Goal: Task Accomplishment & Management: Use online tool/utility

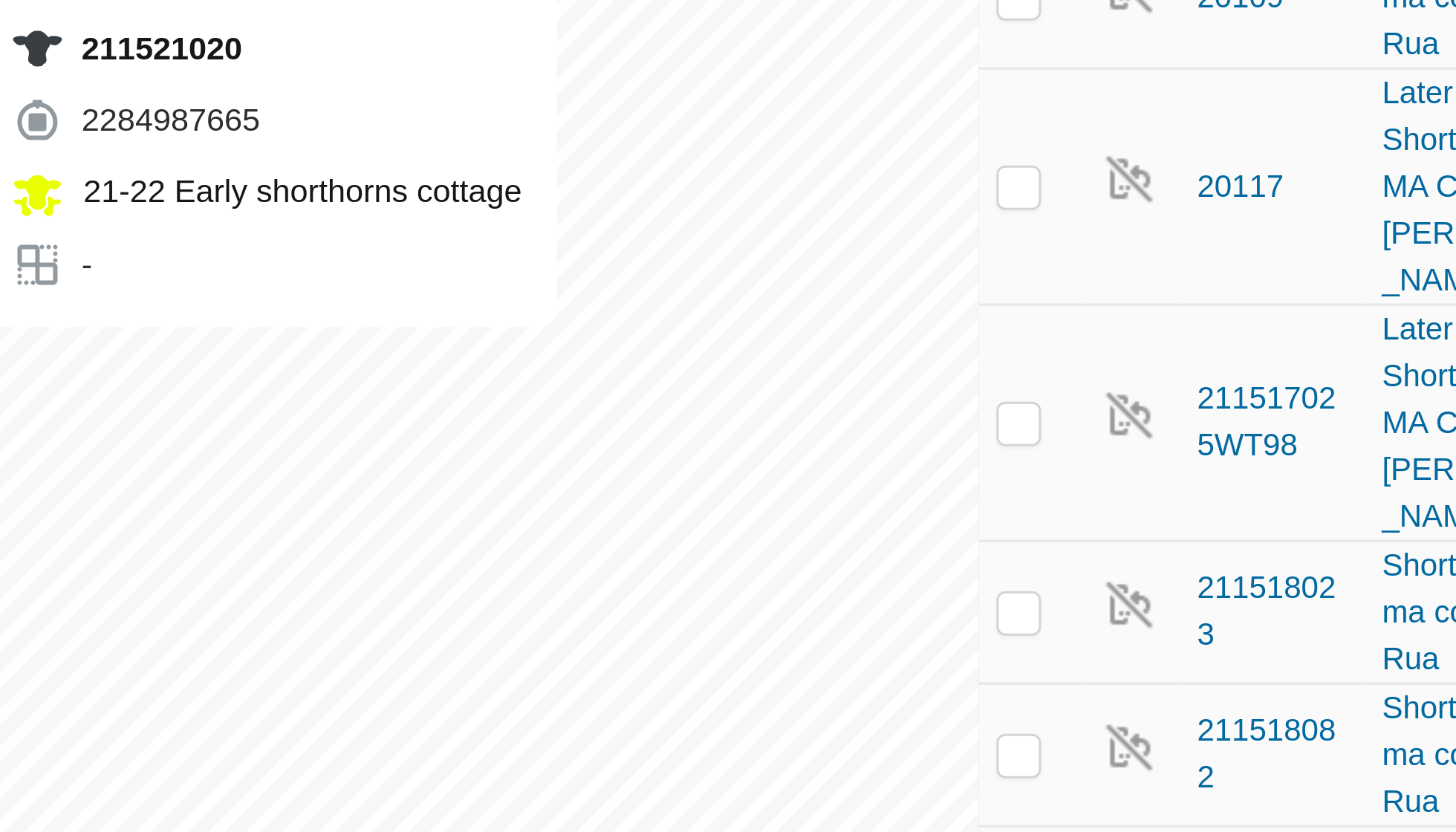
checkbox input "true"
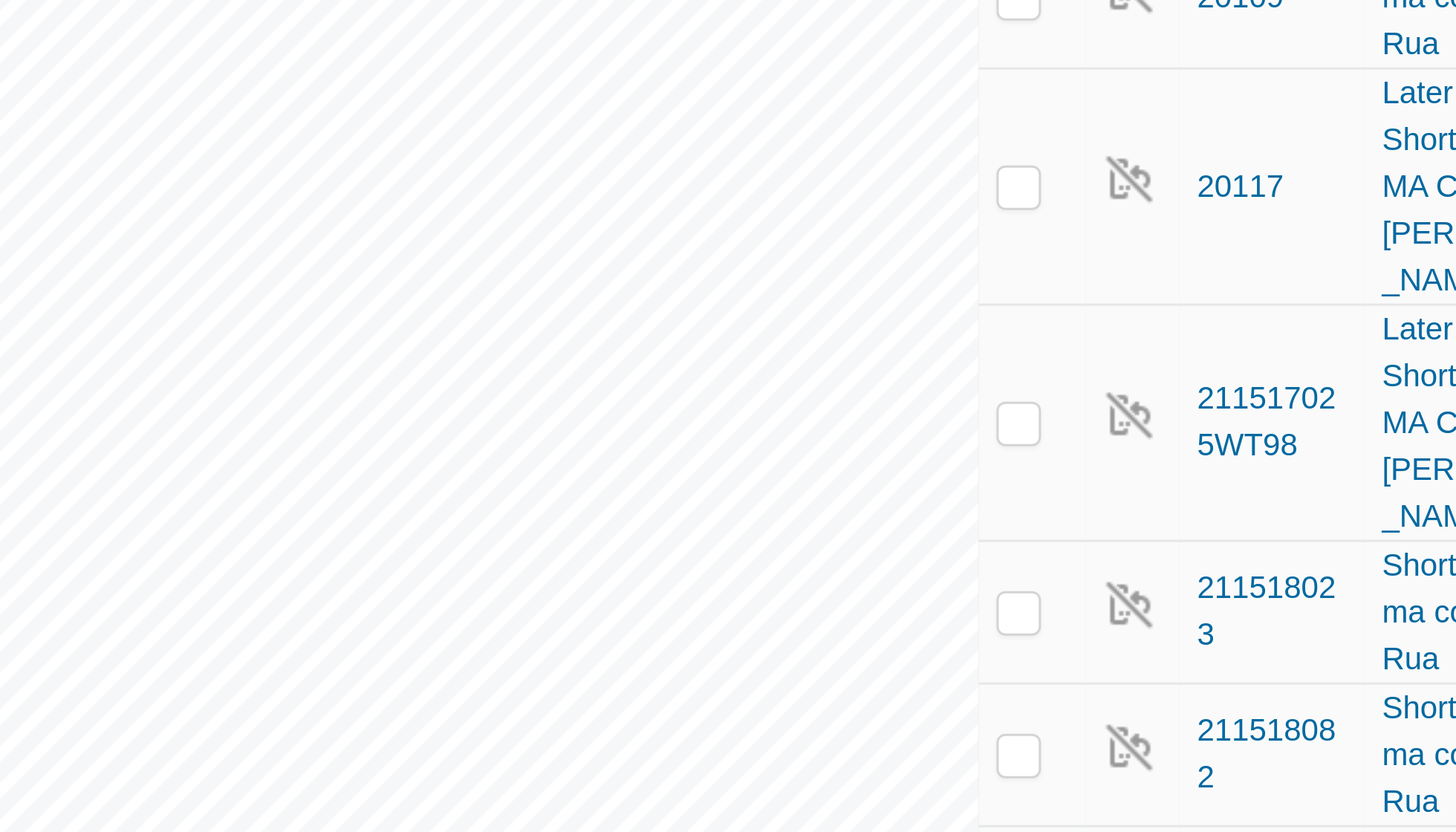
click at [901, 501] on td at bounding box center [978, 540] width 35 height 78
checkbox input "true"
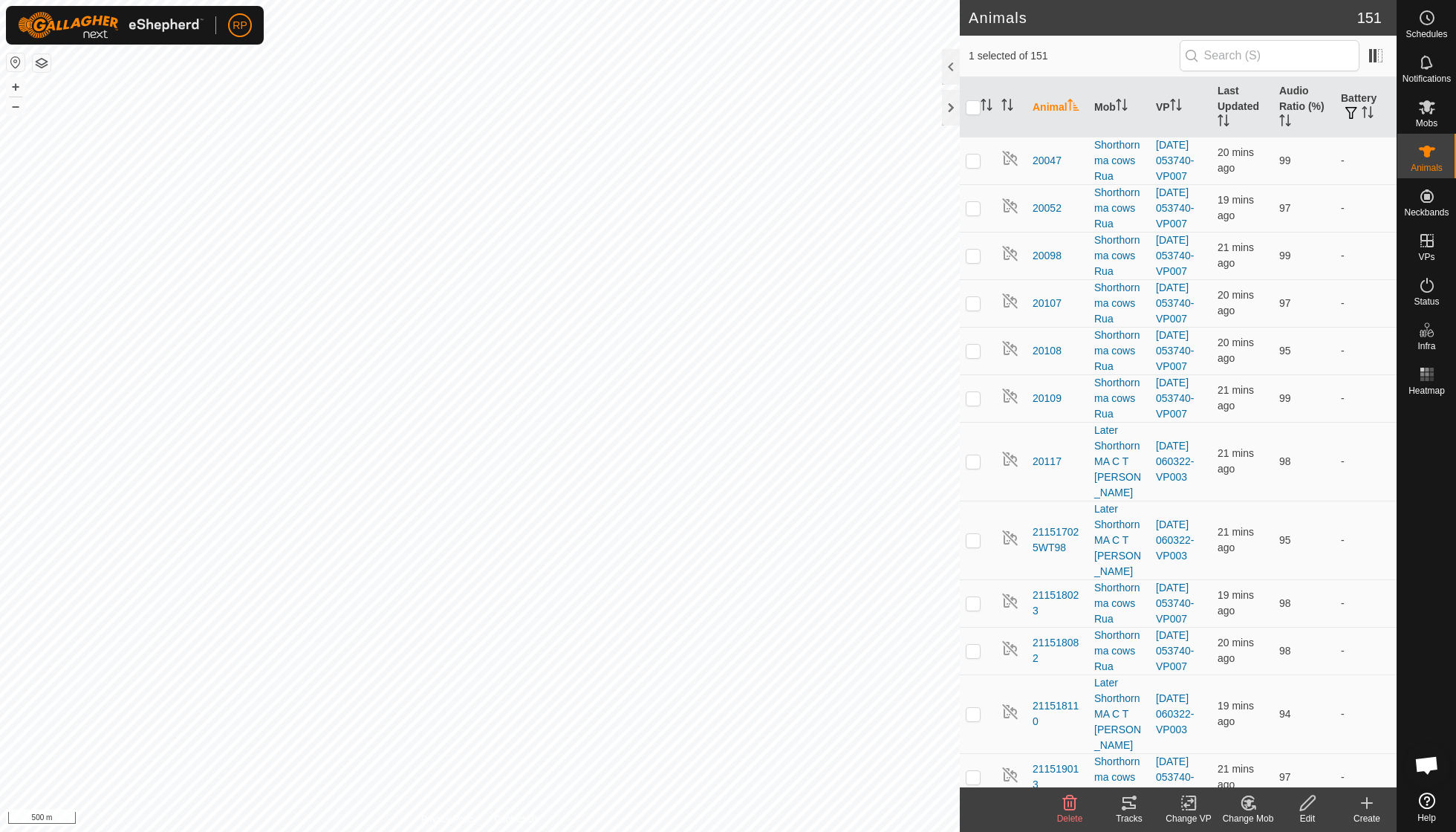
click at [901, 594] on icon at bounding box center [1248, 802] width 18 height 18
click at [901, 594] on link "Choose Mob..." at bounding box center [1293, 738] width 147 height 30
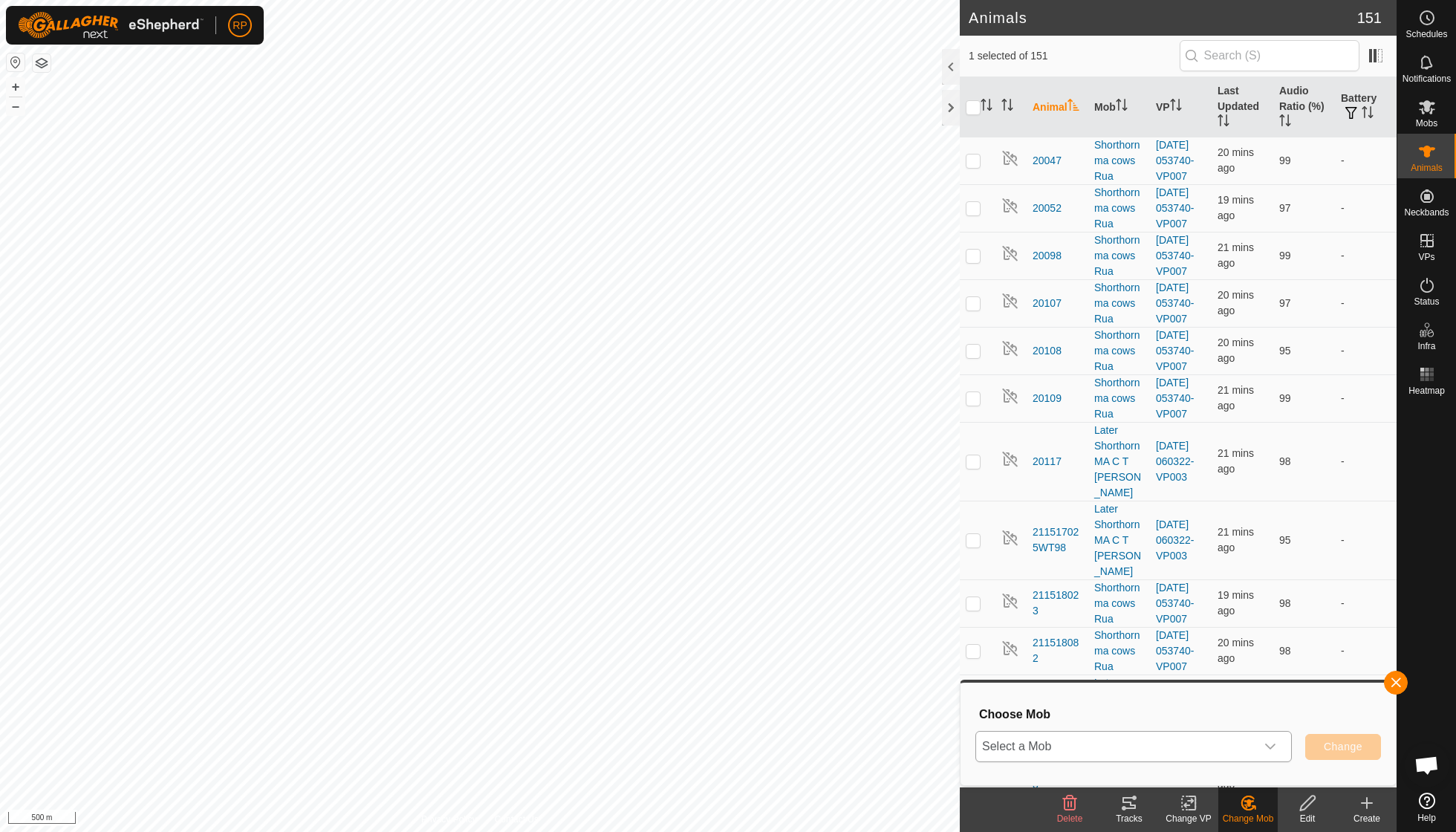
click at [901, 594] on icon "dropdown trigger" at bounding box center [1270, 746] width 11 height 11
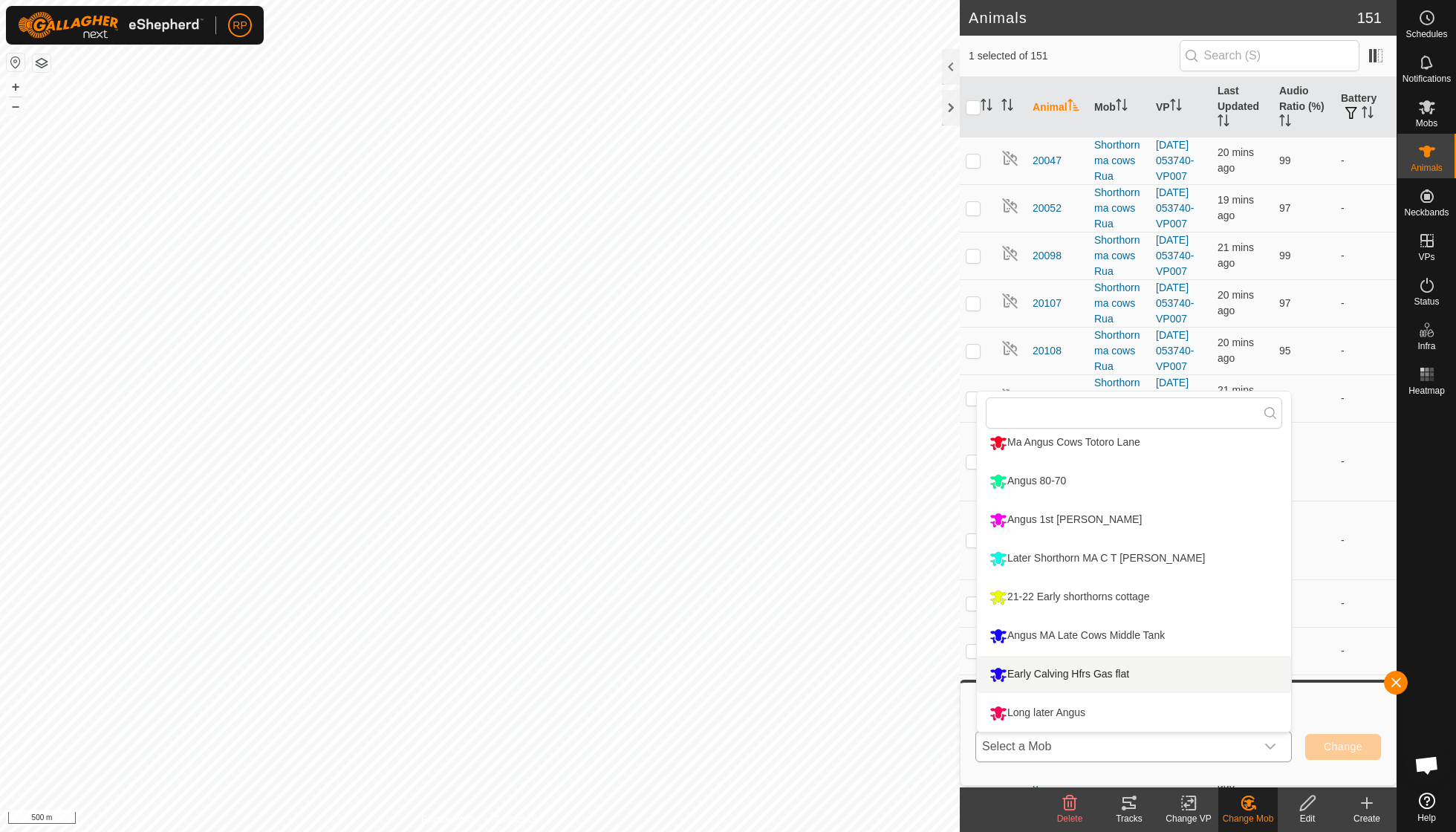
scroll to position [126, 0]
click at [901, 594] on li "Long later Angus" at bounding box center [1134, 712] width 315 height 37
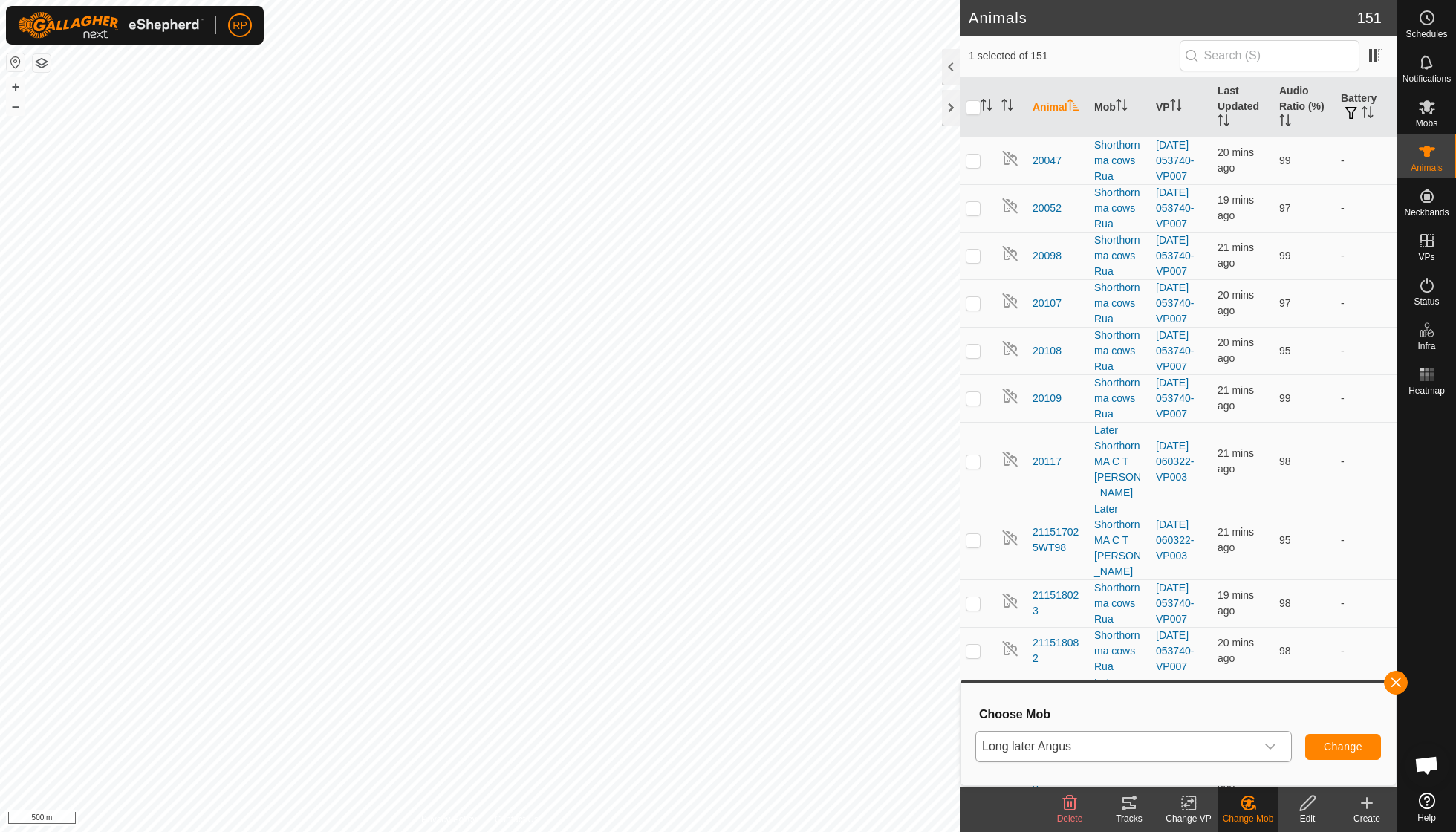
click at [901, 594] on span "Change" at bounding box center [1343, 746] width 38 height 11
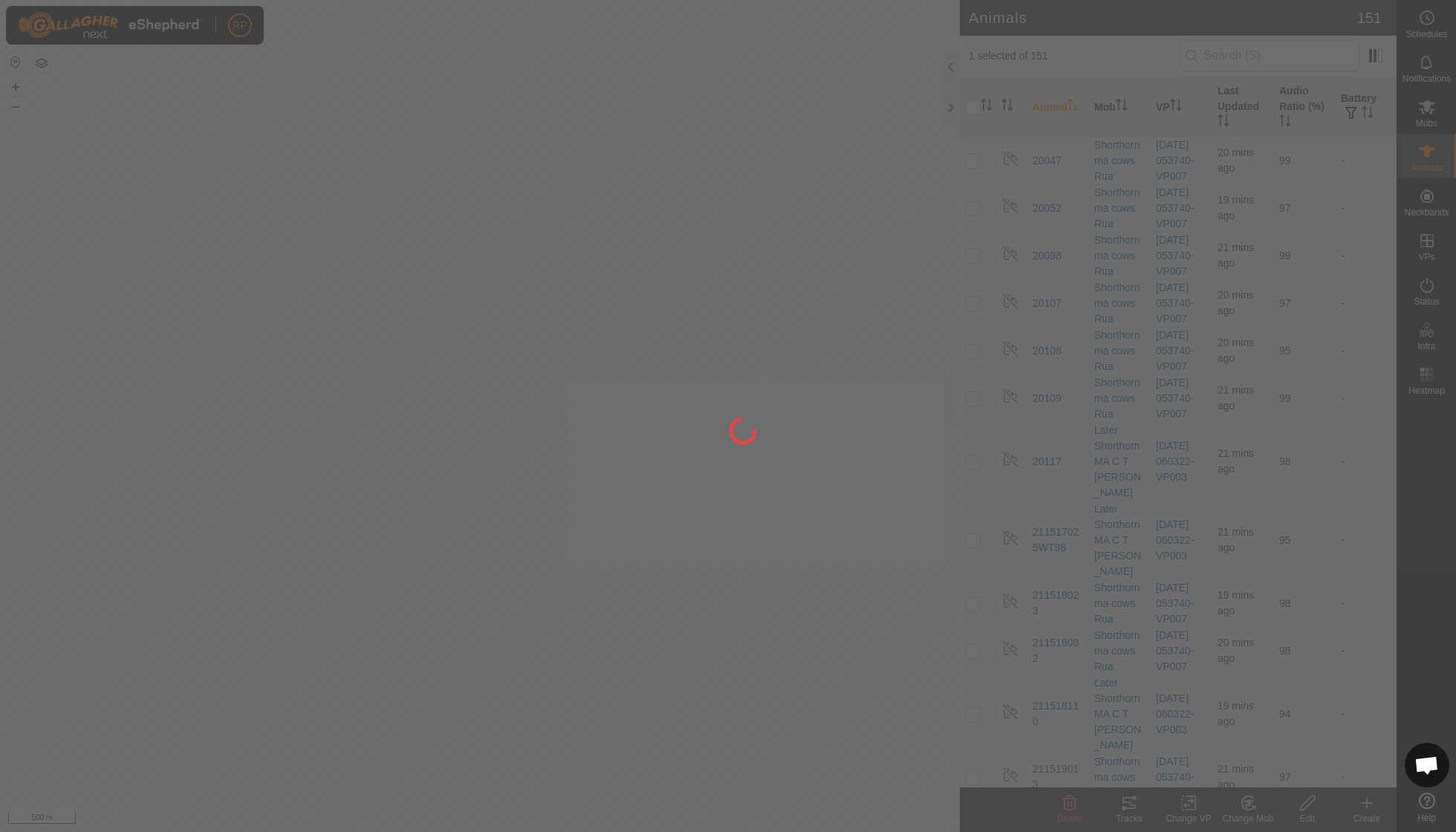
checkbox input "false"
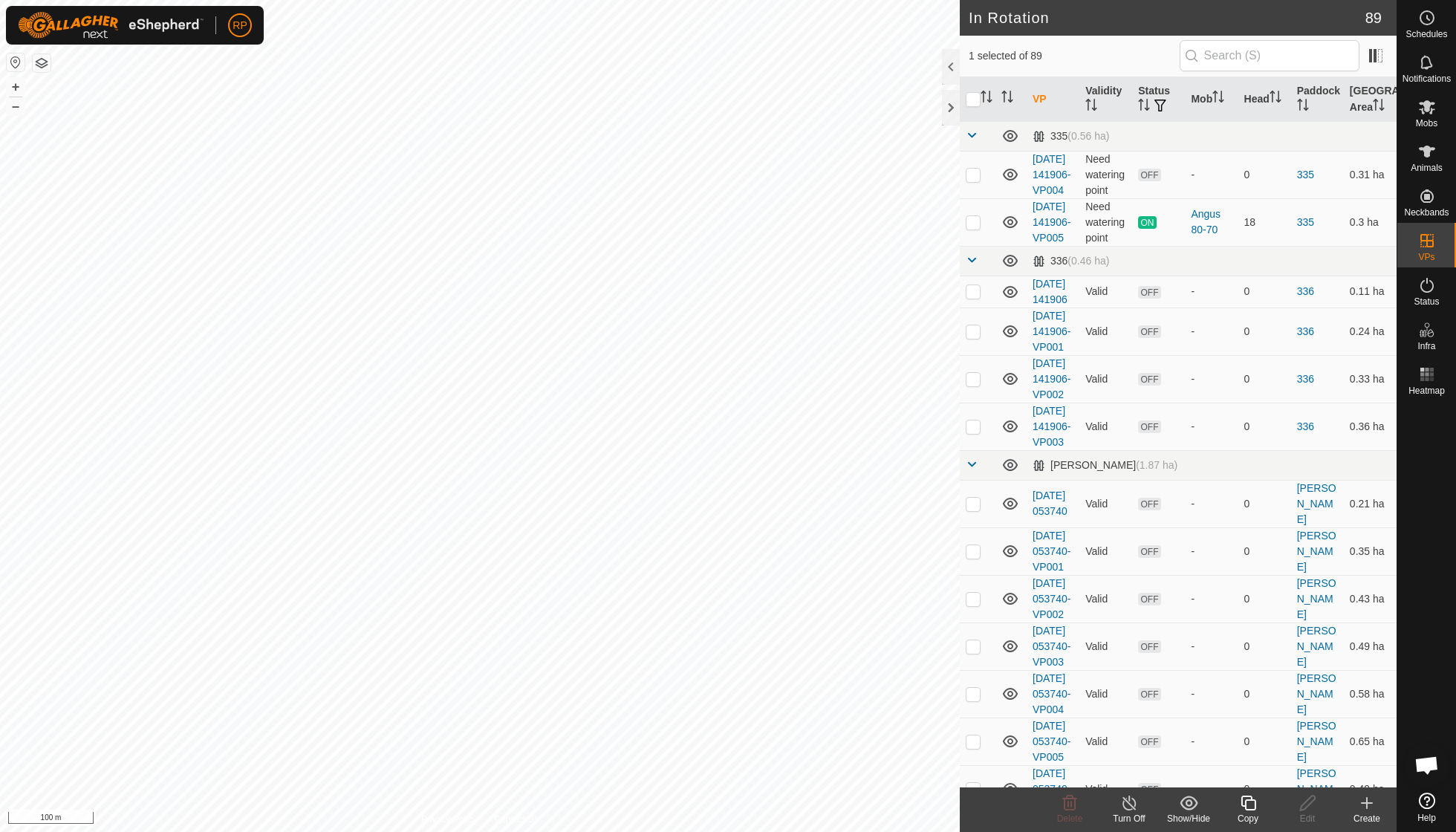
click at [901, 594] on icon at bounding box center [1248, 802] width 18 height 18
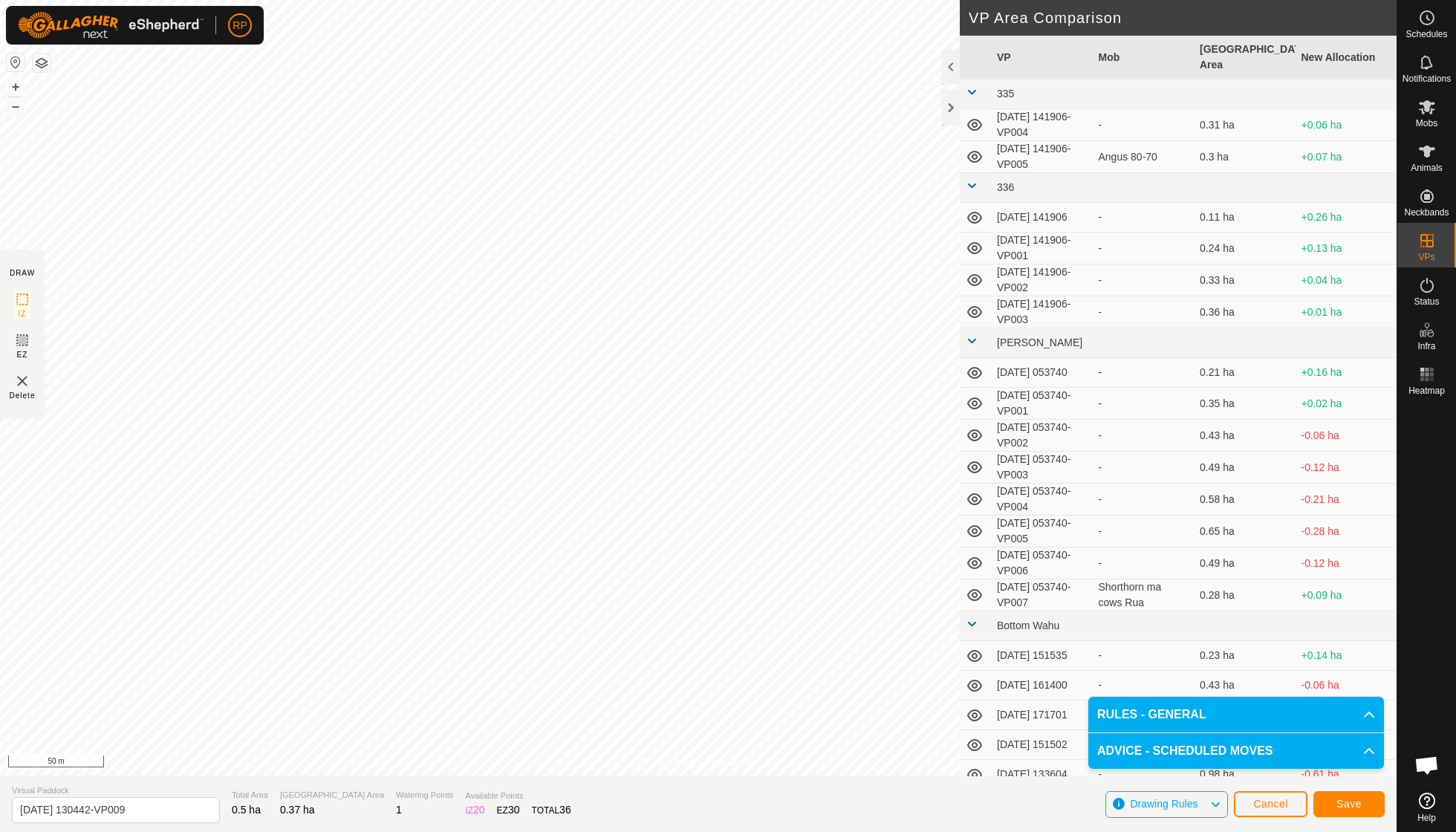
click at [901, 594] on span "Save" at bounding box center [1349, 803] width 25 height 11
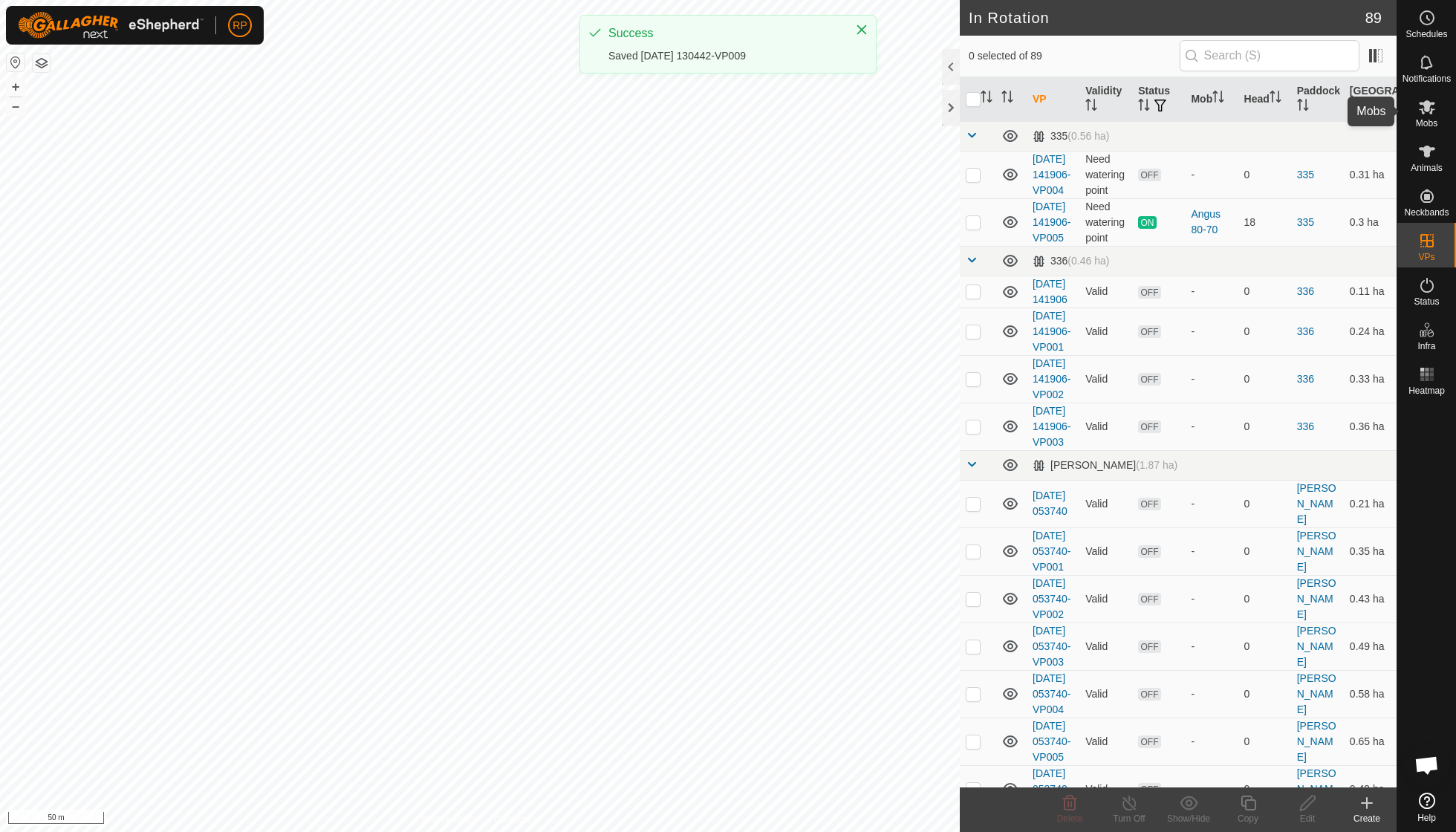
click at [901, 116] on es-mob-svg-icon at bounding box center [1427, 106] width 27 height 24
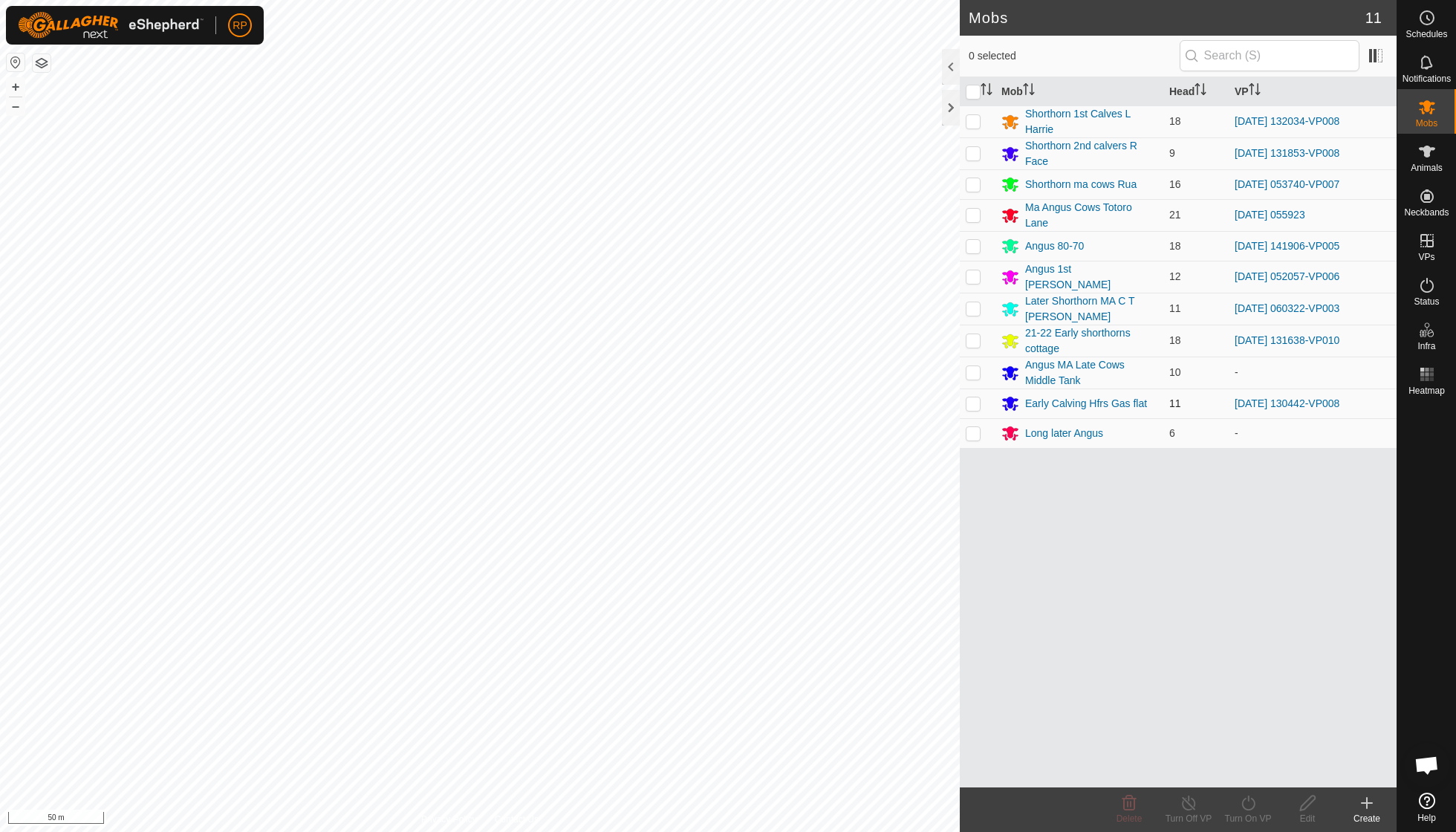
click at [901, 398] on p-checkbox at bounding box center [974, 404] width 15 height 11
checkbox input "true"
click at [901, 594] on icon at bounding box center [1248, 802] width 18 height 18
click at [901, 594] on link "Now" at bounding box center [1293, 769] width 147 height 30
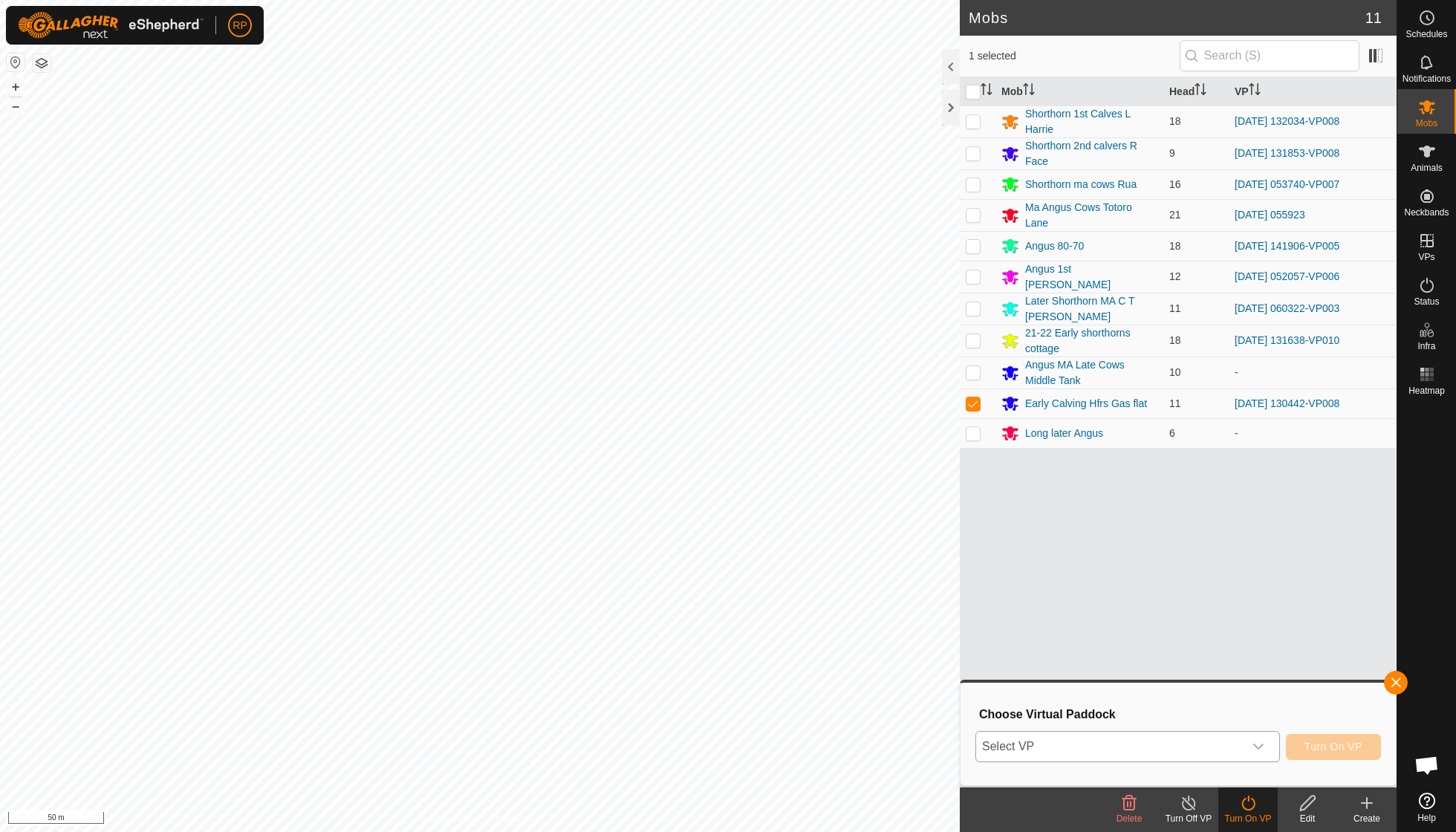
click at [901, 594] on icon "dropdown trigger" at bounding box center [1259, 746] width 11 height 11
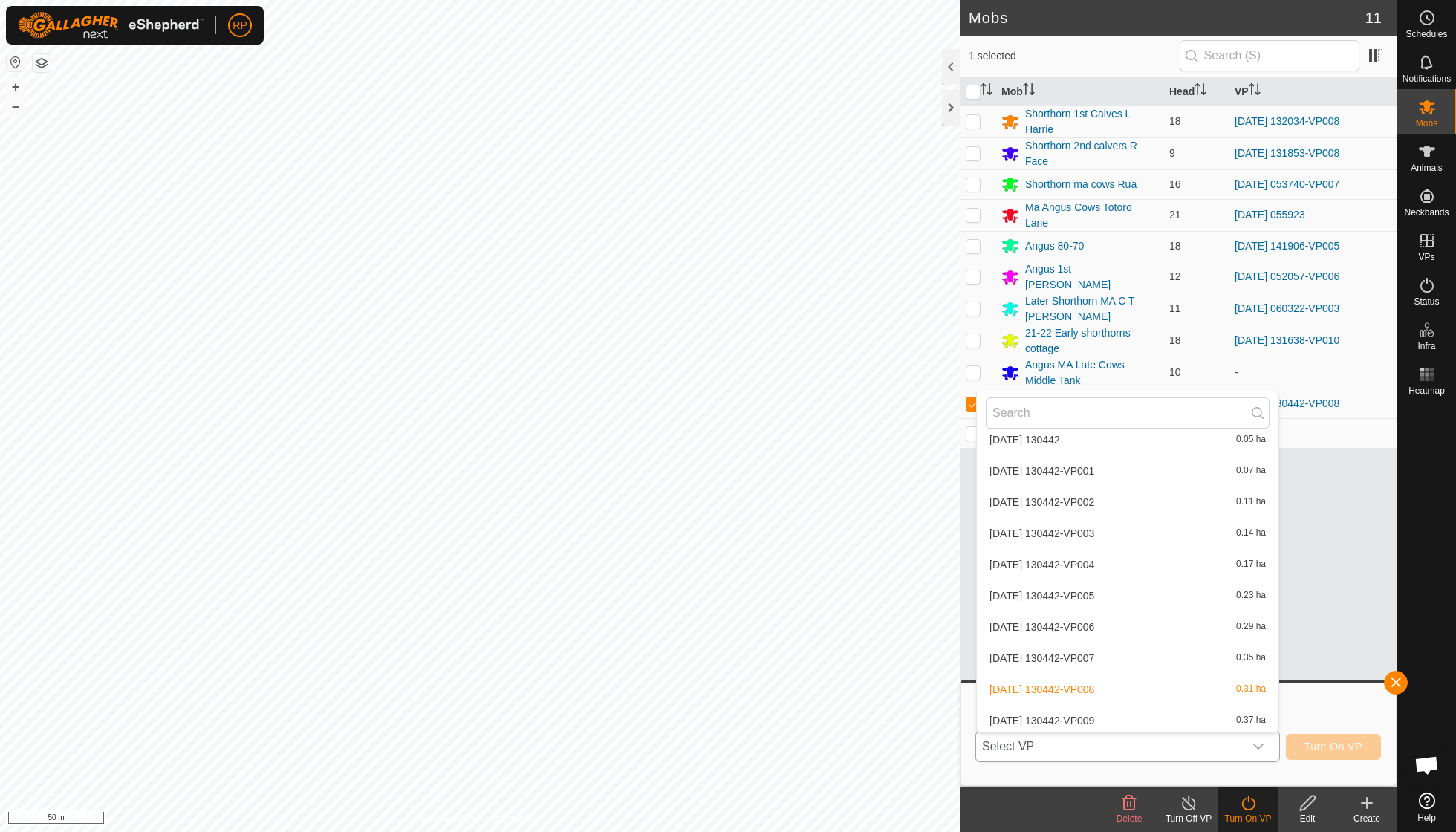
scroll to position [2520, 0]
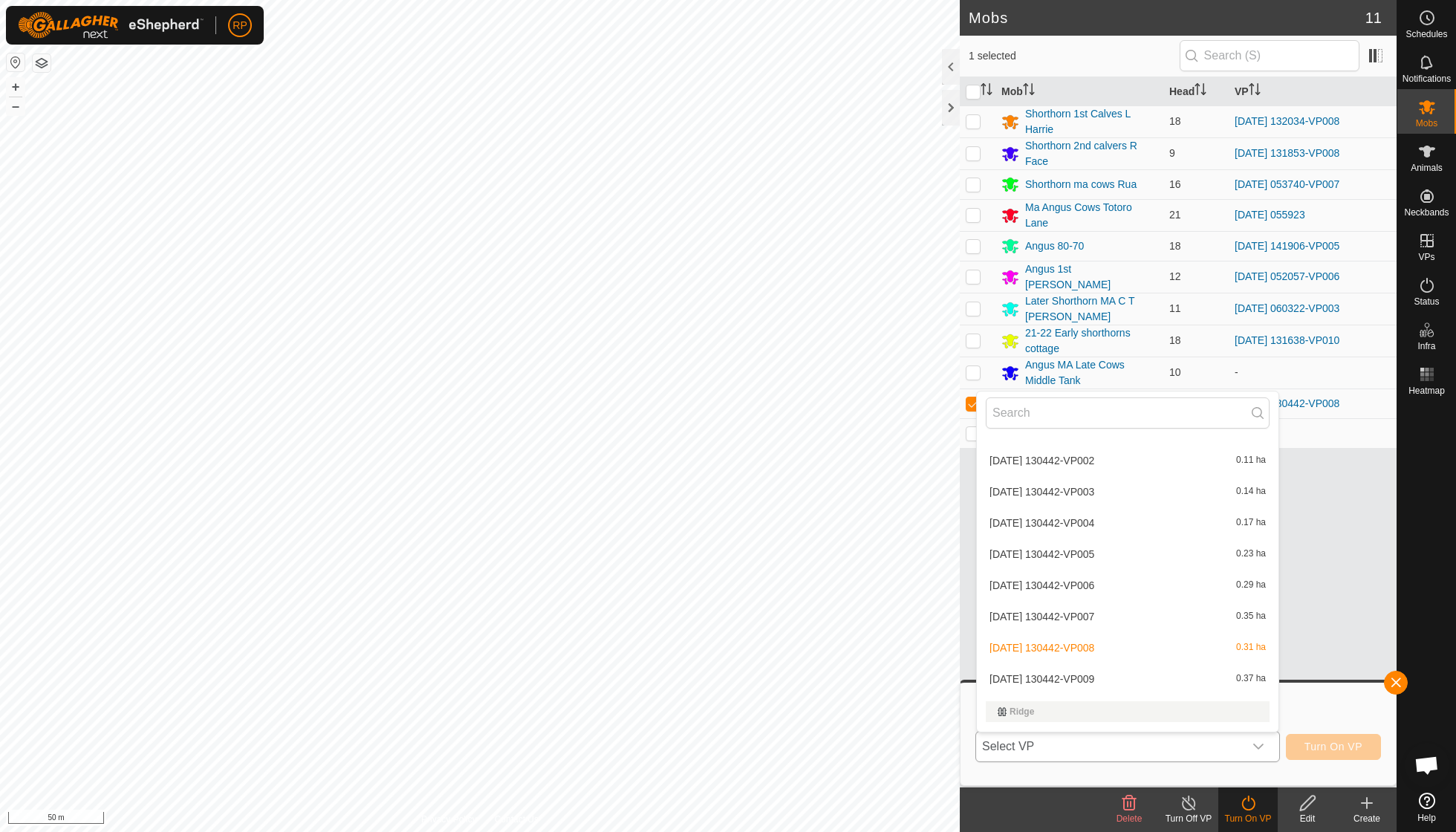
click at [901, 594] on li "[DATE] 130442-VP009 0.37 ha" at bounding box center [1127, 678] width 301 height 30
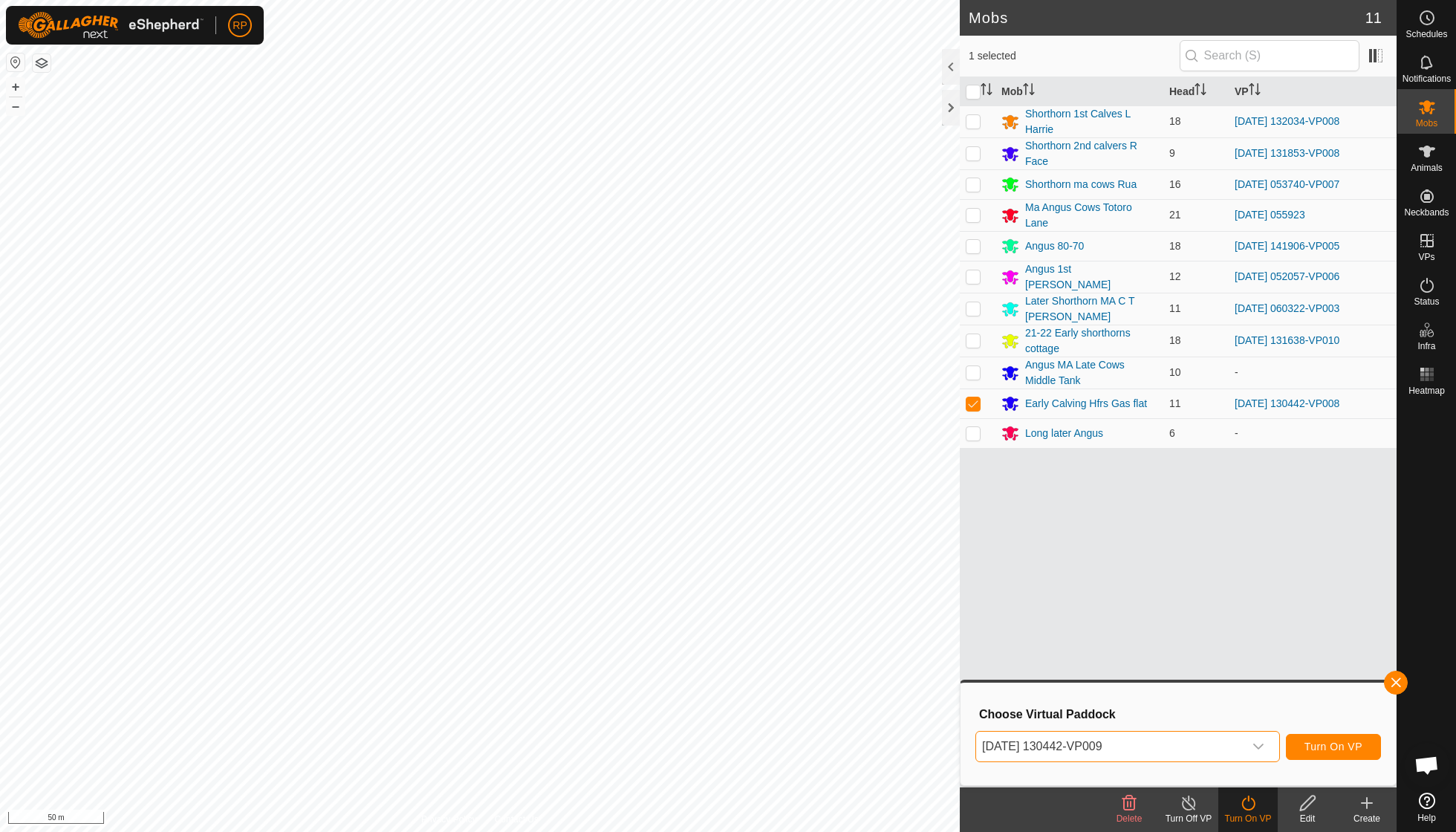
click at [901, 594] on span "Turn On VP" at bounding box center [1334, 746] width 58 height 11
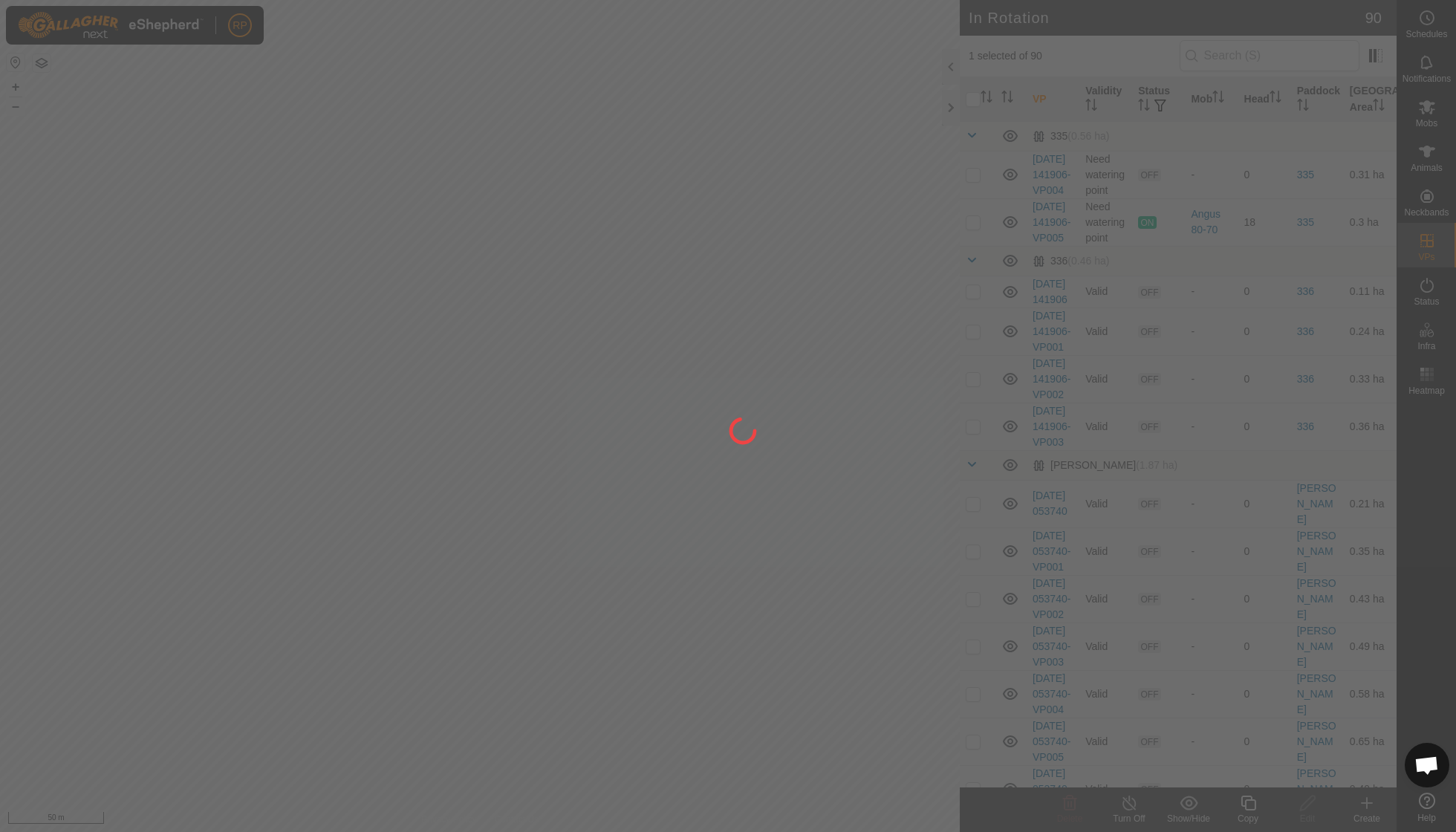
click at [474, 518] on div at bounding box center [728, 416] width 1456 height 832
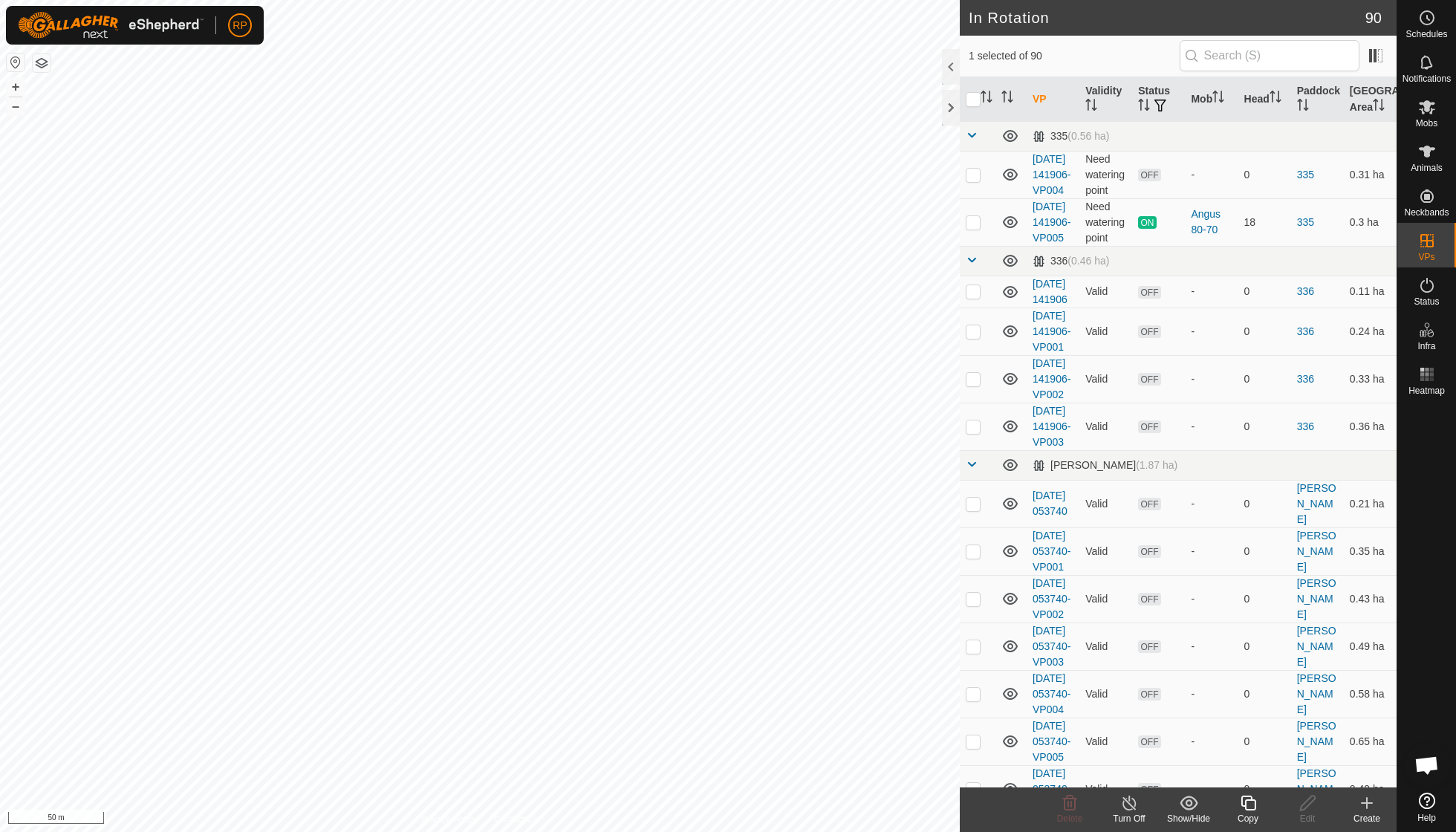
click at [901, 594] on icon at bounding box center [1248, 802] width 18 height 18
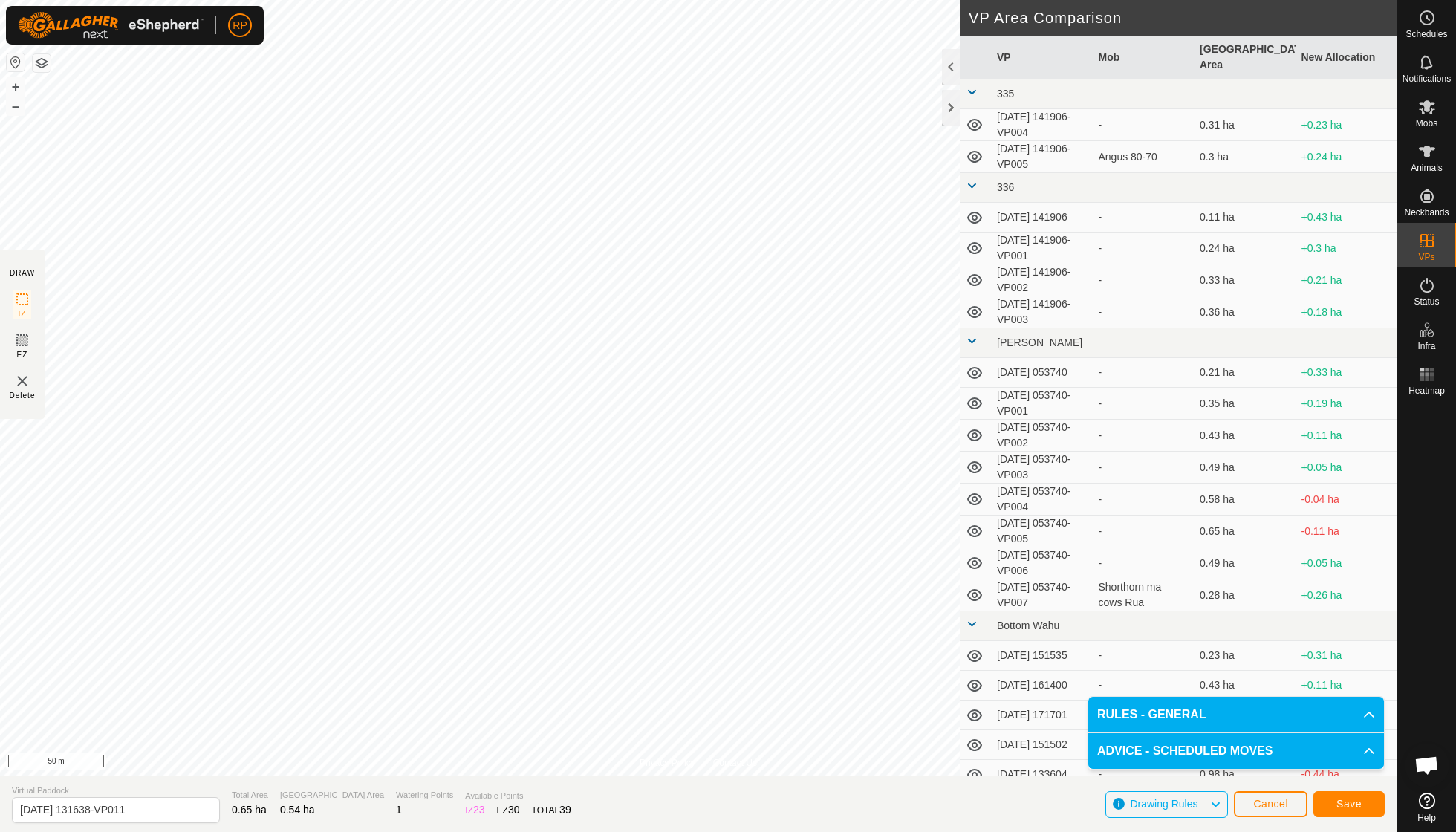
click at [901, 594] on span "Save" at bounding box center [1349, 803] width 25 height 11
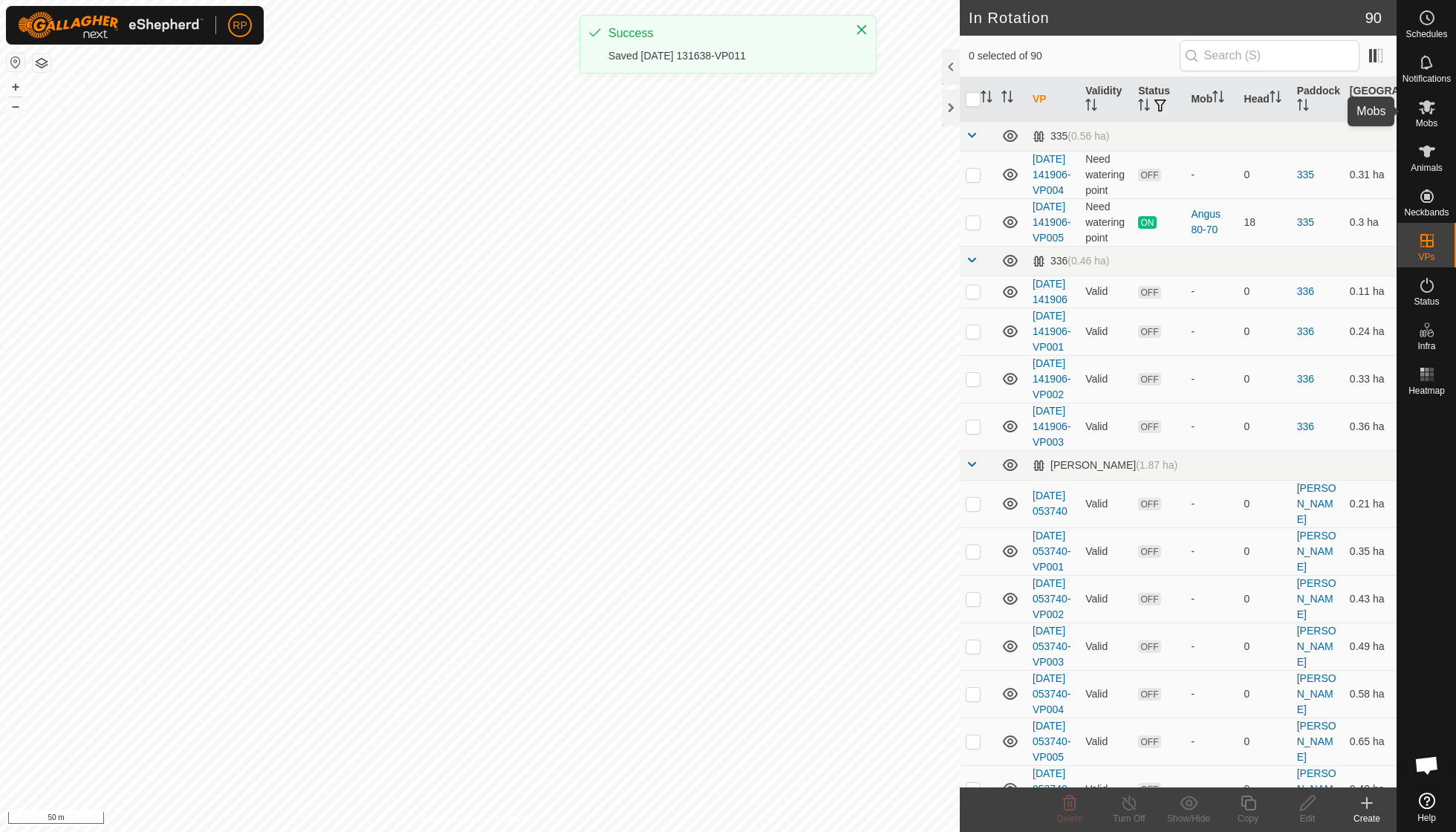
click at [901, 119] on span "Mobs" at bounding box center [1426, 122] width 22 height 9
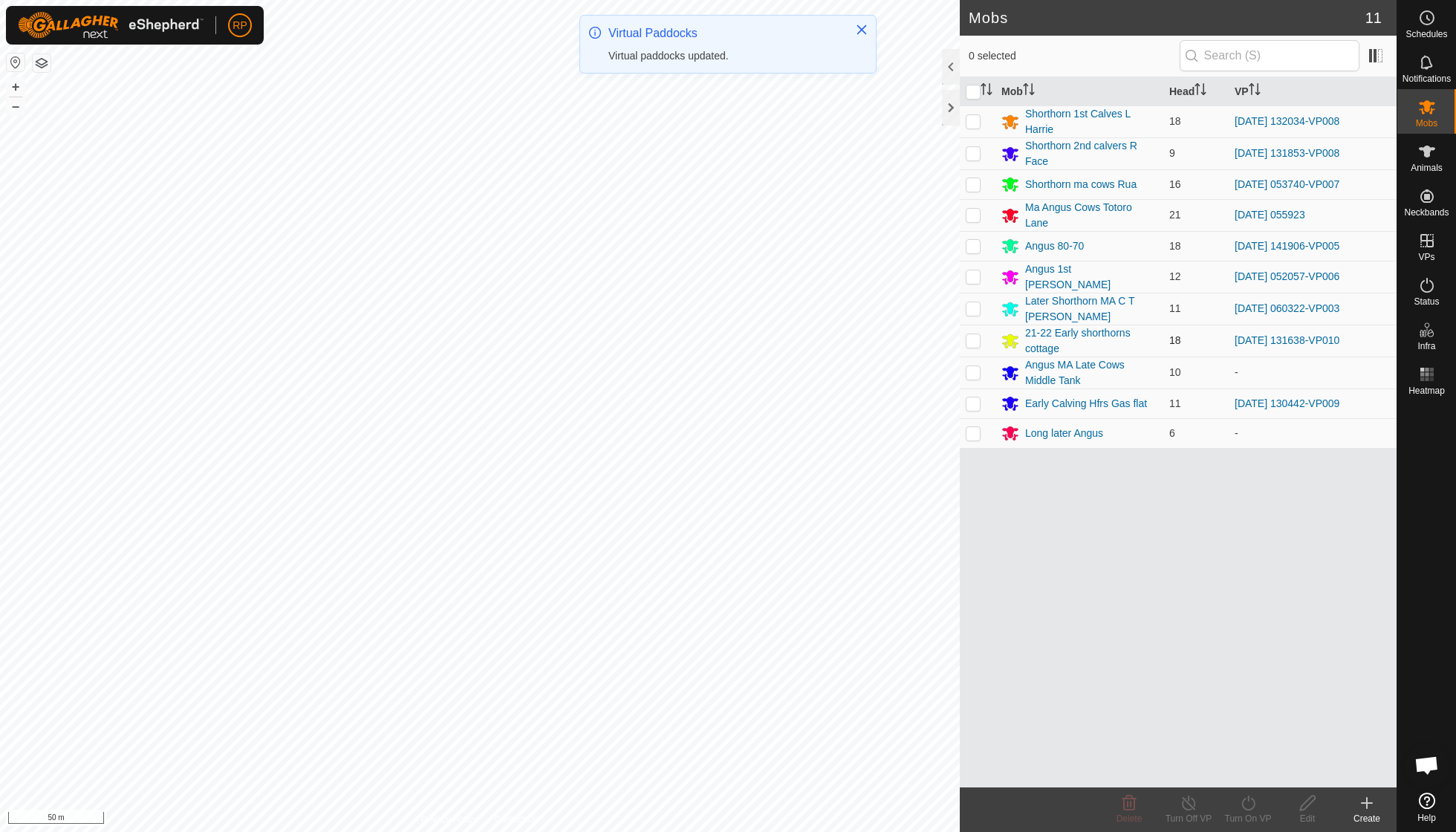
click at [901, 335] on p-checkbox at bounding box center [974, 340] width 15 height 11
checkbox input "true"
click at [901, 594] on icon at bounding box center [1248, 803] width 13 height 15
click at [901, 594] on link "Now" at bounding box center [1293, 769] width 147 height 30
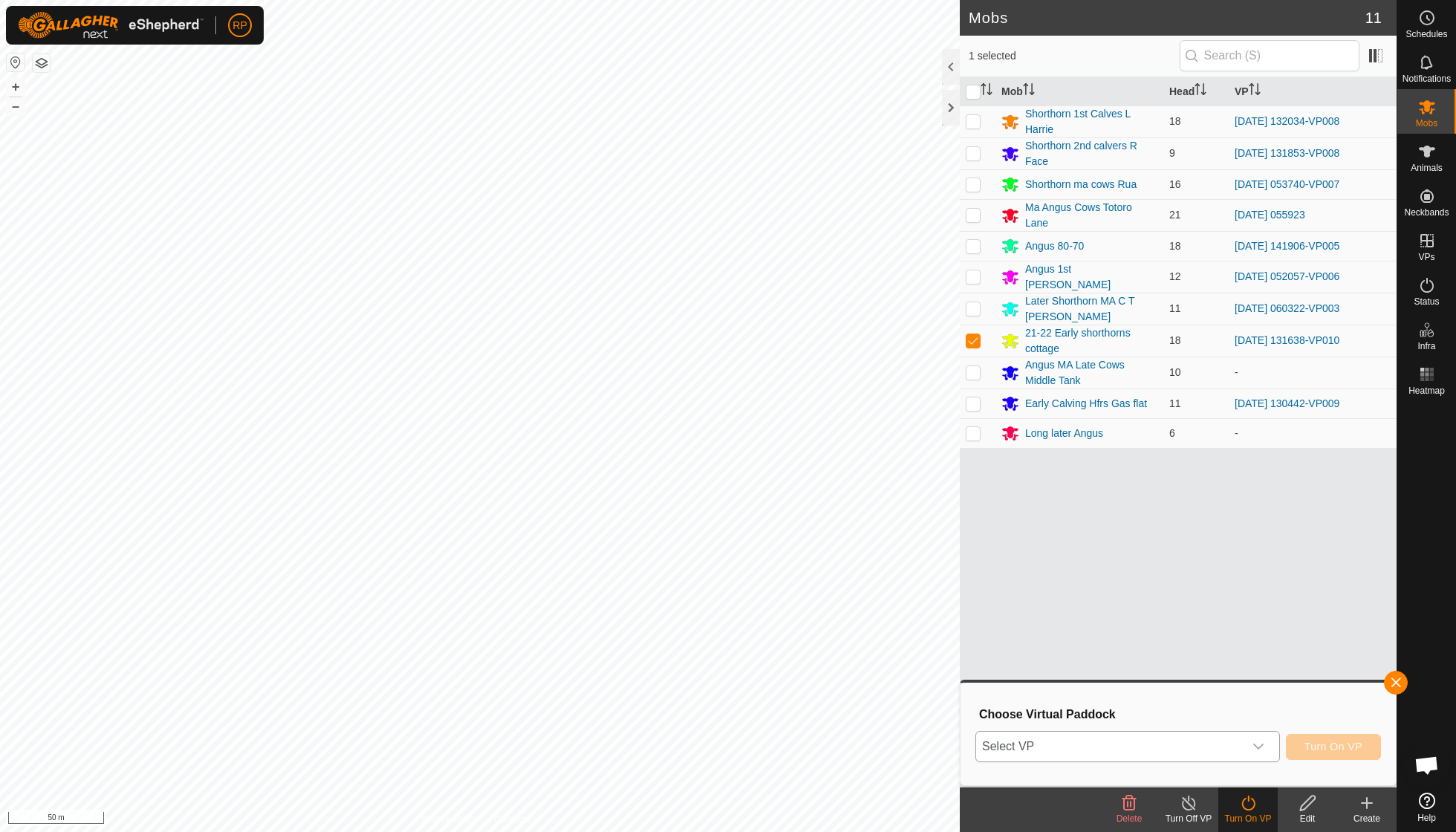
click at [901, 594] on div "dropdown trigger" at bounding box center [1258, 746] width 30 height 30
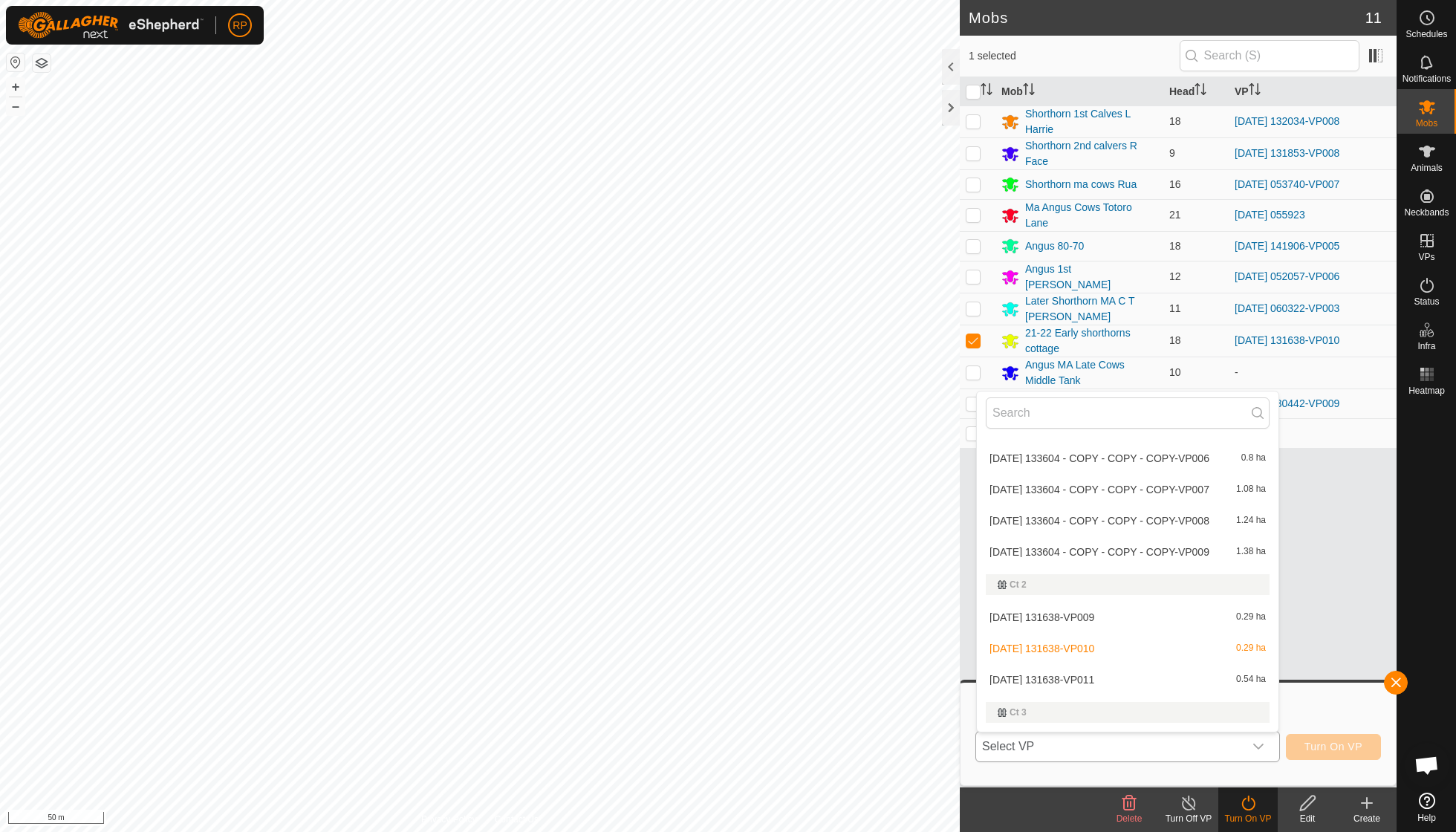
scroll to position [1007, 0]
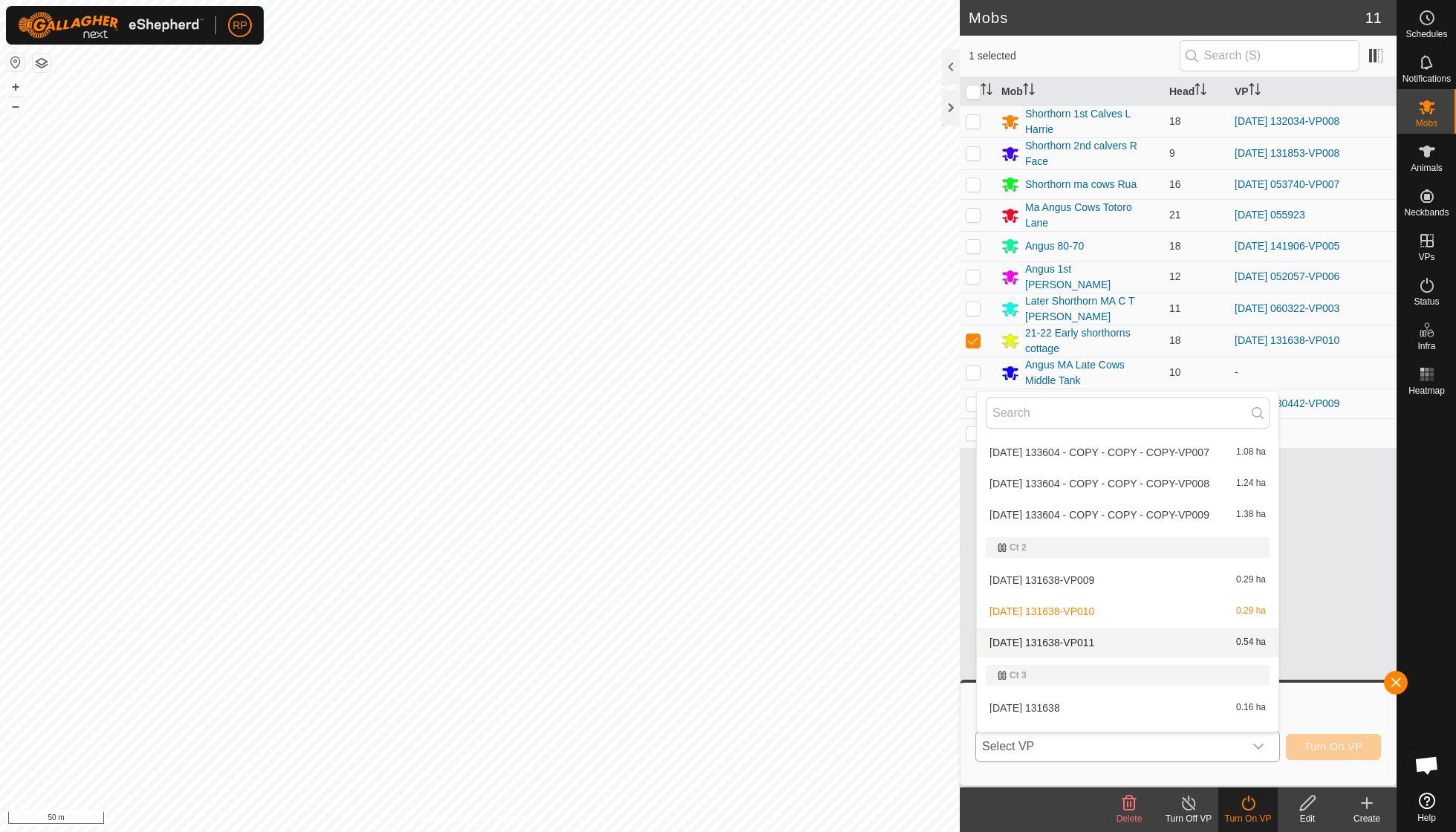
click at [901, 594] on li "[DATE] 131638-VP011 0.54 ha" at bounding box center [1127, 642] width 301 height 30
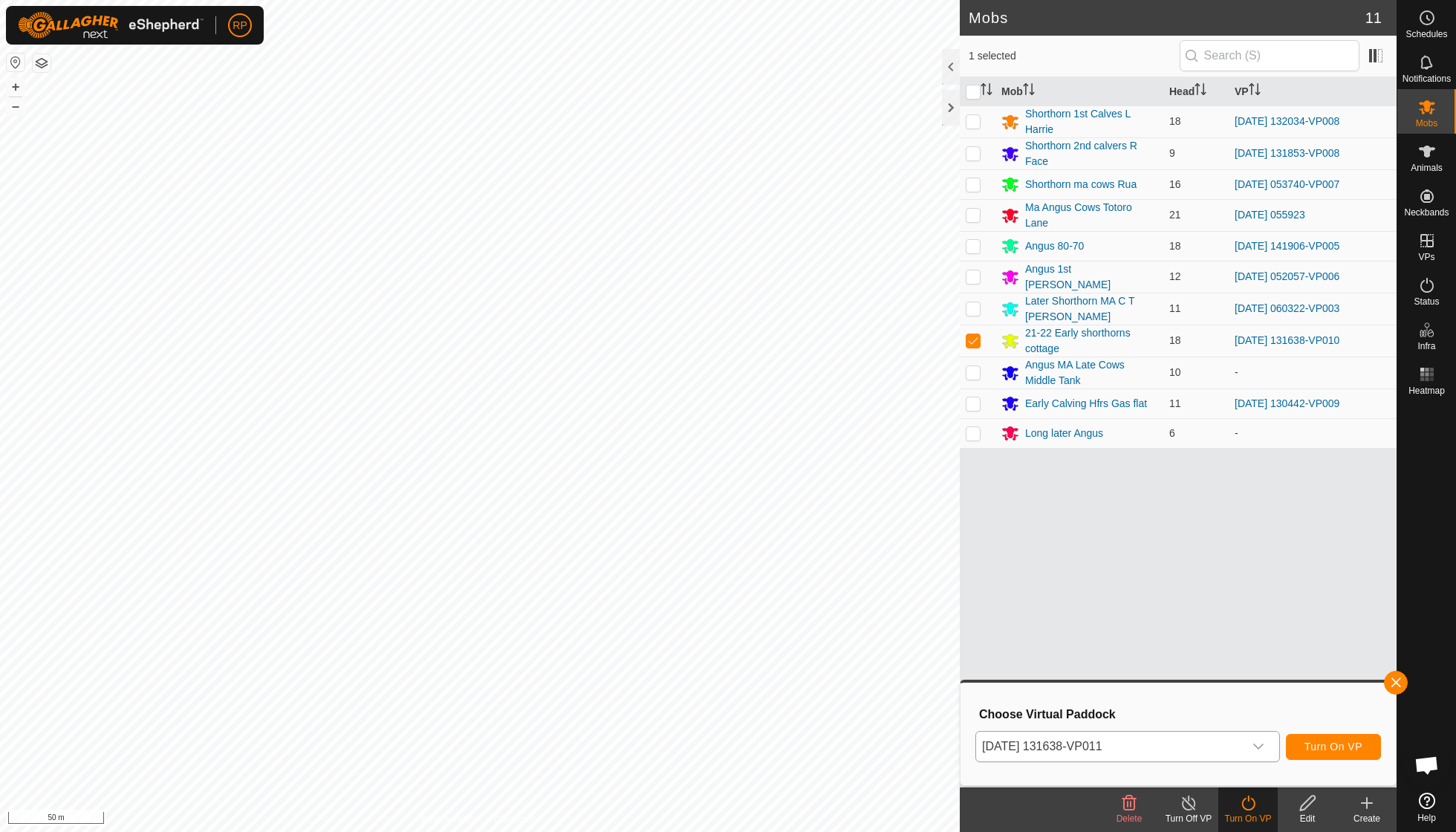
click at [901, 594] on span "Turn On VP" at bounding box center [1334, 746] width 58 height 11
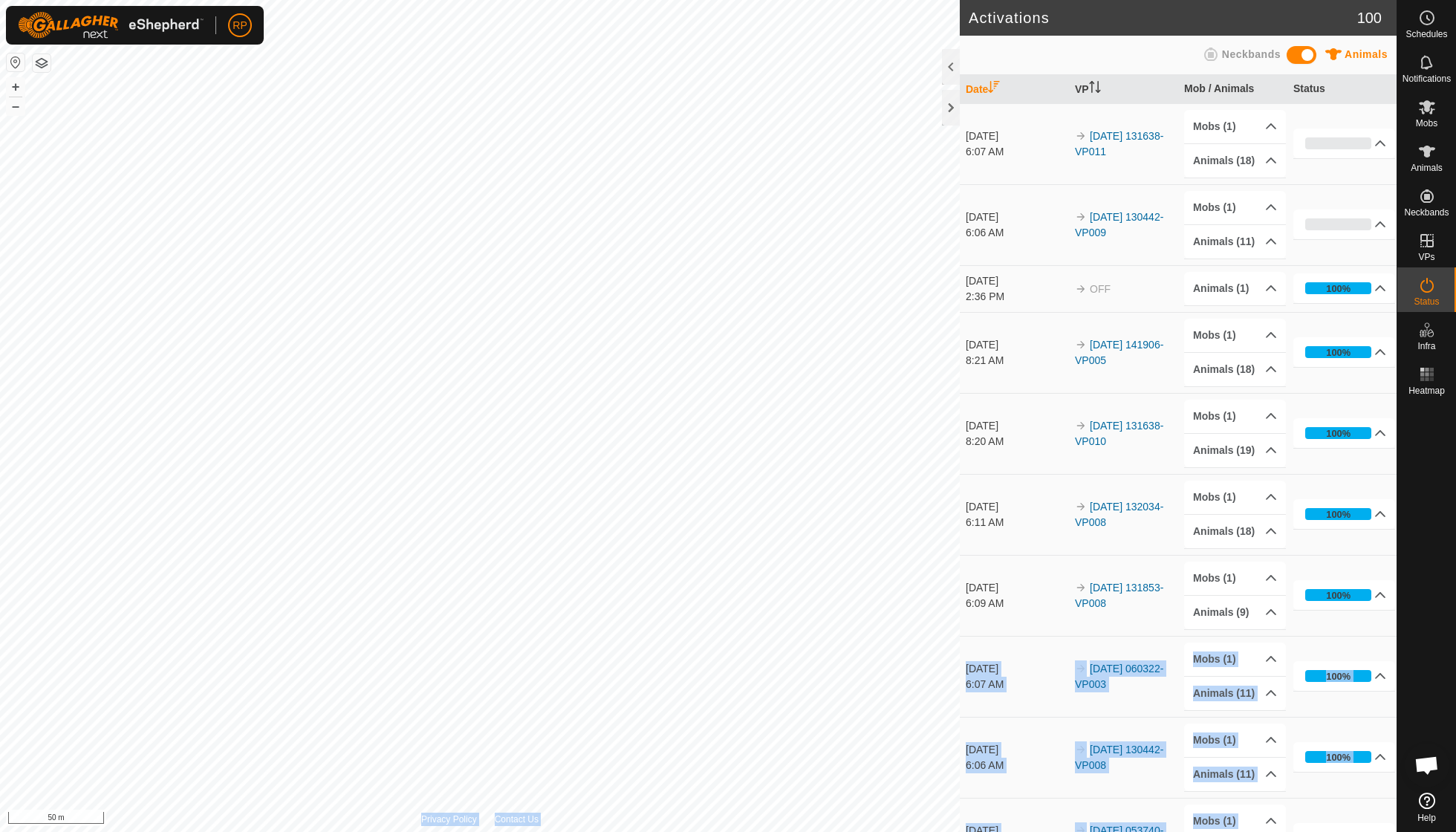
click at [708, 510] on div "Activations 100 Animals Neckbands Date VP Mob / Animals Status [DATE] 6:07 AM 2…" at bounding box center [698, 416] width 1397 height 832
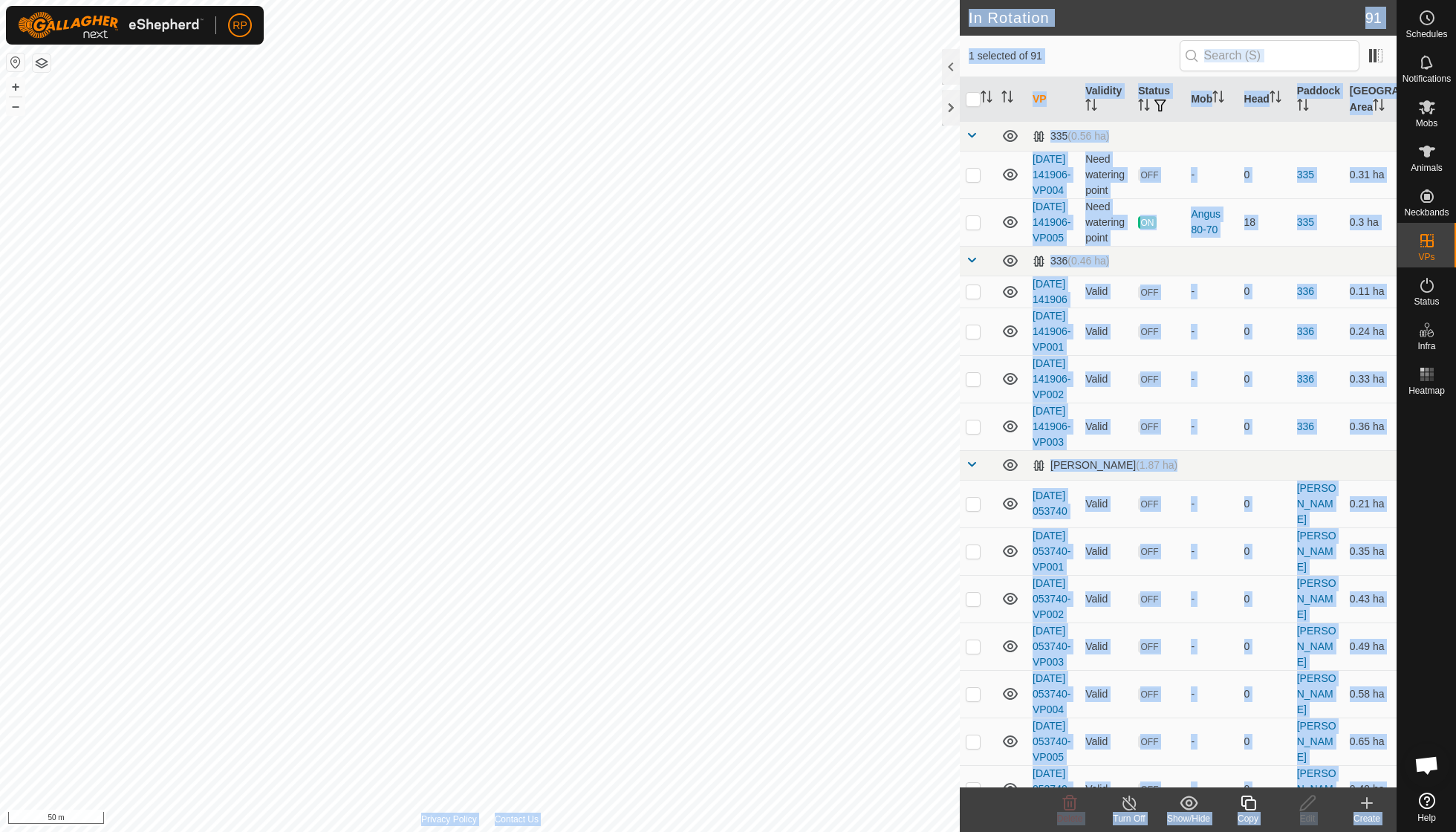
click at [901, 594] on div "Copy" at bounding box center [1248, 819] width 59 height 13
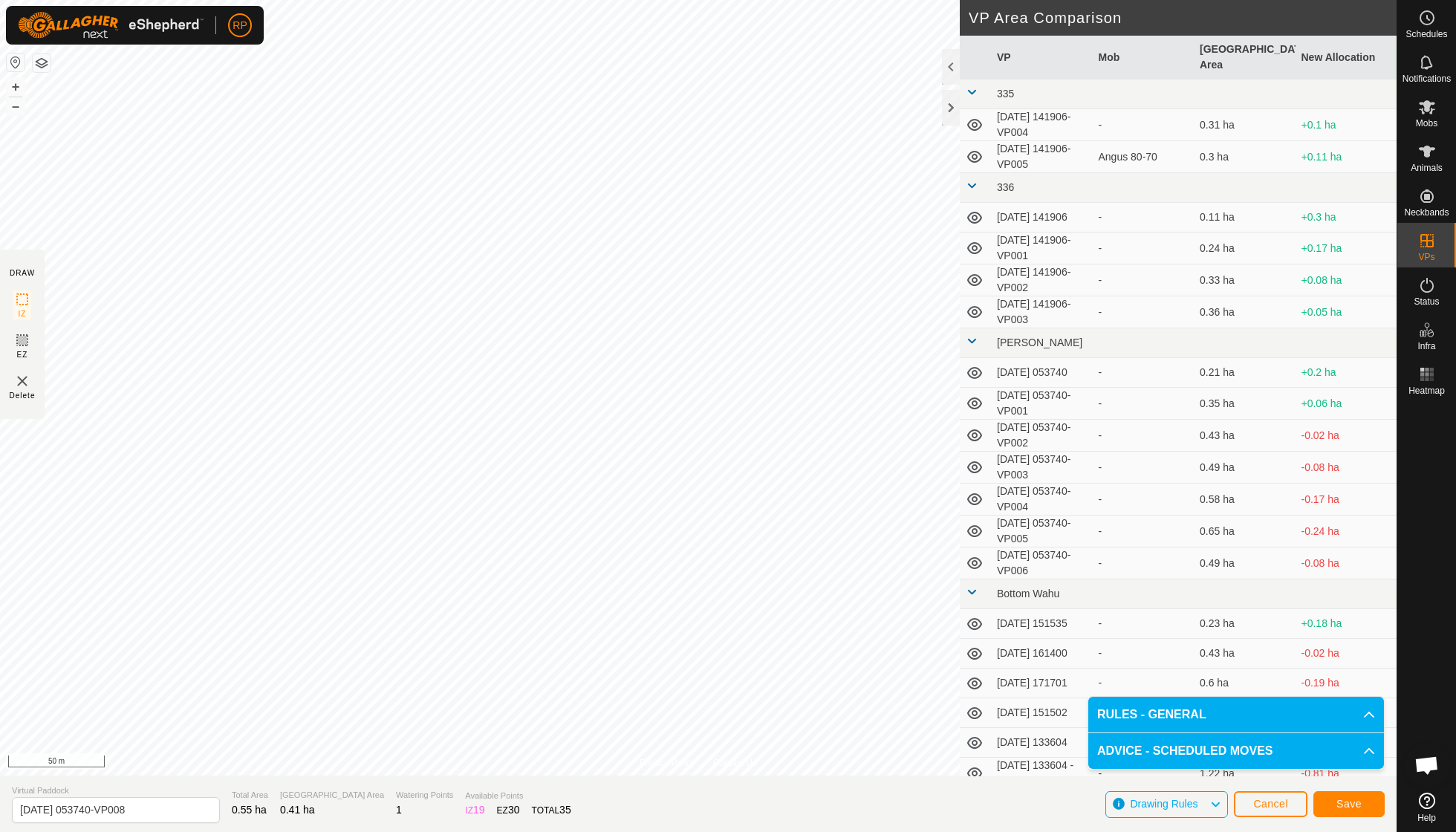
click at [901, 594] on span "Save" at bounding box center [1349, 803] width 25 height 11
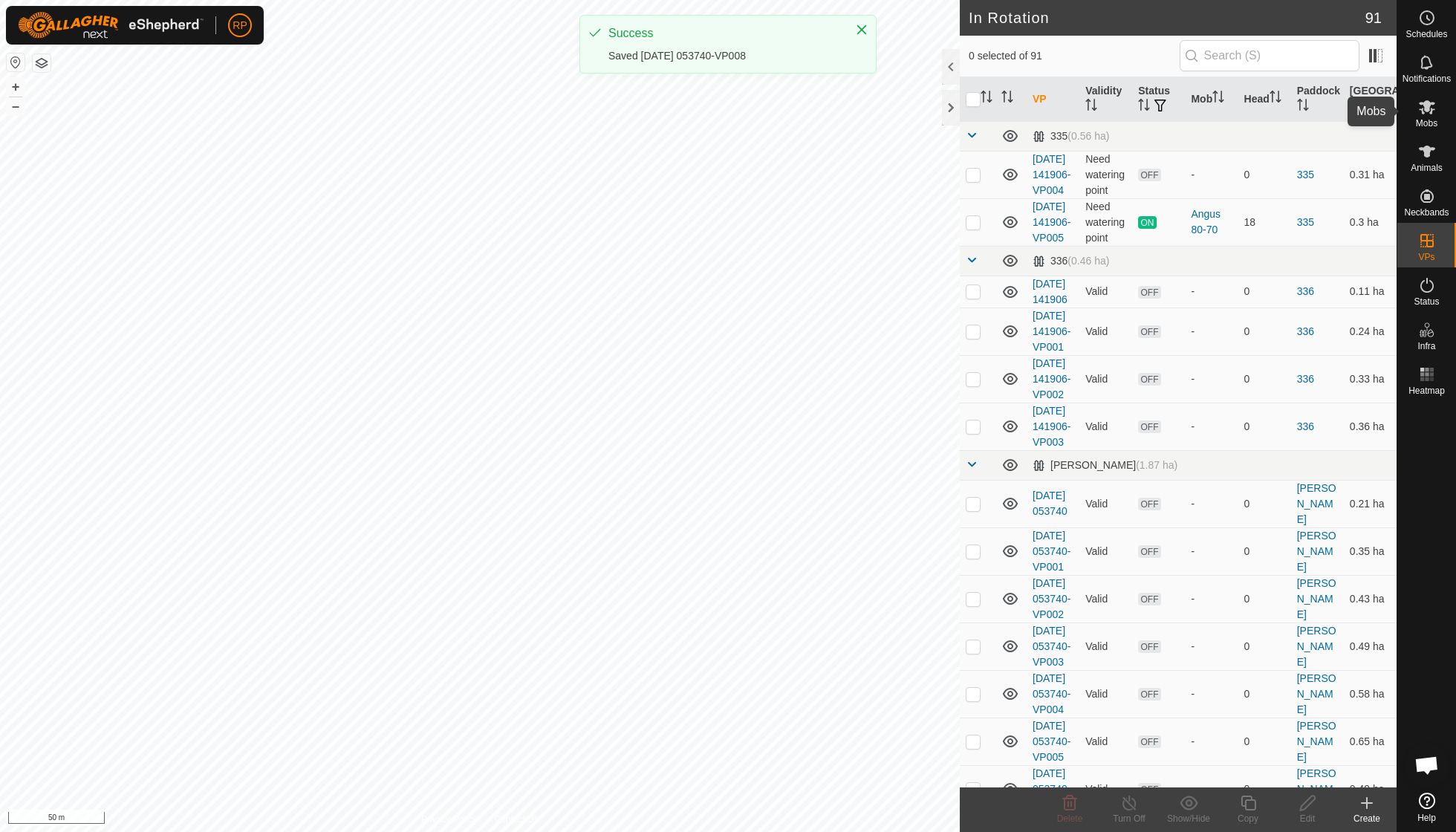
click at [901, 117] on es-mob-svg-icon at bounding box center [1427, 106] width 27 height 24
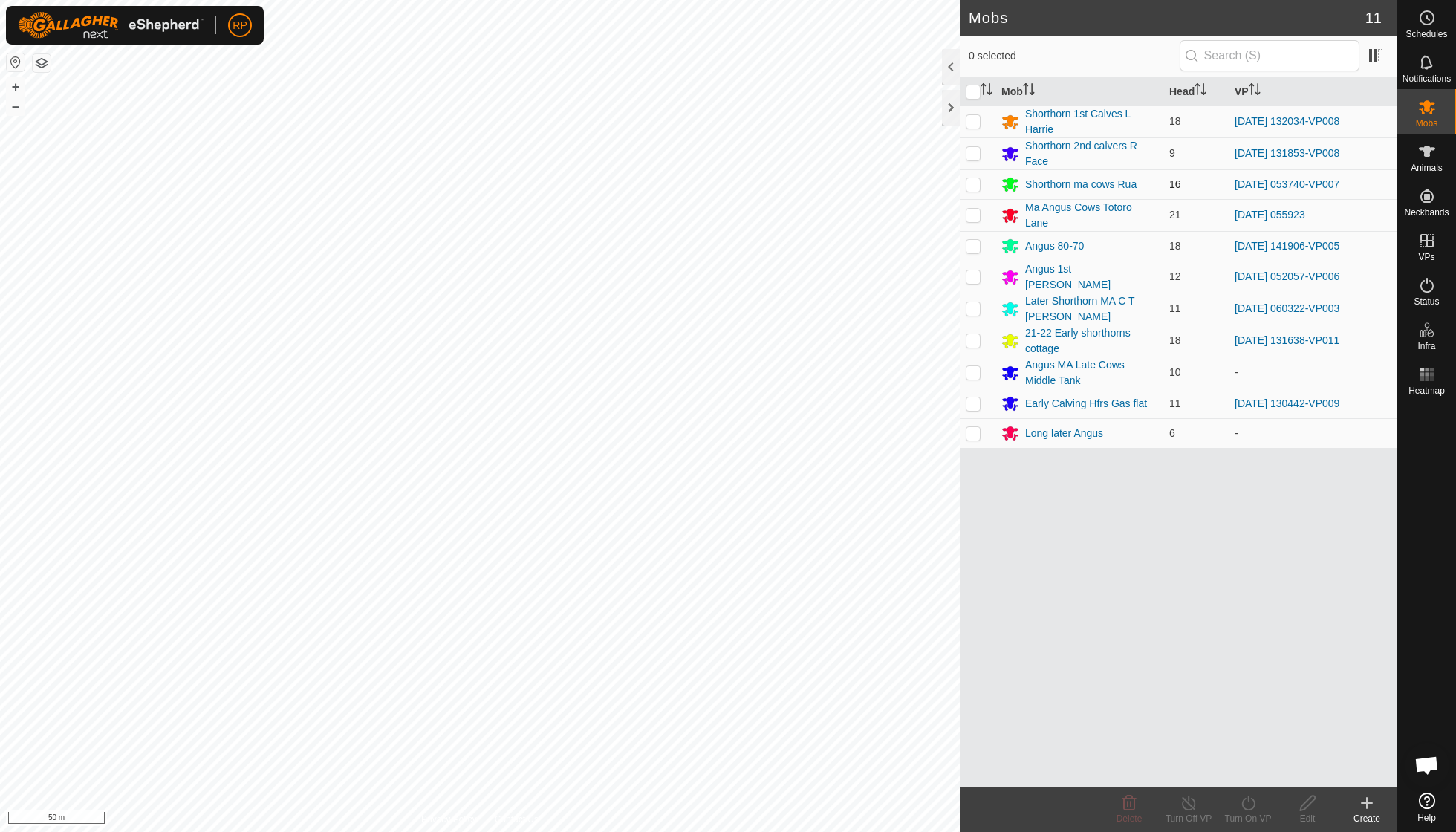
click at [901, 180] on p-checkbox at bounding box center [974, 184] width 15 height 11
checkbox input "true"
click at [901, 594] on icon at bounding box center [1248, 802] width 18 height 18
click at [901, 594] on link "Now" at bounding box center [1293, 769] width 147 height 30
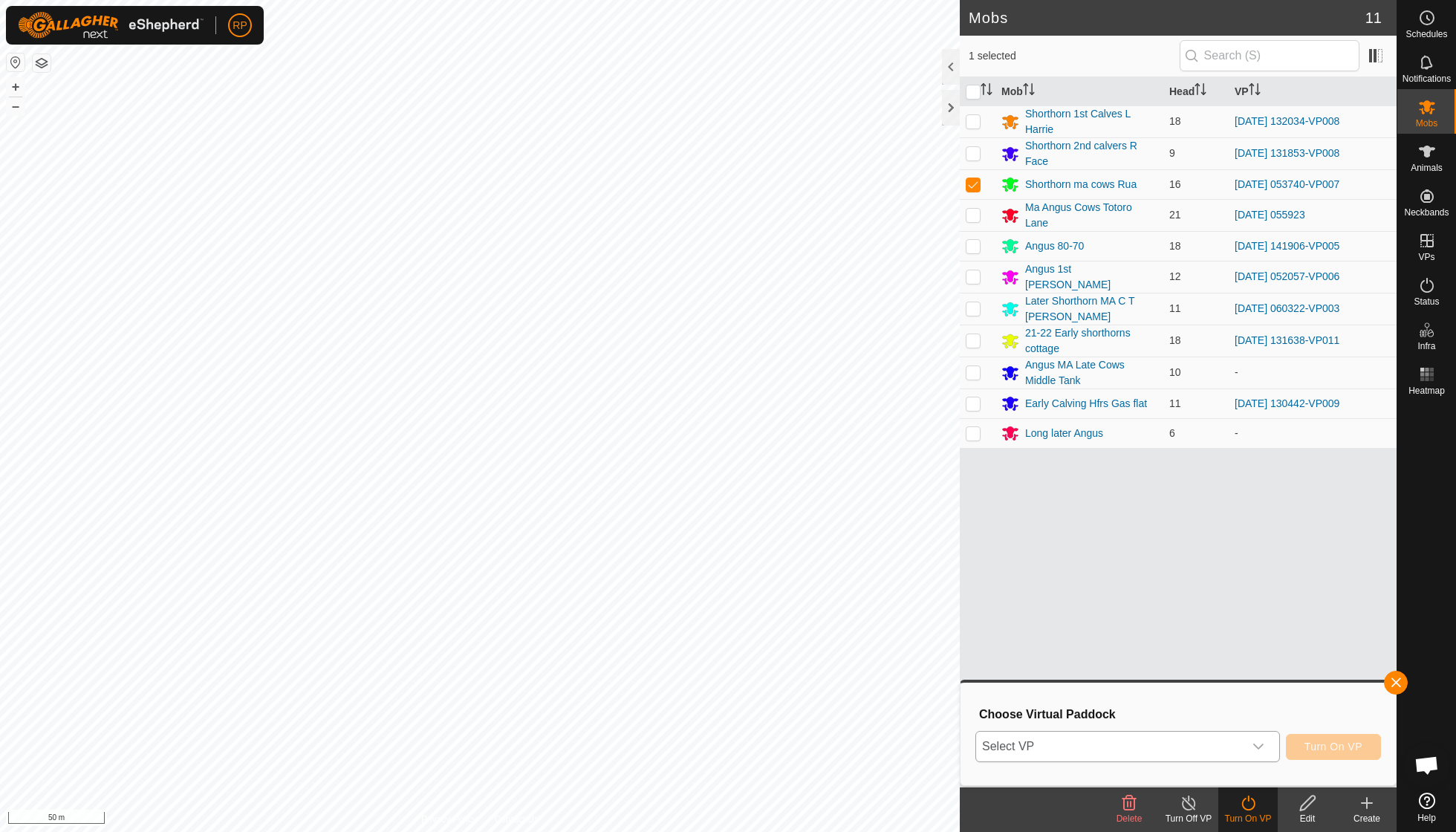
click at [901, 594] on icon "dropdown trigger" at bounding box center [1259, 746] width 11 height 11
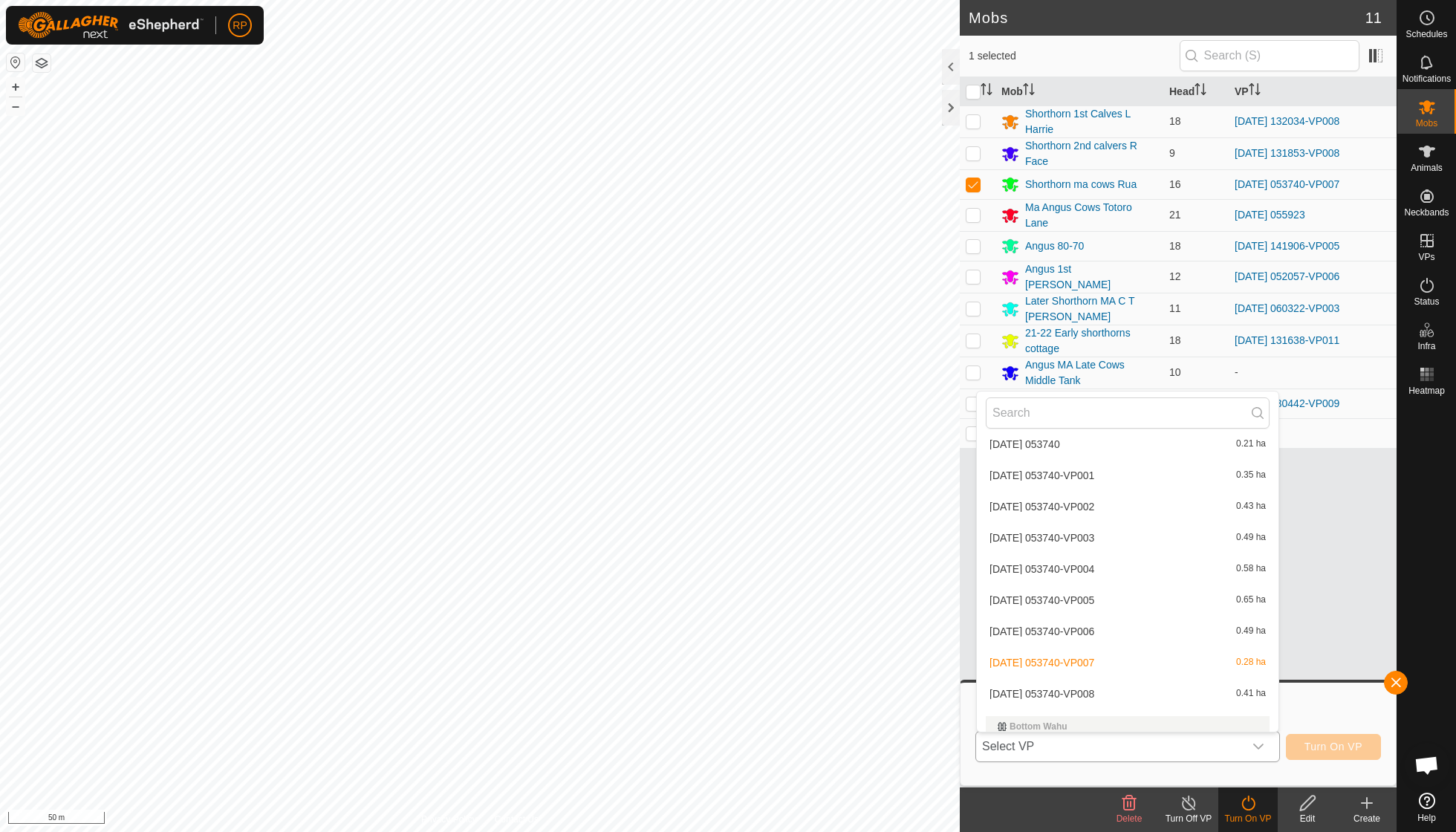
scroll to position [304, 0]
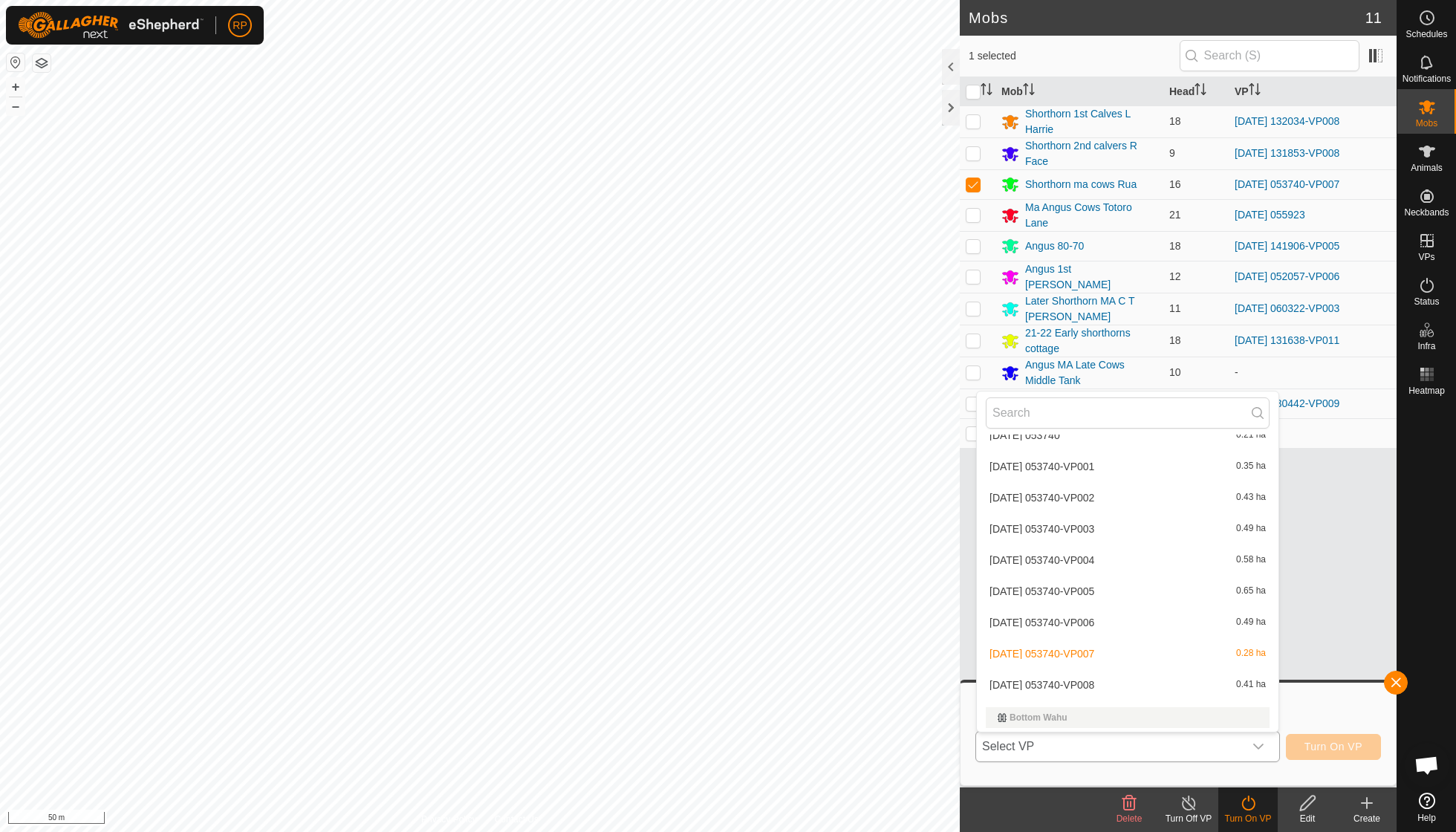
click at [901, 594] on li "[DATE] 053740-VP008 0.41 ha" at bounding box center [1127, 685] width 301 height 30
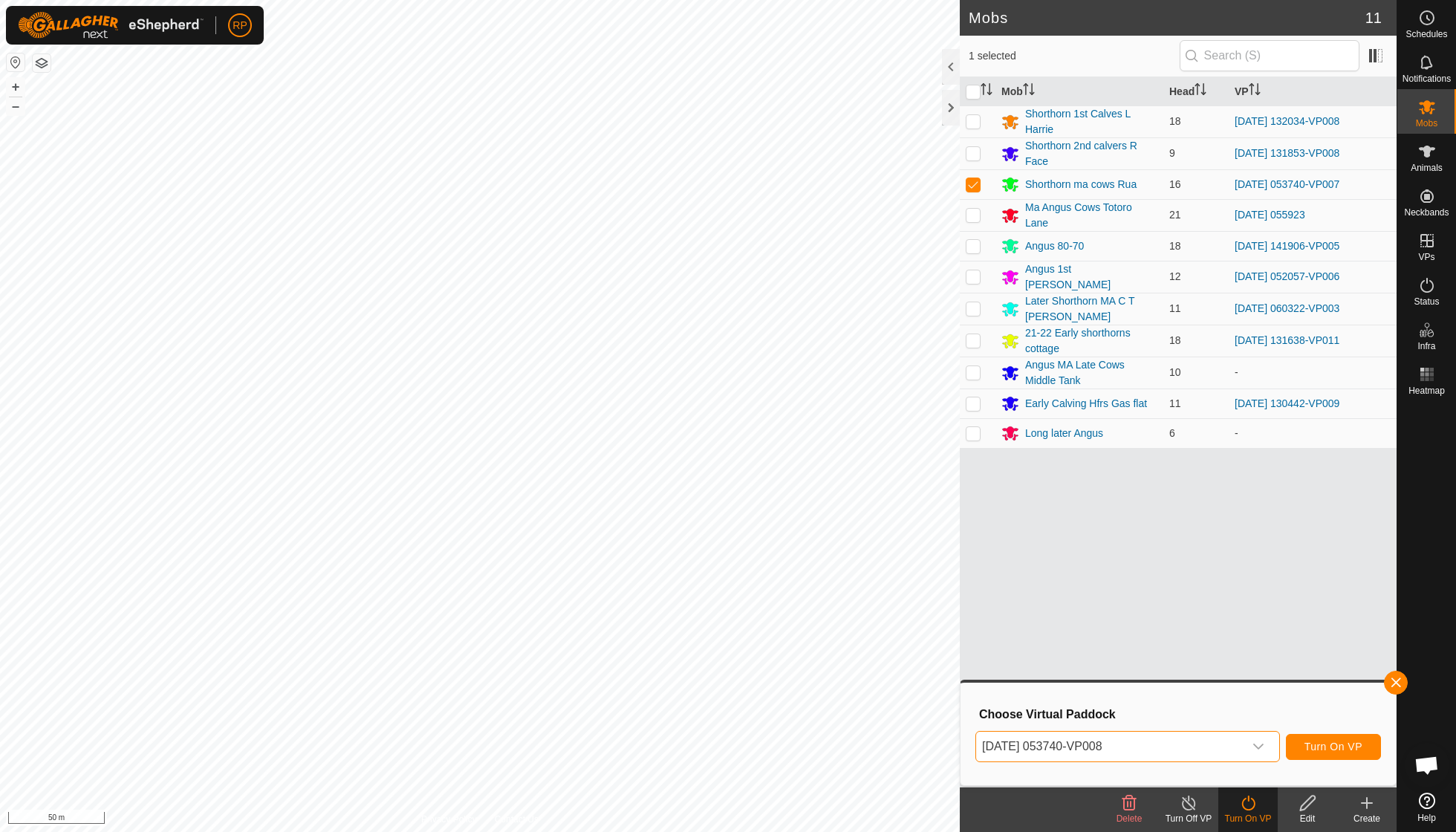
click at [901, 594] on span "Turn On VP" at bounding box center [1334, 746] width 58 height 11
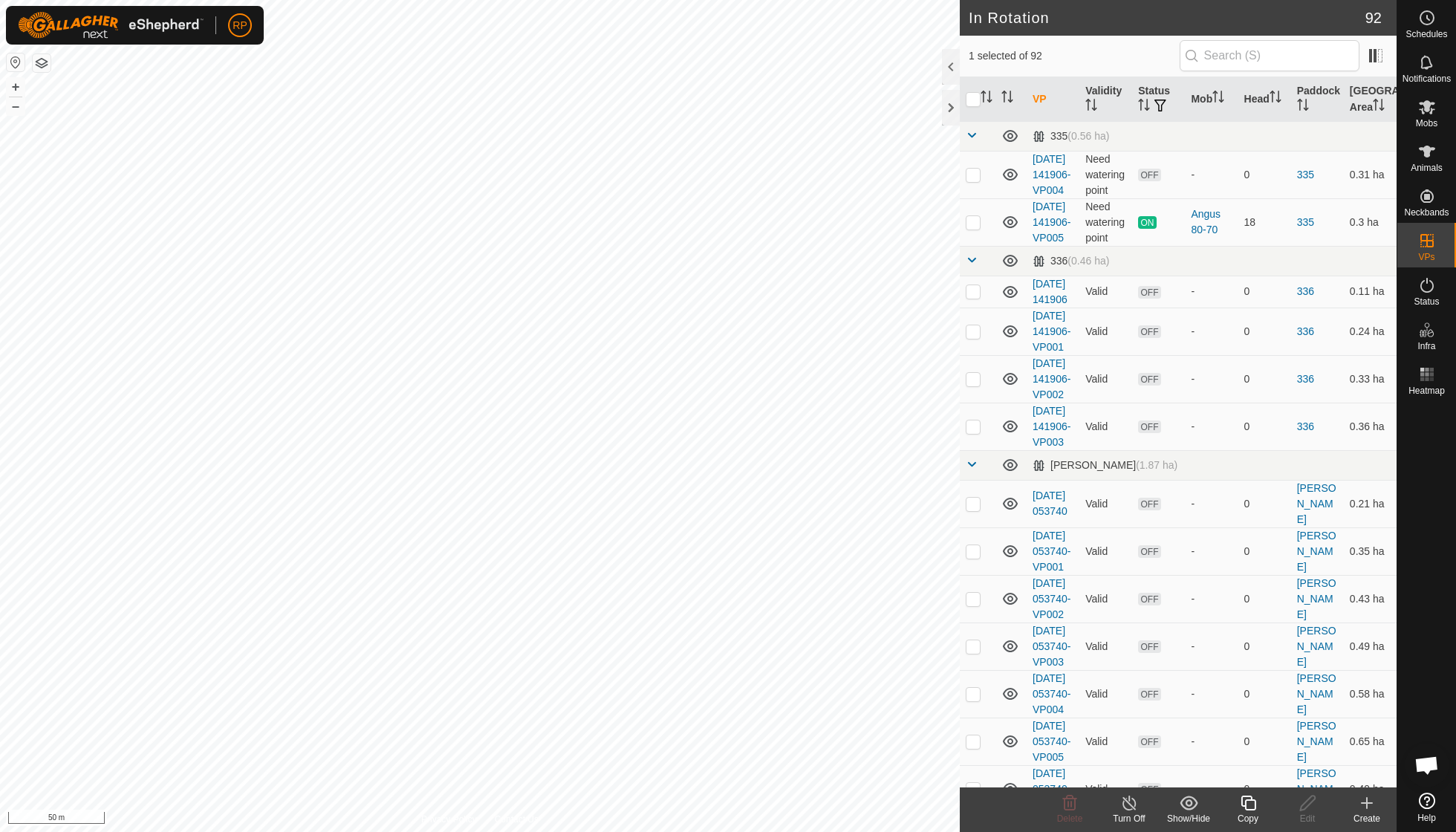
click at [901, 594] on icon at bounding box center [1248, 802] width 18 height 18
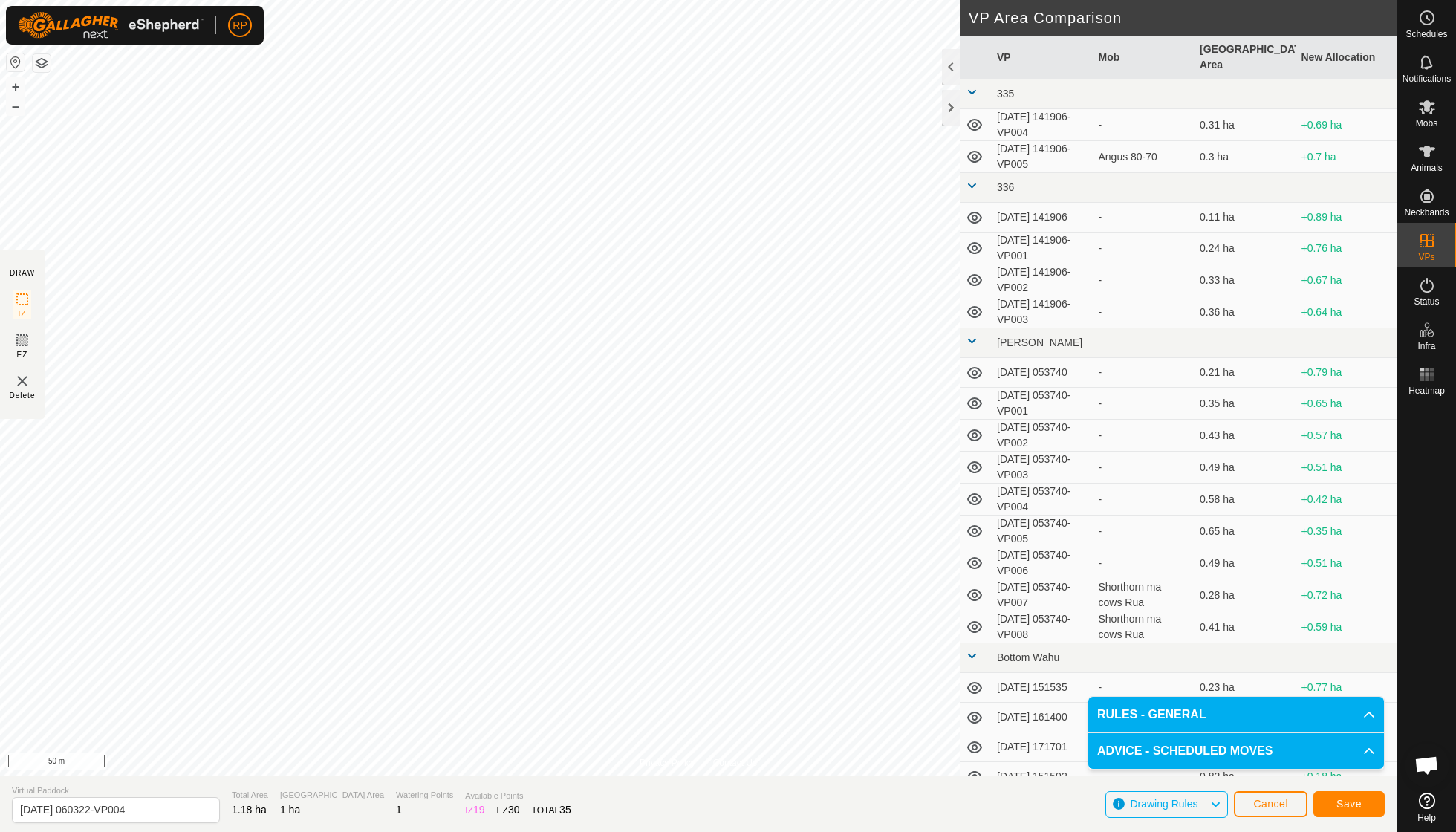
click at [901, 594] on span "Save" at bounding box center [1349, 803] width 25 height 11
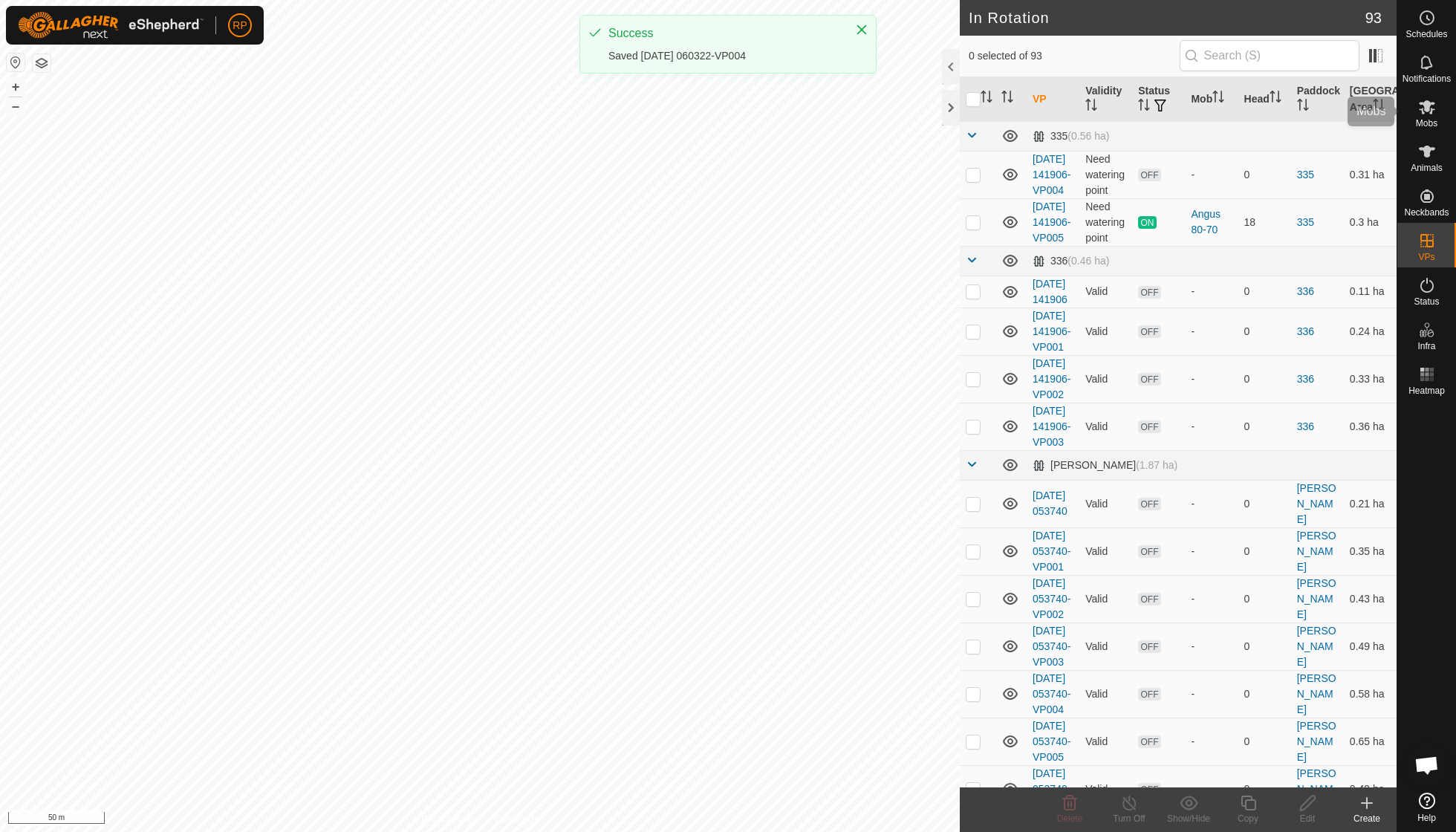
click at [901, 113] on icon at bounding box center [1427, 107] width 18 height 18
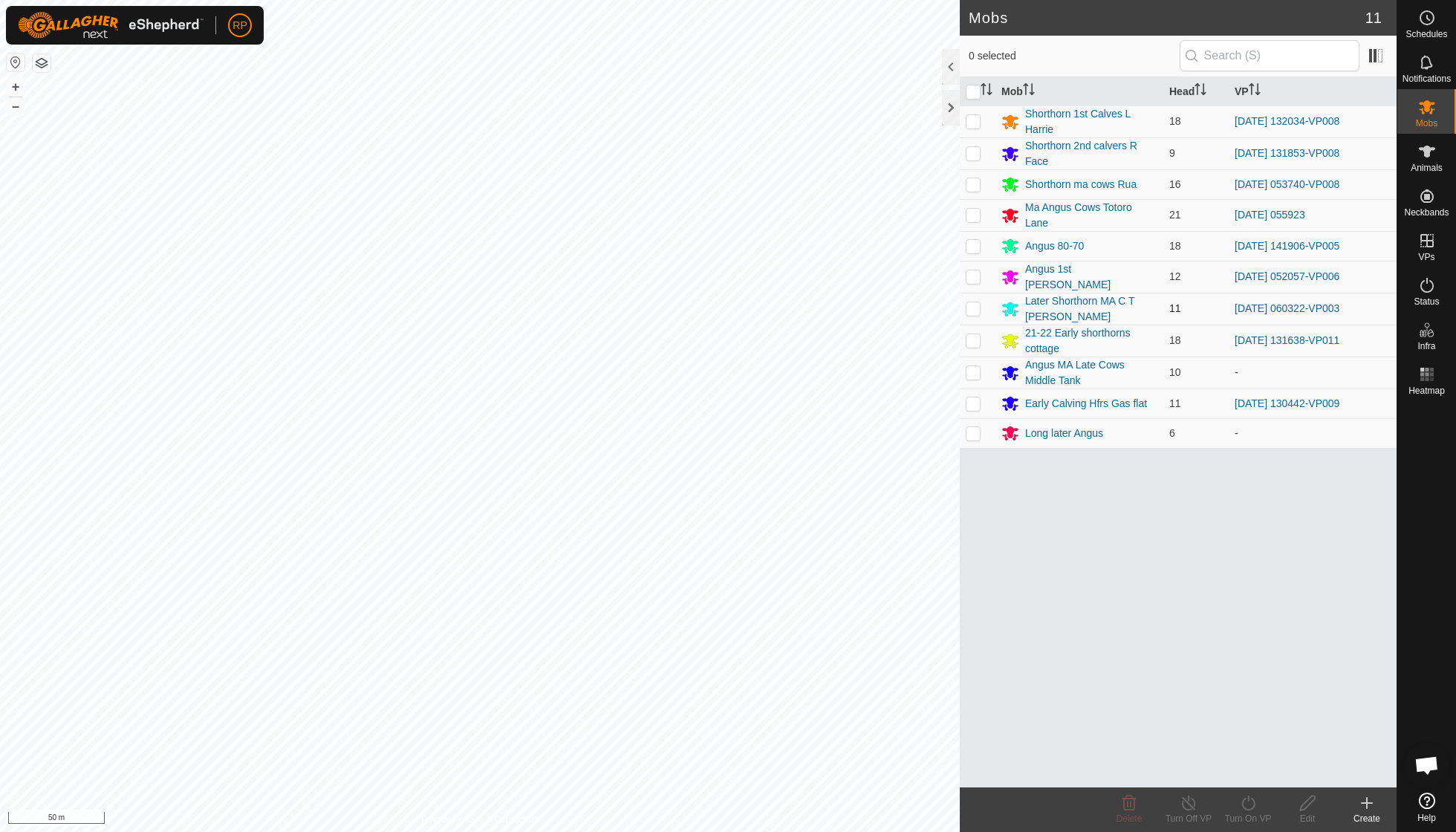
click at [901, 302] on p-checkbox at bounding box center [974, 308] width 15 height 11
checkbox input "true"
click at [901, 594] on icon at bounding box center [1248, 802] width 18 height 18
click at [901, 594] on link "Now" at bounding box center [1293, 769] width 147 height 30
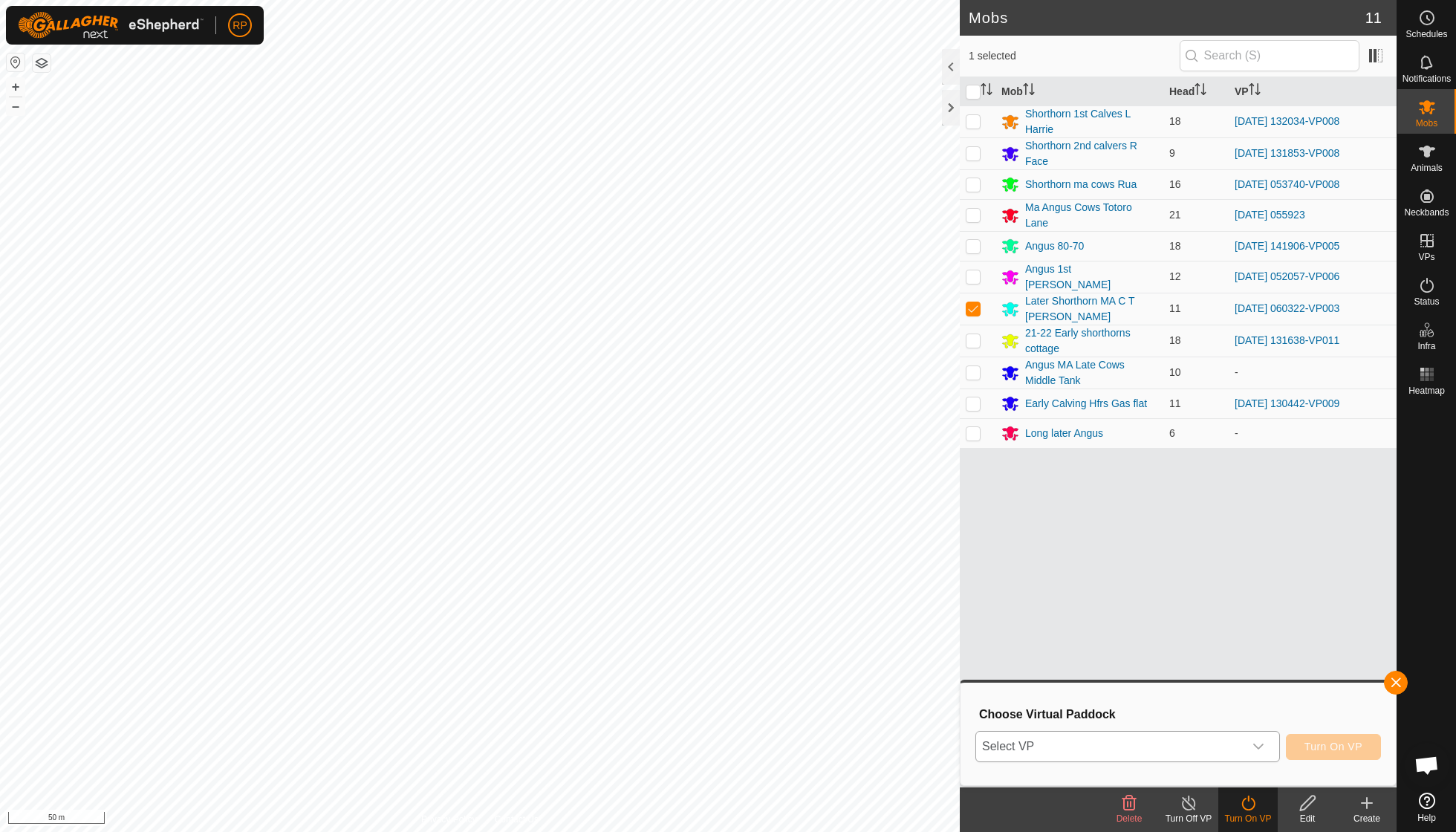
click at [901, 594] on icon "dropdown trigger" at bounding box center [1258, 747] width 11 height 6
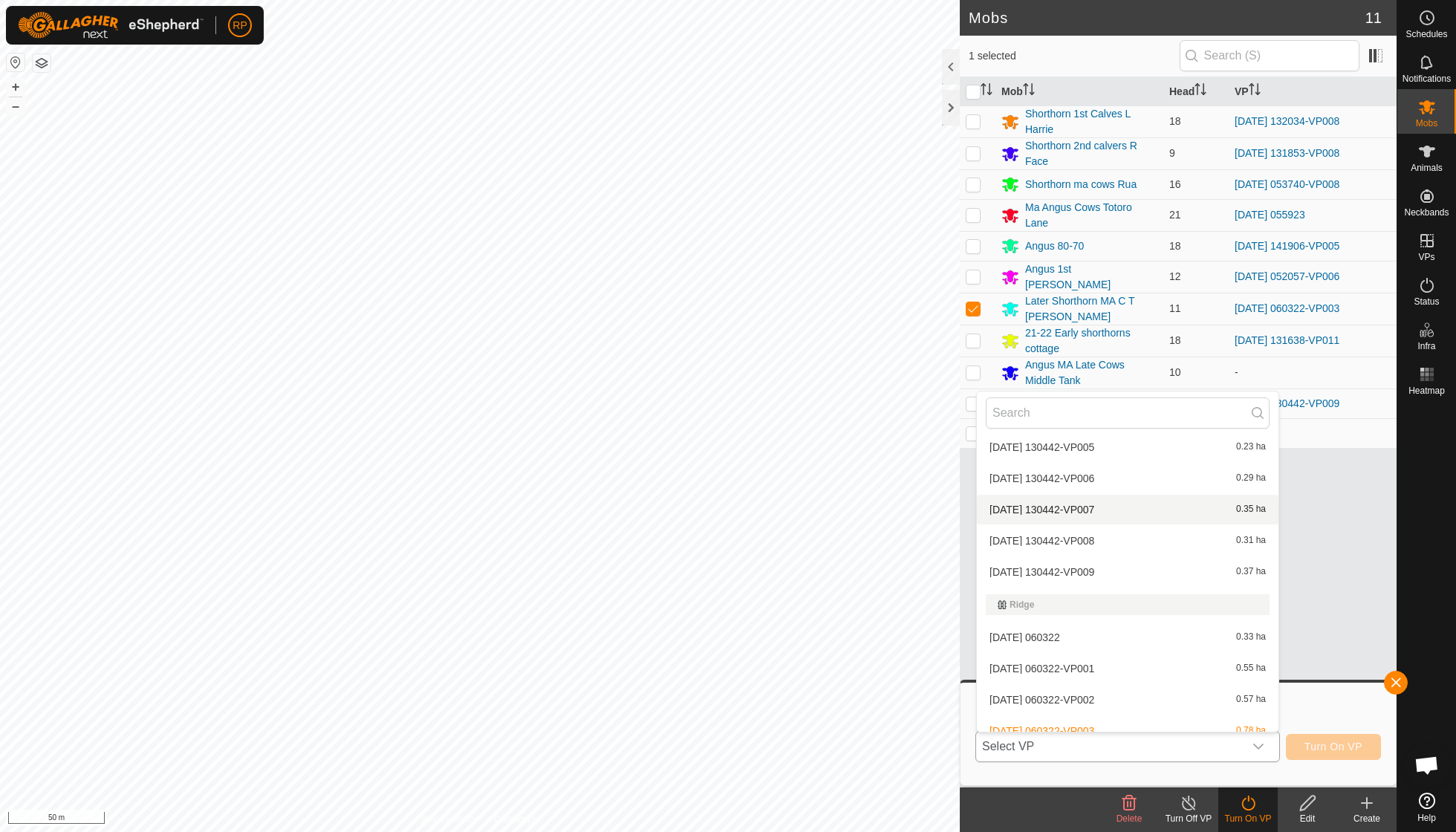
scroll to position [2723, 0]
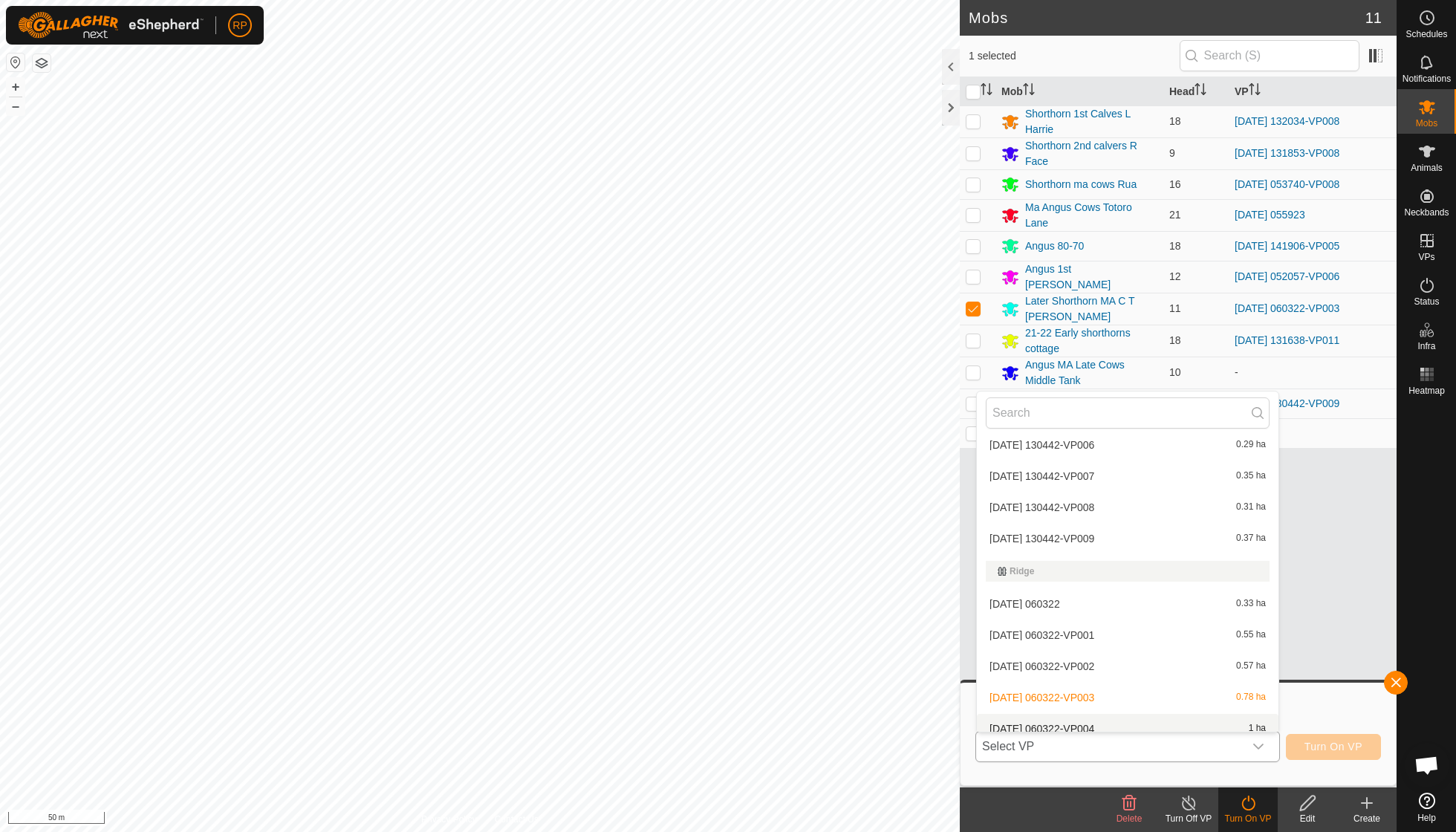
click at [901, 594] on li "[DATE] 060322-VP004 1 ha" at bounding box center [1127, 728] width 301 height 30
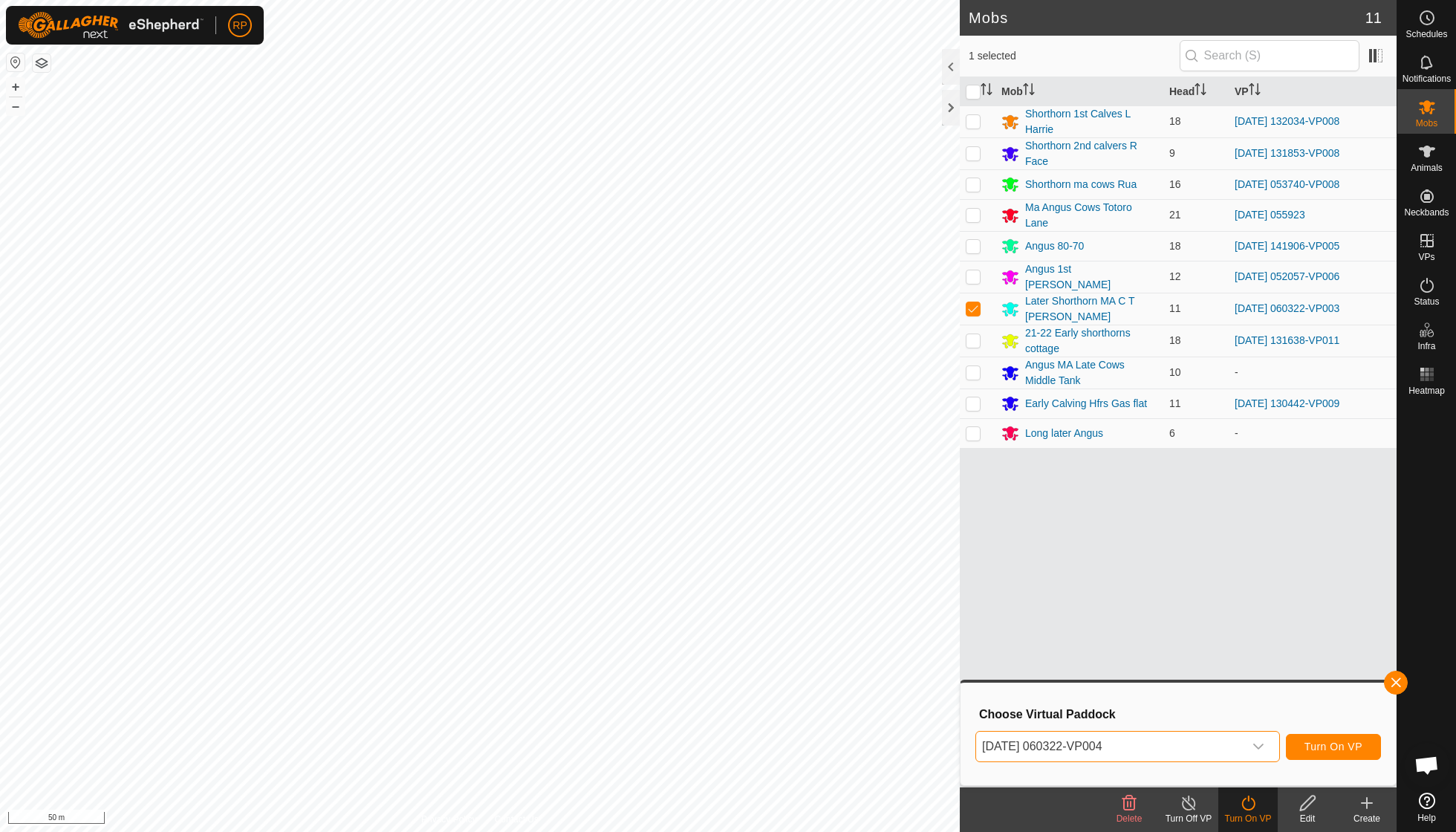
click at [901, 594] on span "Turn On VP" at bounding box center [1334, 746] width 58 height 11
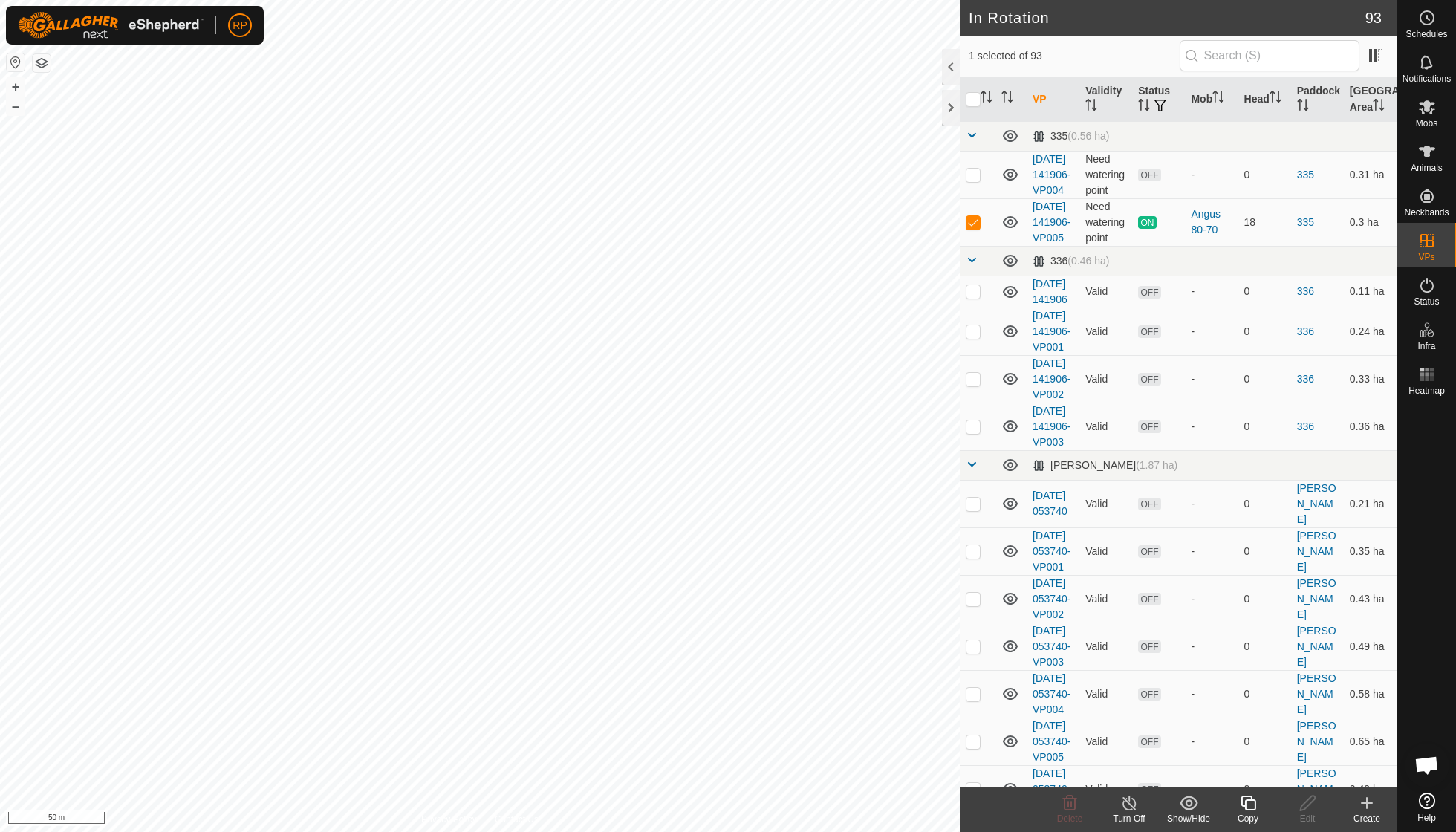
click at [901, 594] on icon at bounding box center [1248, 802] width 18 height 18
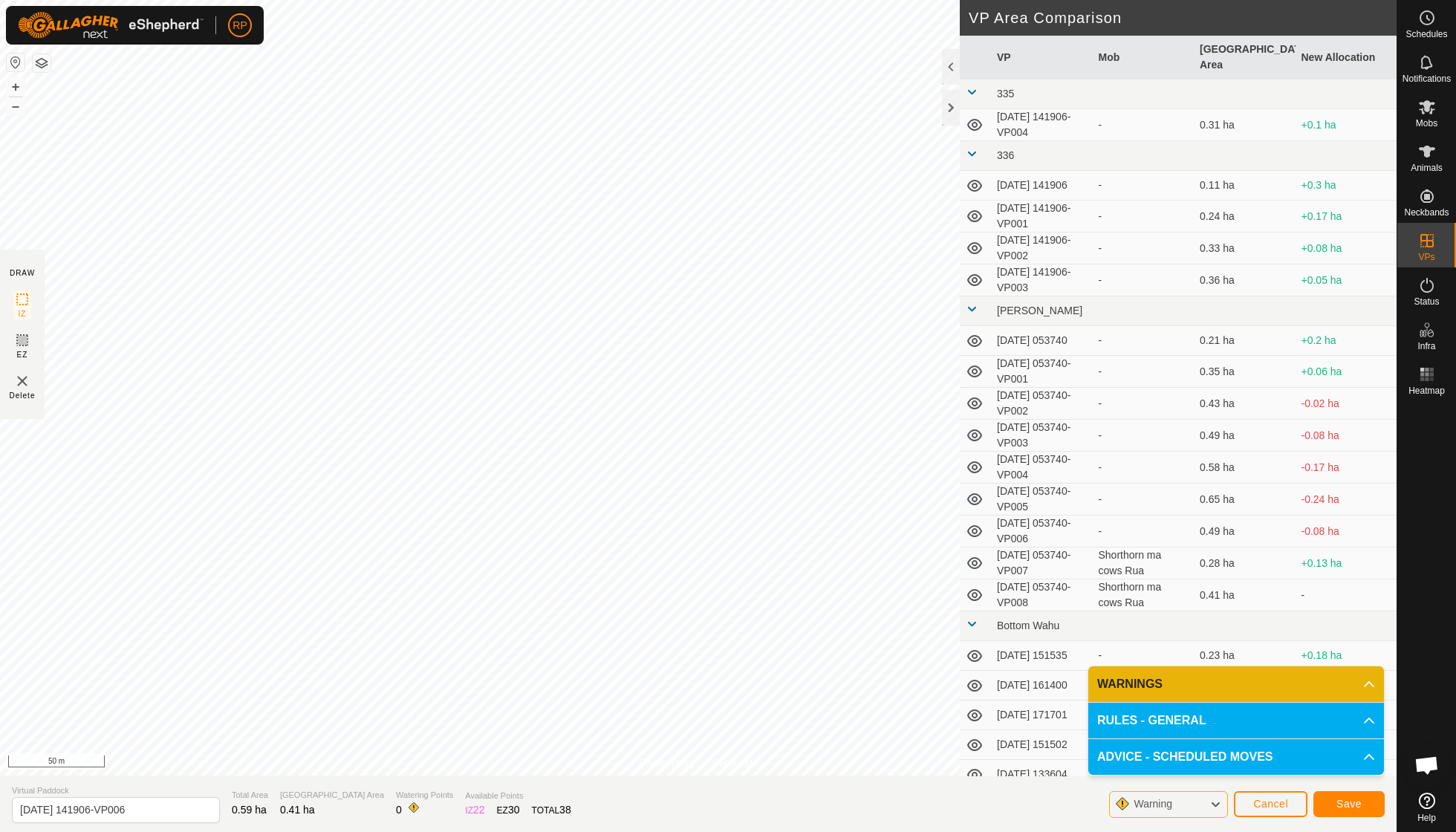
click at [901, 594] on span "Save" at bounding box center [1349, 803] width 25 height 11
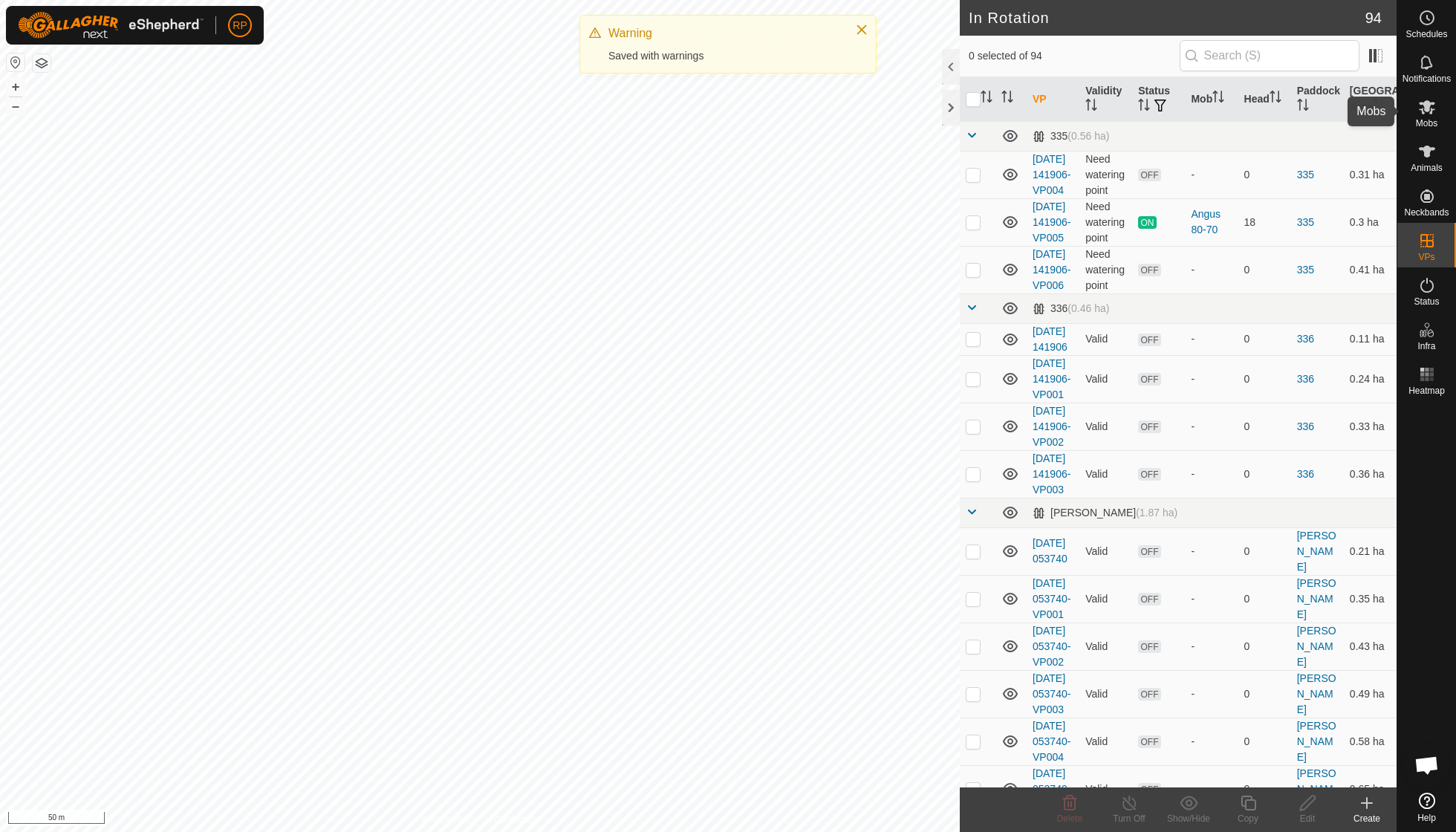
click at [901, 114] on icon at bounding box center [1427, 107] width 18 height 18
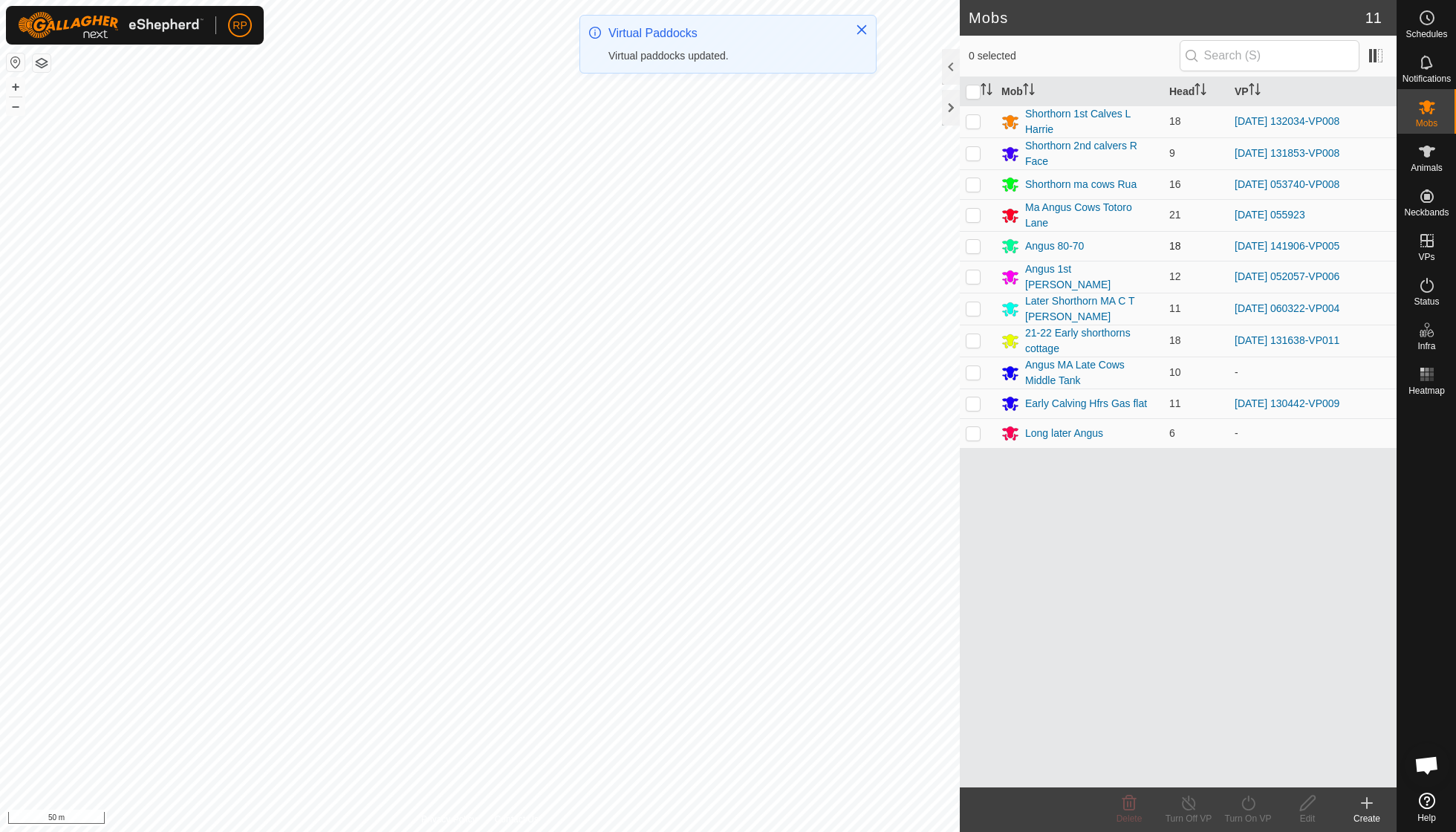
click at [901, 244] on p-checkbox at bounding box center [974, 246] width 15 height 11
checkbox input "true"
click at [901, 594] on icon at bounding box center [1248, 802] width 18 height 18
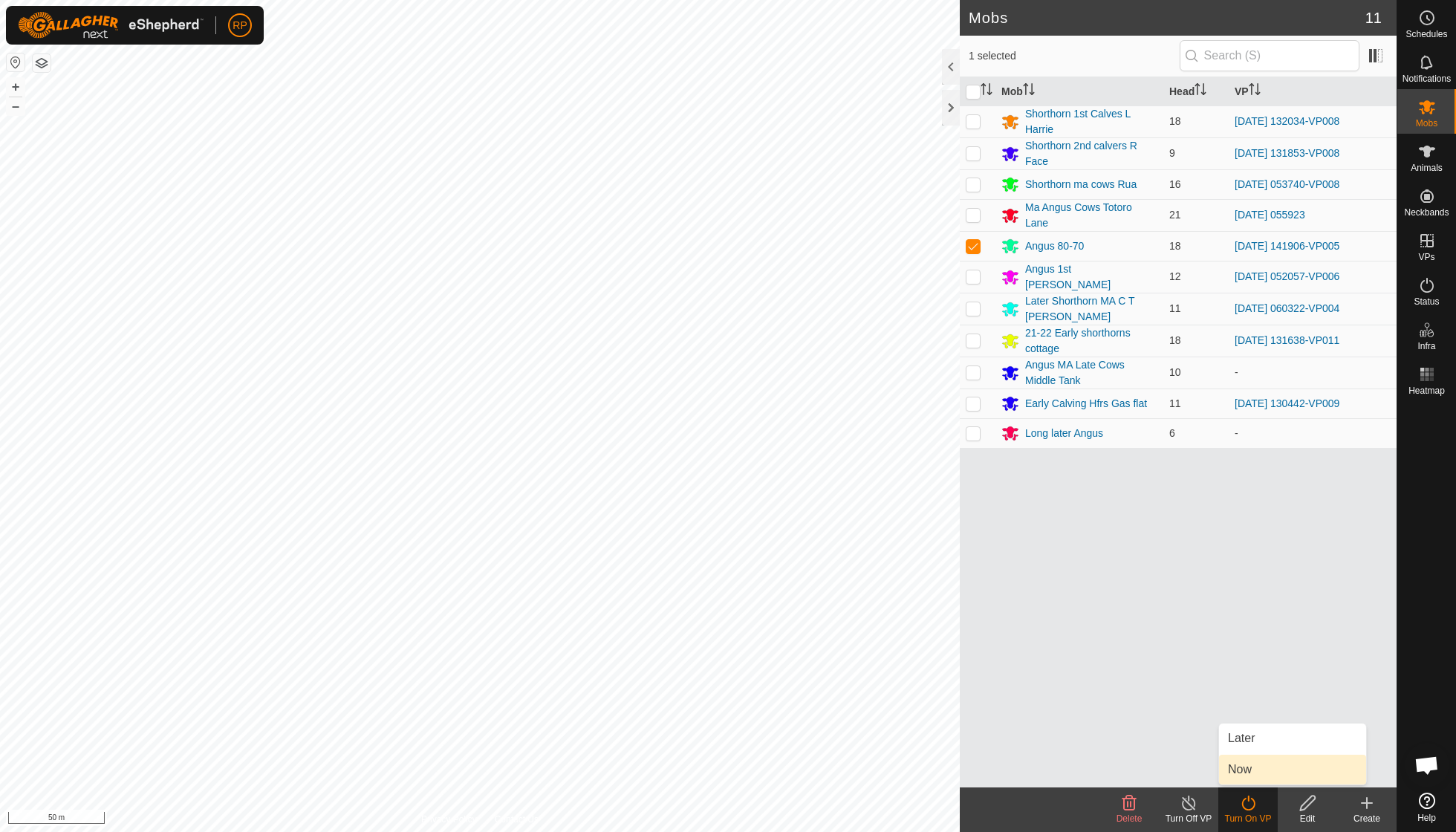
click at [901, 594] on link "Now" at bounding box center [1293, 769] width 147 height 30
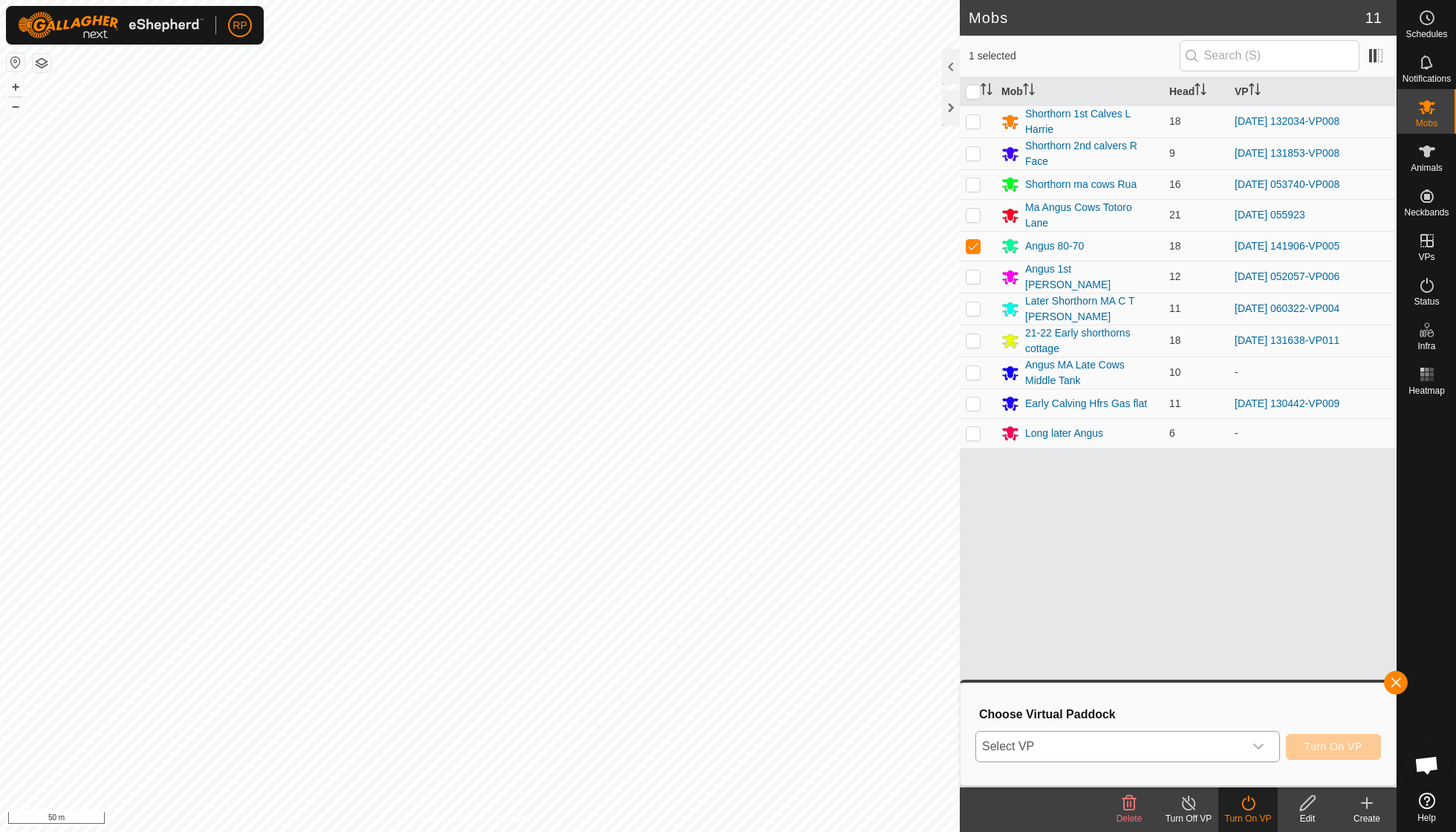
click at [901, 594] on icon "dropdown trigger" at bounding box center [1259, 746] width 11 height 11
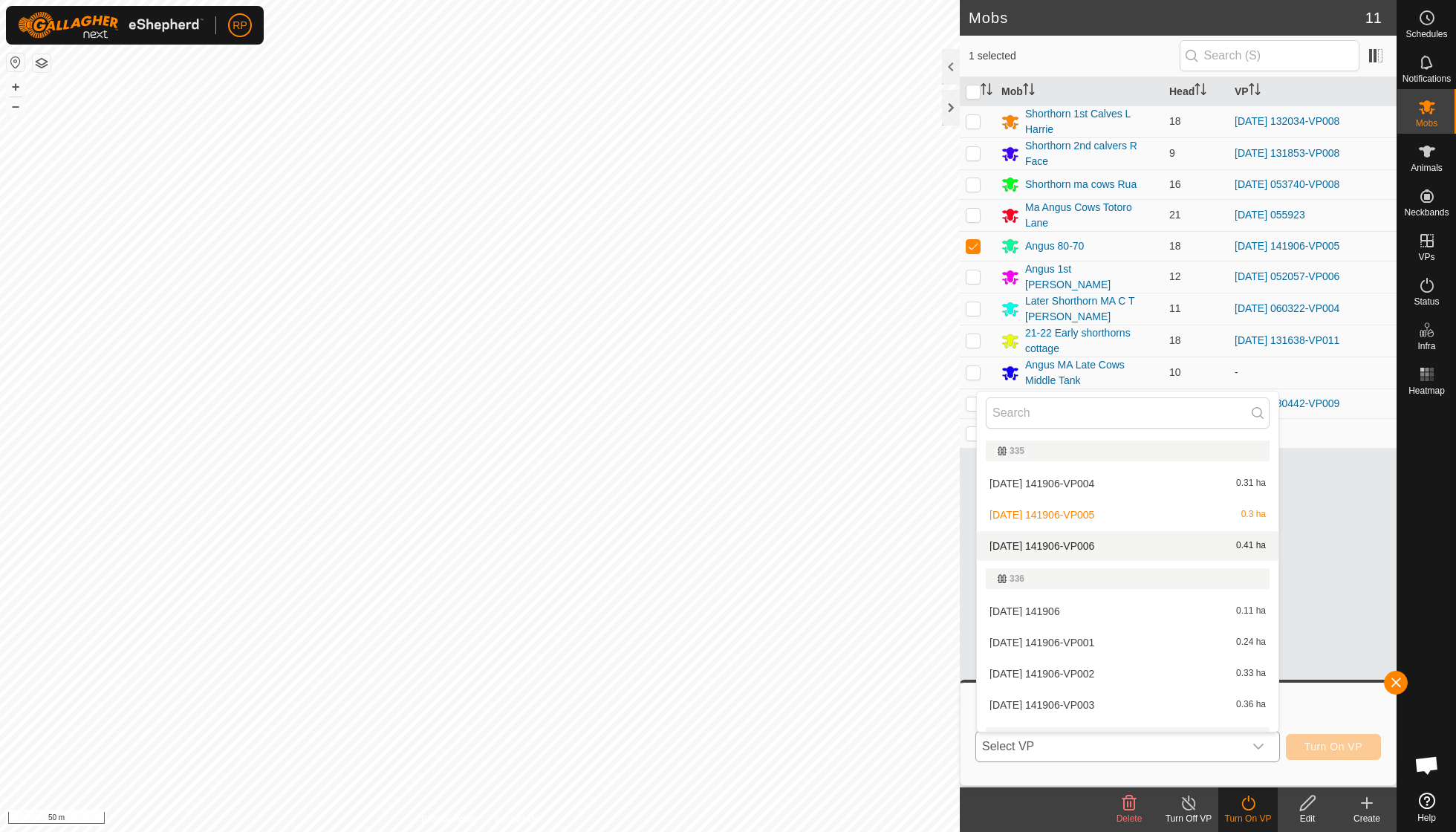
click at [901, 547] on li "[DATE] 141906-VP006 0.41 ha" at bounding box center [1127, 545] width 301 height 30
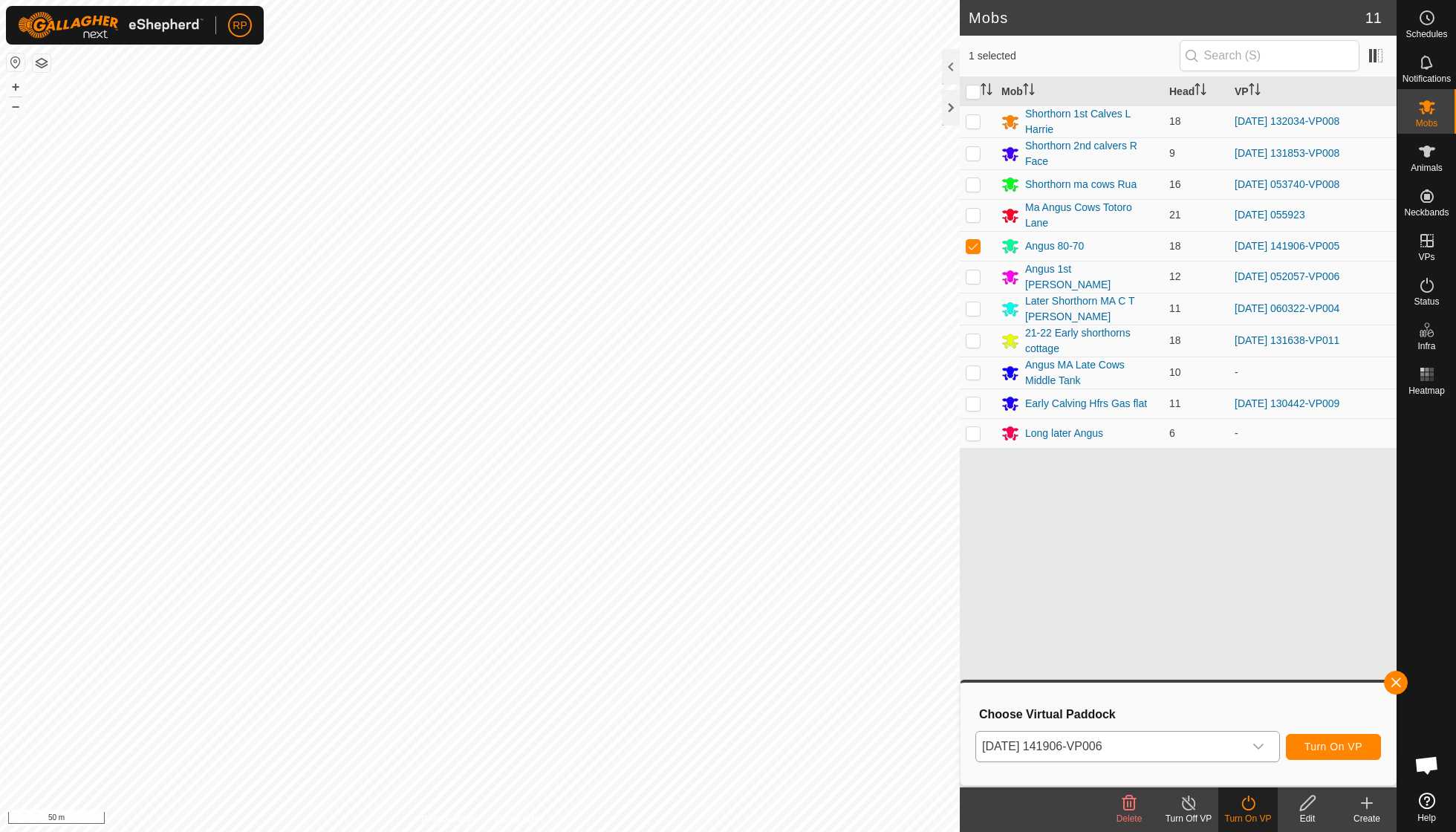
click at [901, 594] on span "Turn On VP" at bounding box center [1334, 746] width 58 height 11
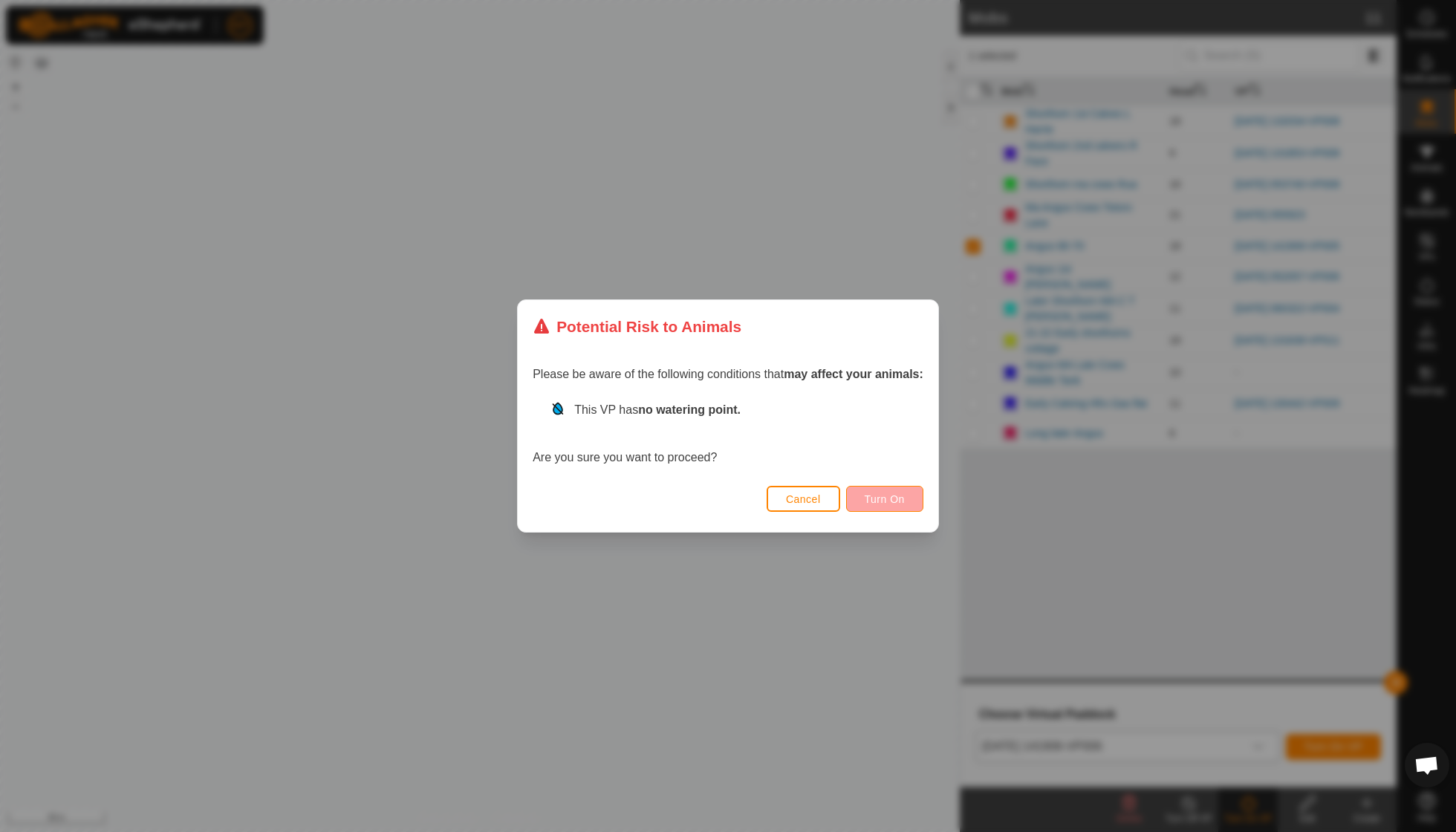
click at [884, 494] on span "Turn On" at bounding box center [885, 499] width 40 height 11
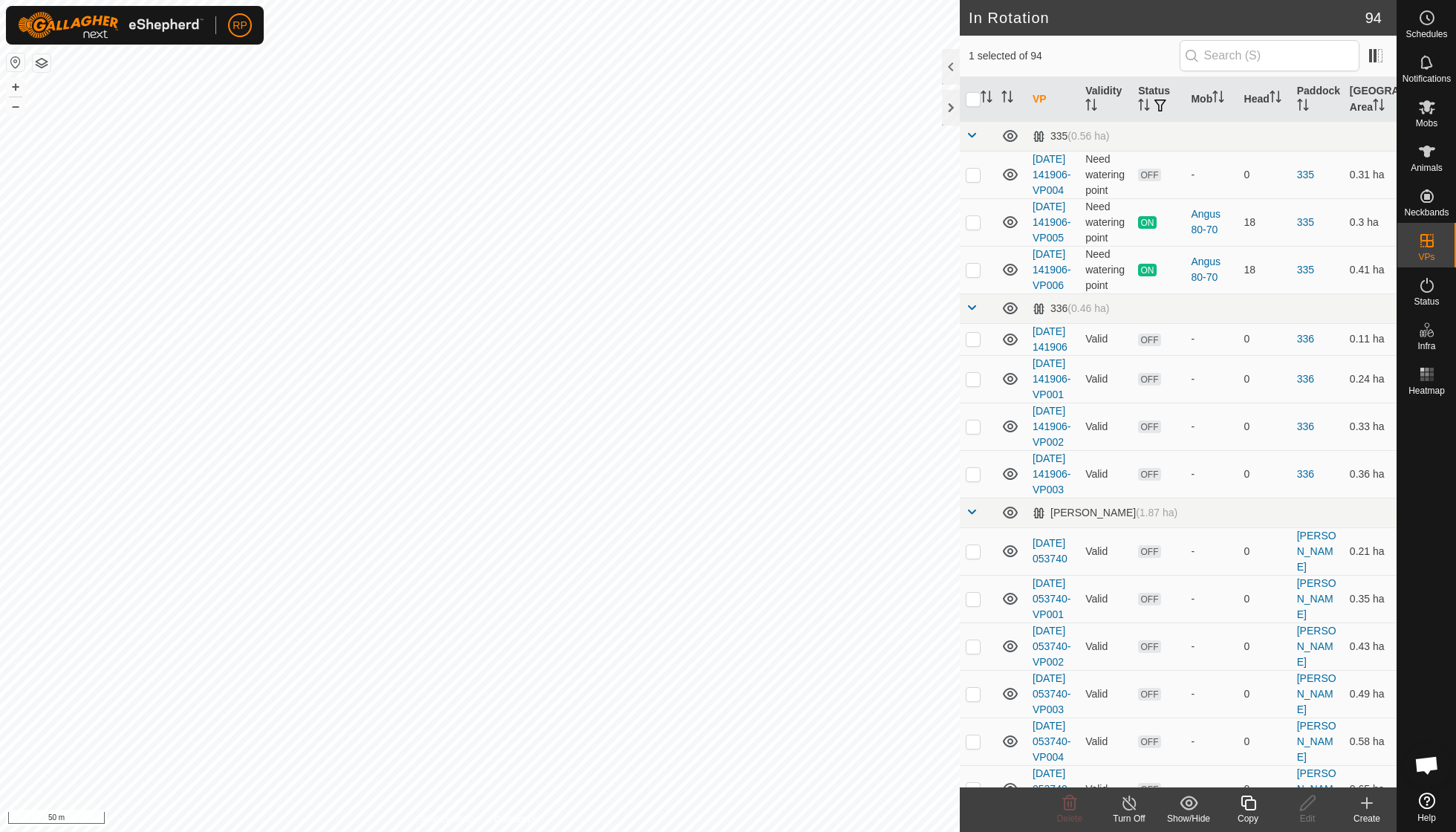
click at [901, 594] on icon at bounding box center [1248, 802] width 18 height 18
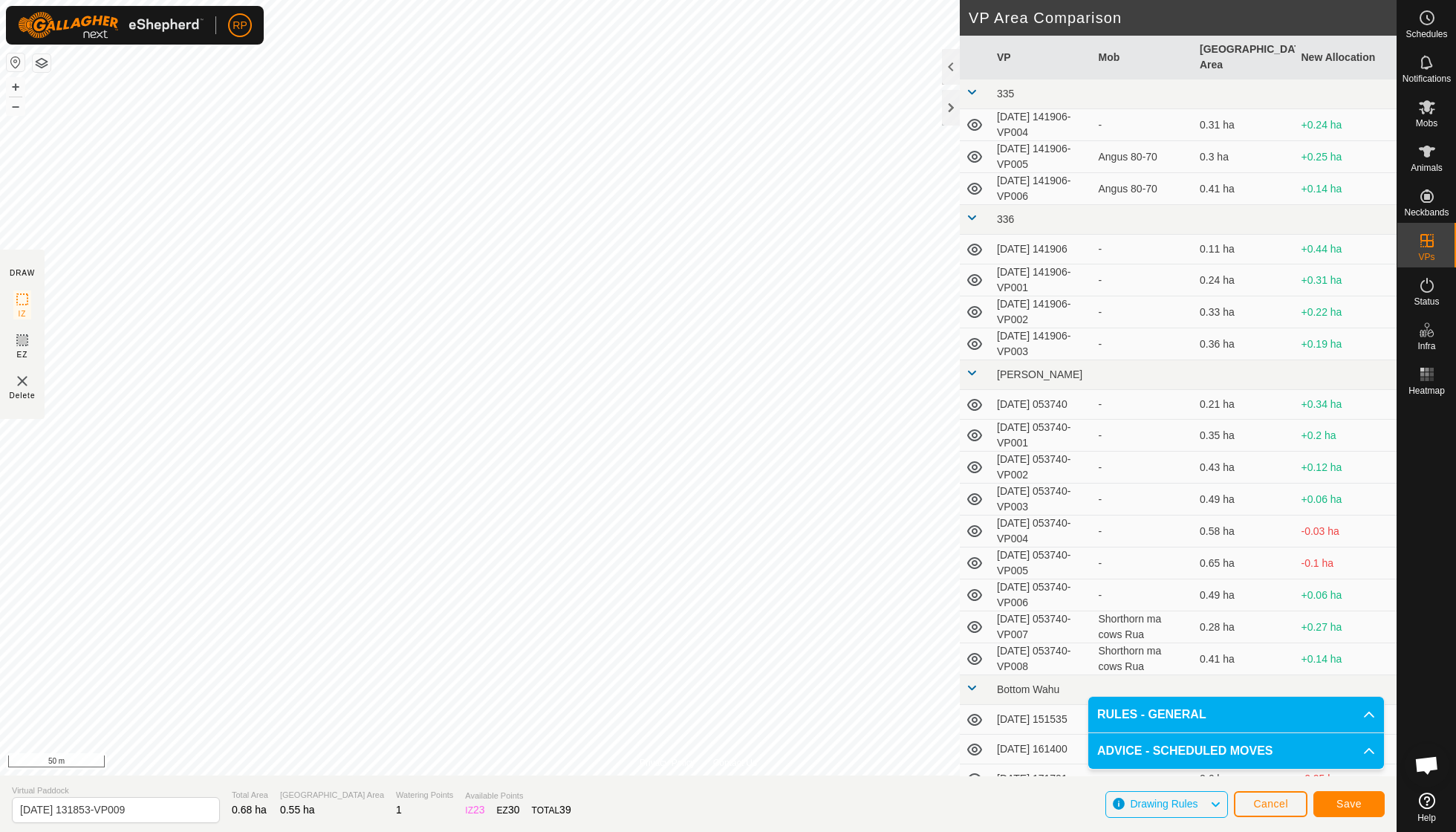
click at [901, 594] on span "Save" at bounding box center [1349, 803] width 25 height 11
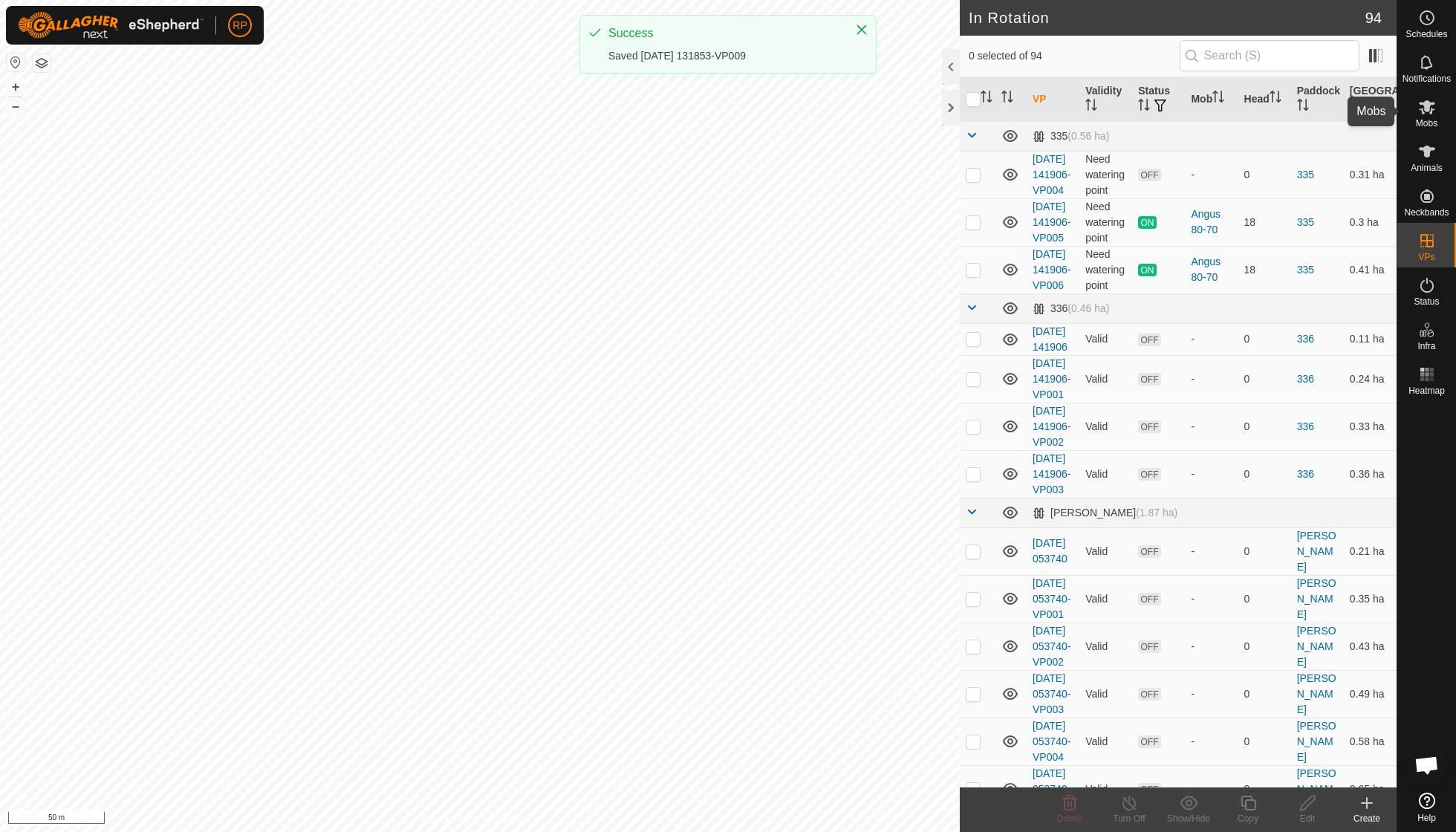
click at [901, 116] on es-mob-svg-icon at bounding box center [1427, 106] width 27 height 24
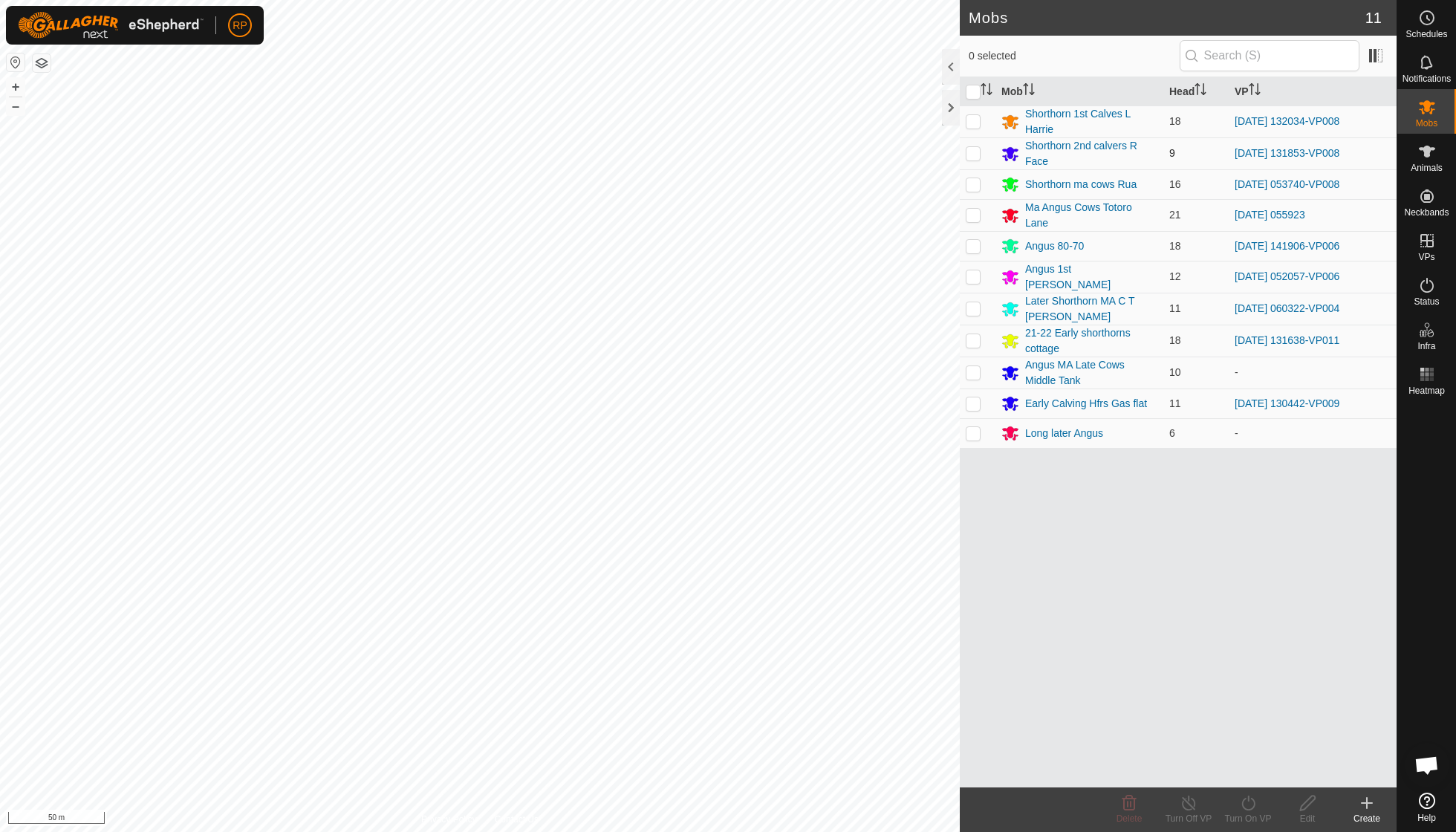
click at [901, 147] on p-checkbox at bounding box center [974, 153] width 15 height 11
checkbox input "true"
click at [901, 594] on icon at bounding box center [1248, 803] width 13 height 15
click at [901, 594] on link "Now" at bounding box center [1293, 769] width 147 height 30
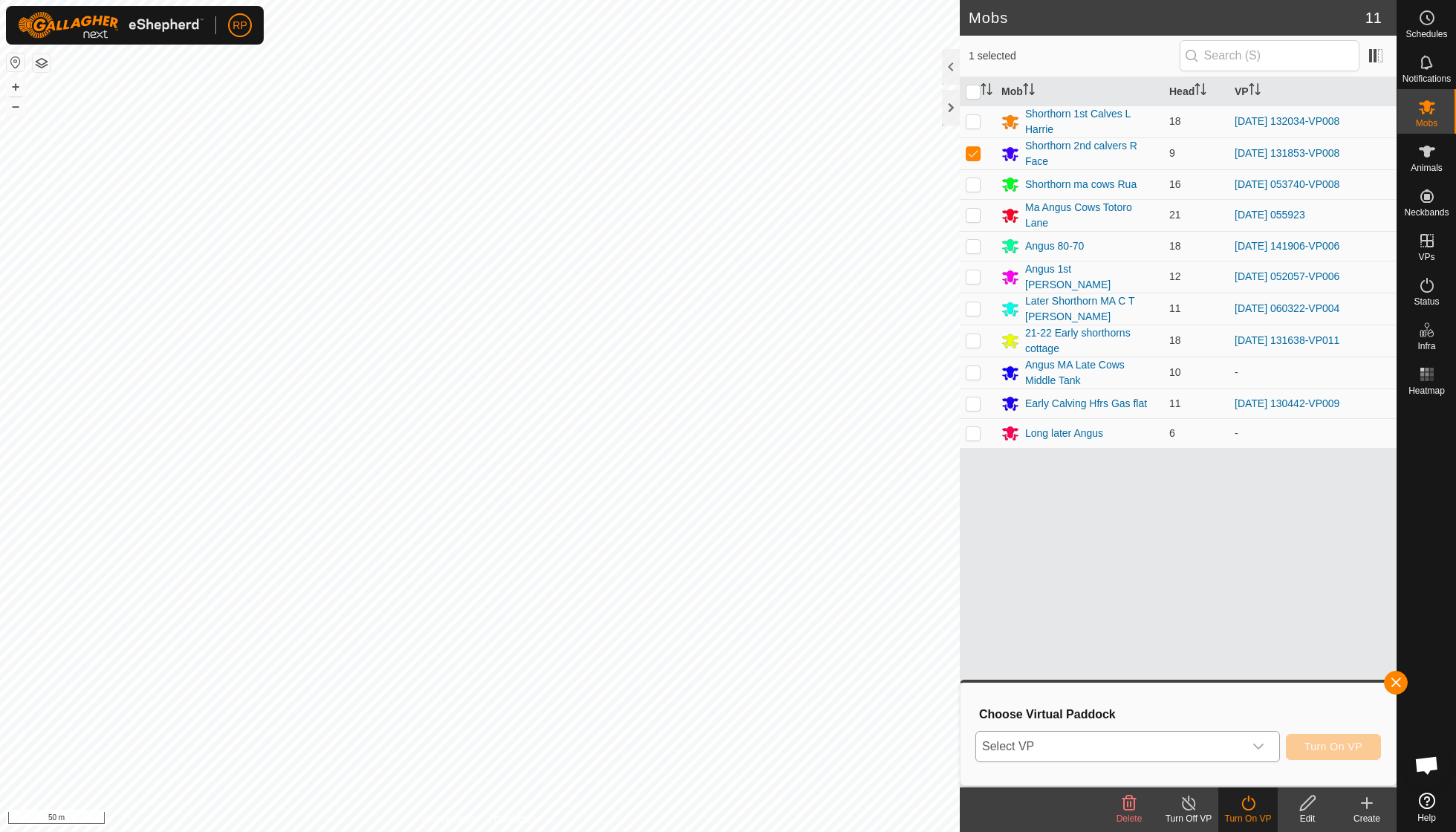
click at [901, 594] on icon "dropdown trigger" at bounding box center [1259, 746] width 11 height 11
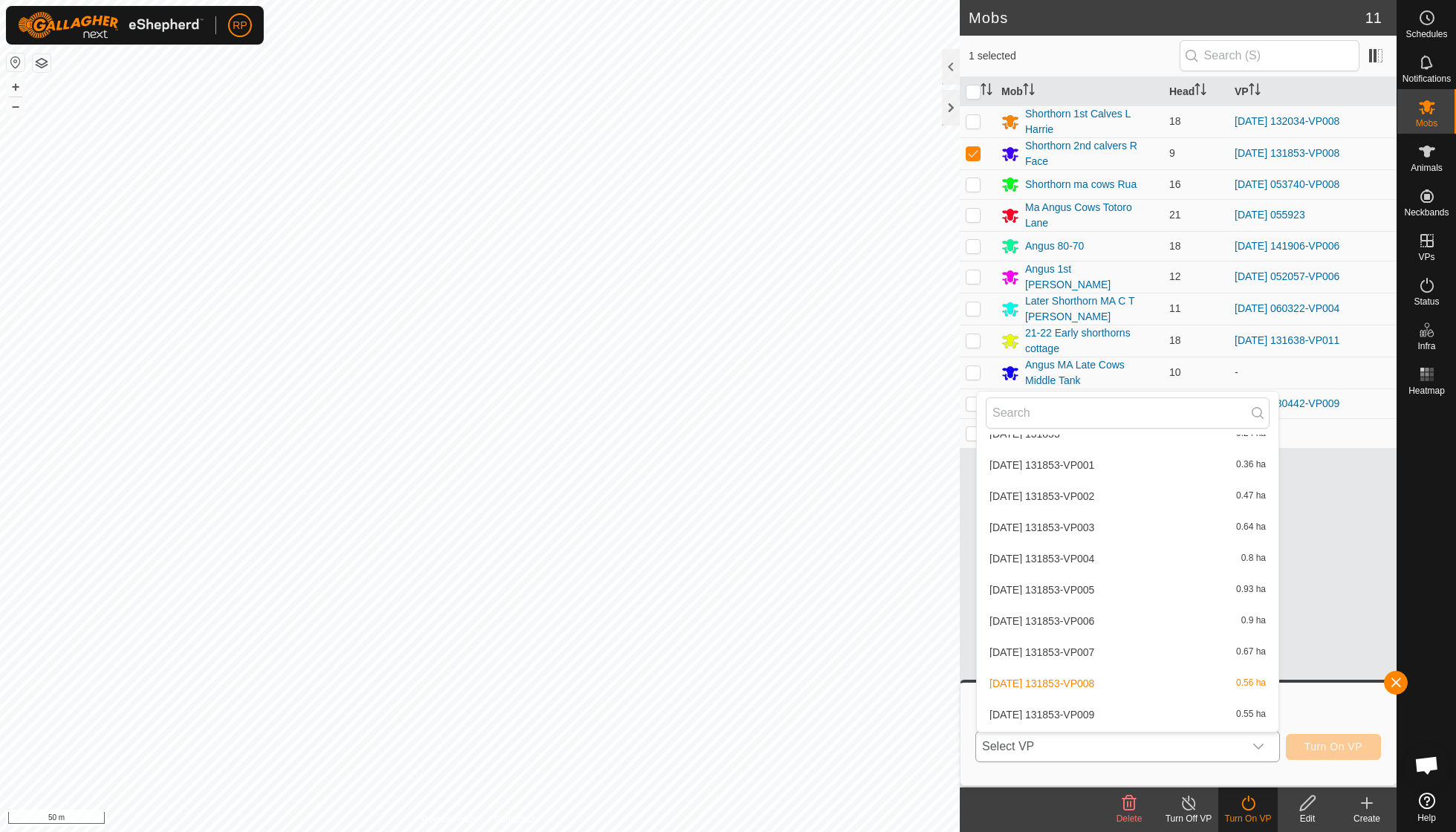
scroll to position [3117, 0]
click at [901, 594] on li "[DATE] 131853-VP009 0.55 ha" at bounding box center [1127, 712] width 301 height 30
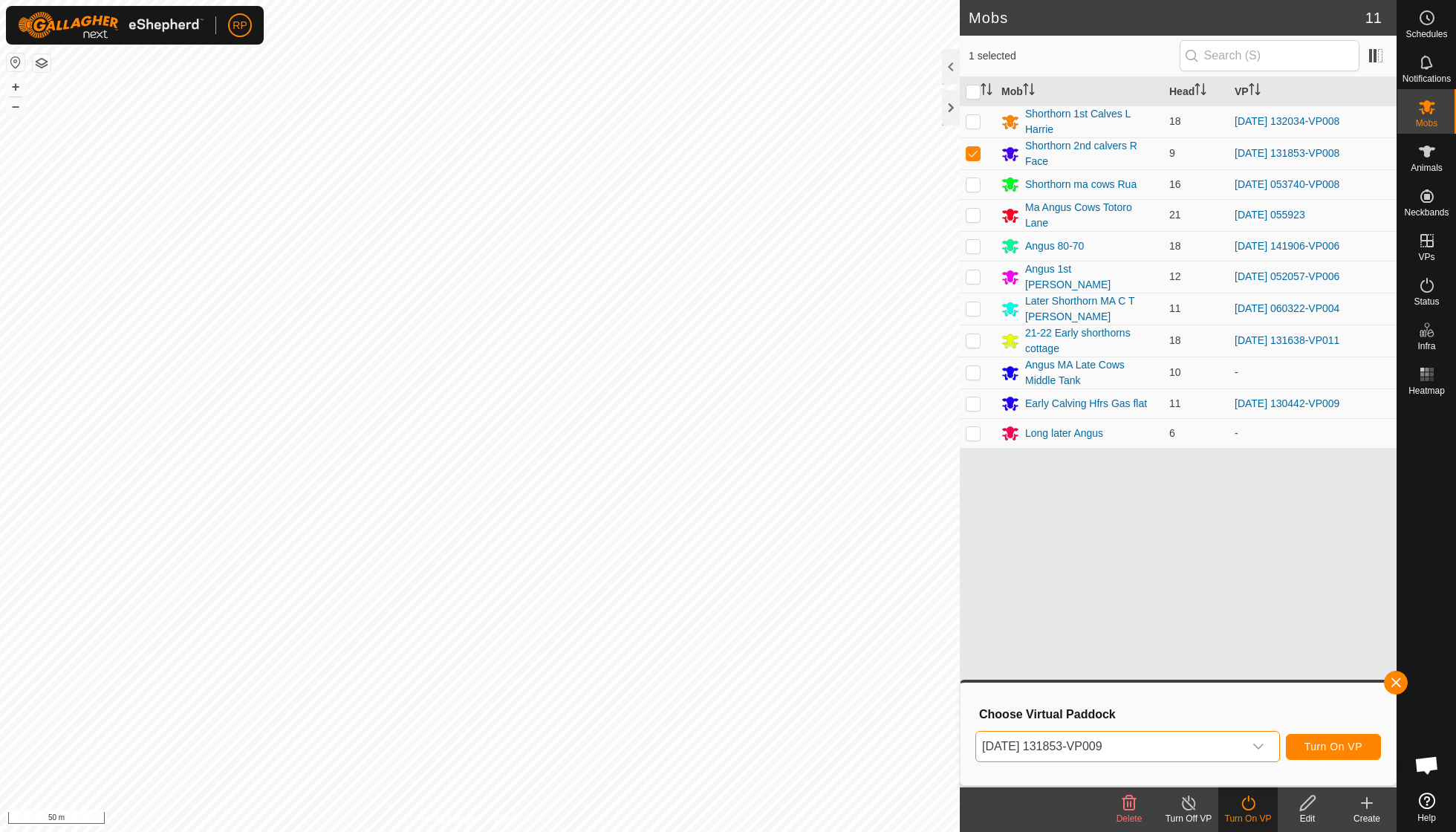
click at [901, 594] on span "Turn On VP" at bounding box center [1334, 746] width 58 height 11
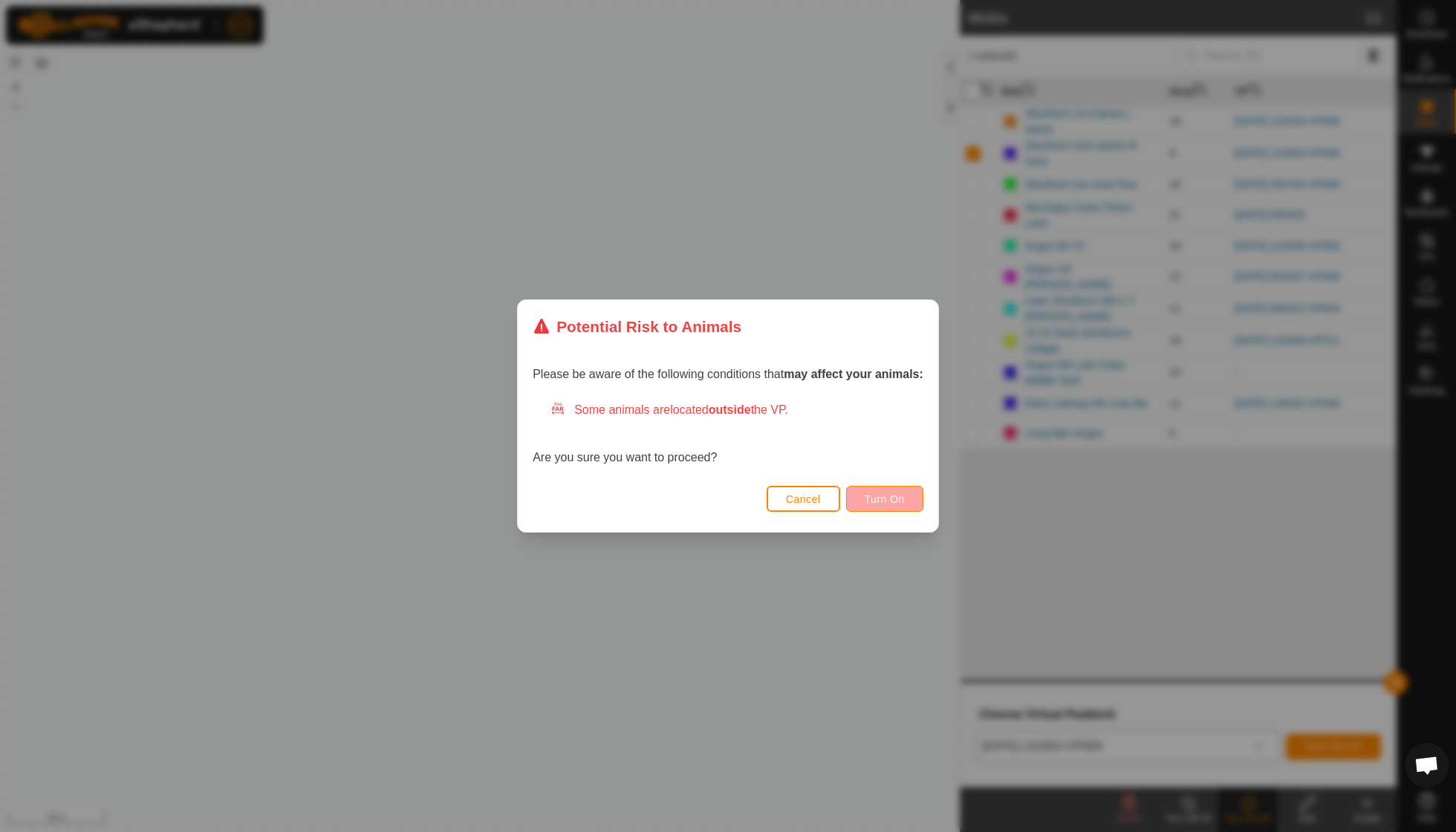
click at [896, 494] on span "Turn On" at bounding box center [885, 499] width 40 height 11
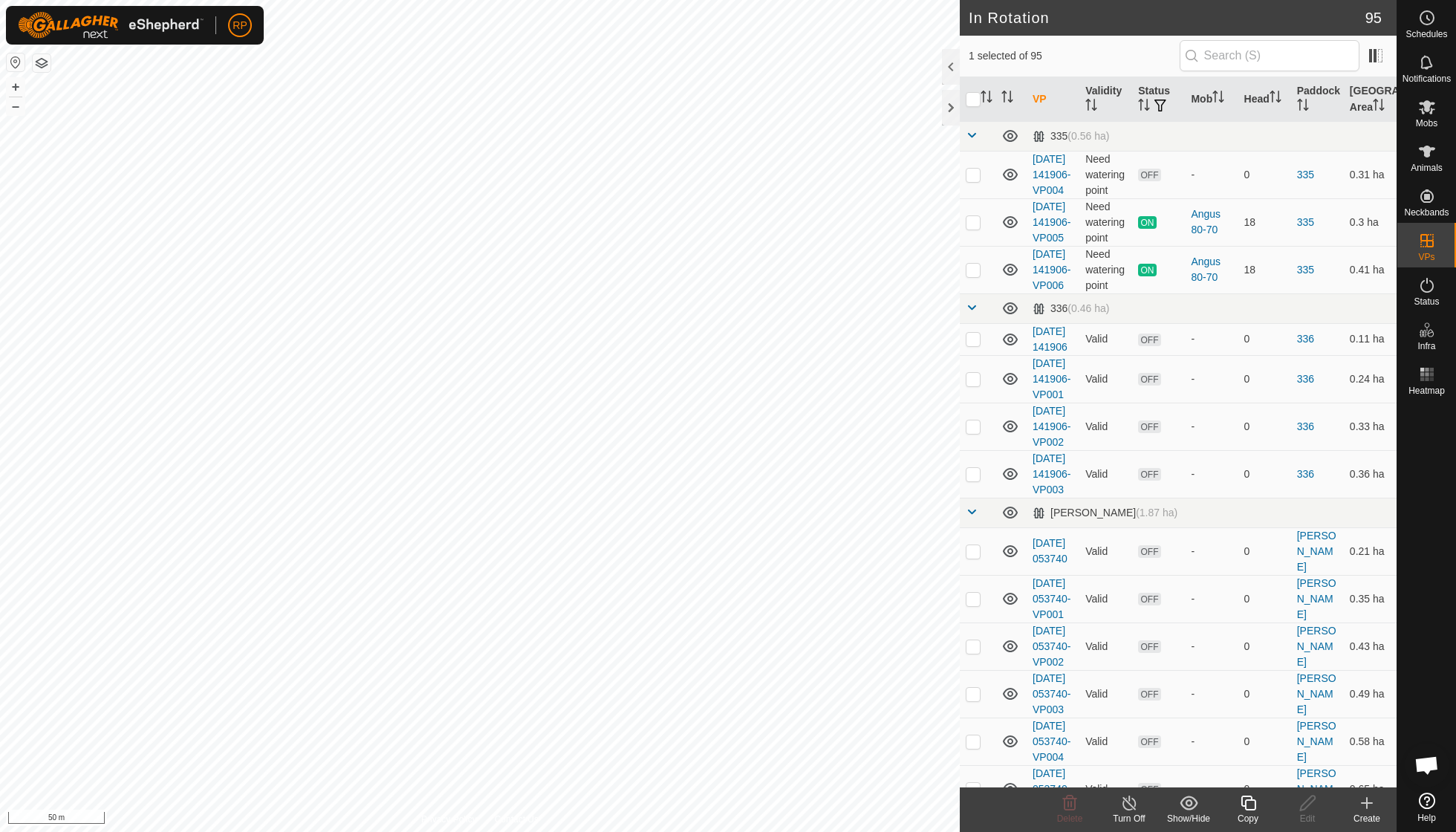
click at [901, 594] on icon at bounding box center [1248, 802] width 18 height 18
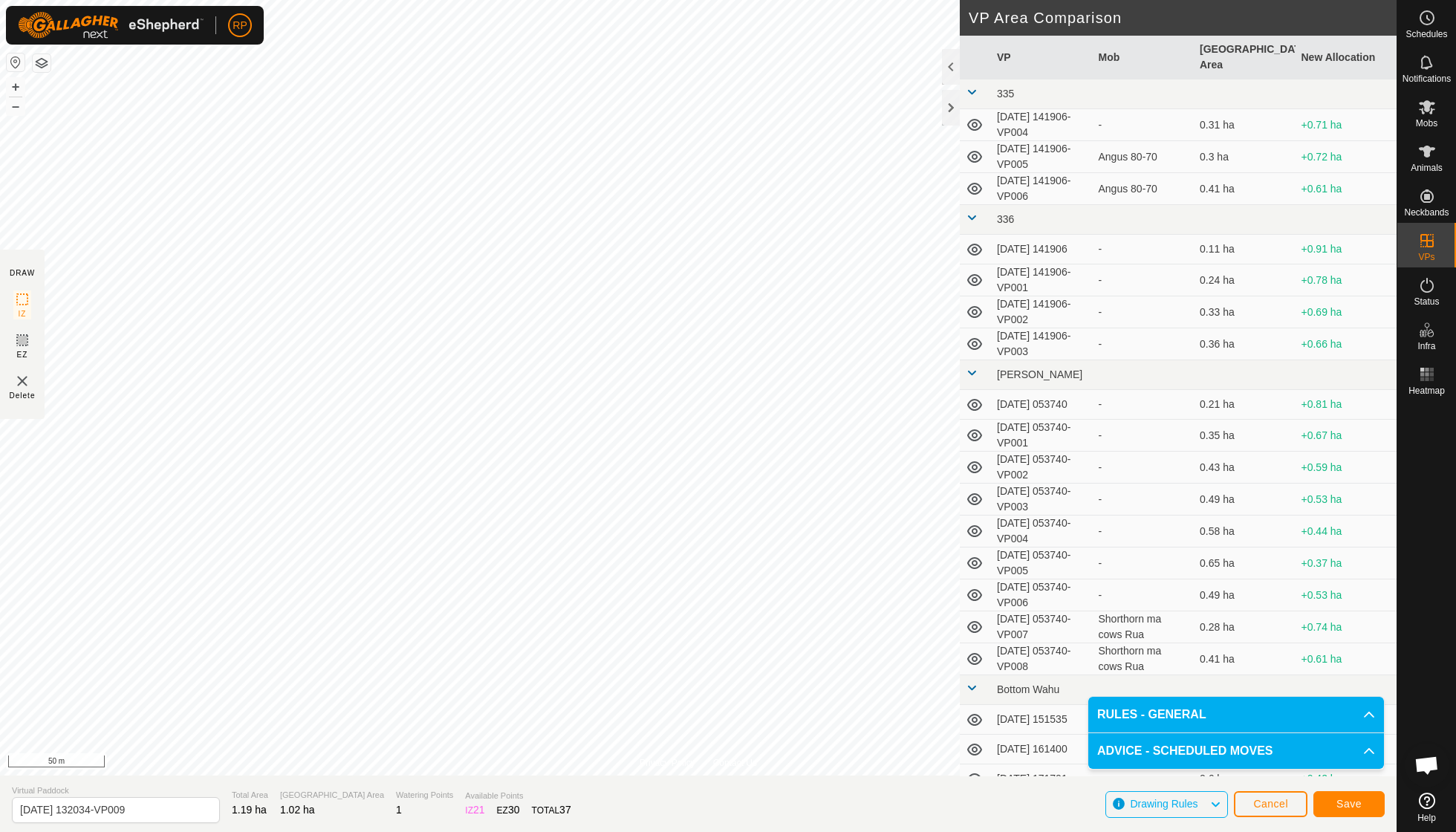
click at [901, 594] on span "Save" at bounding box center [1349, 803] width 25 height 11
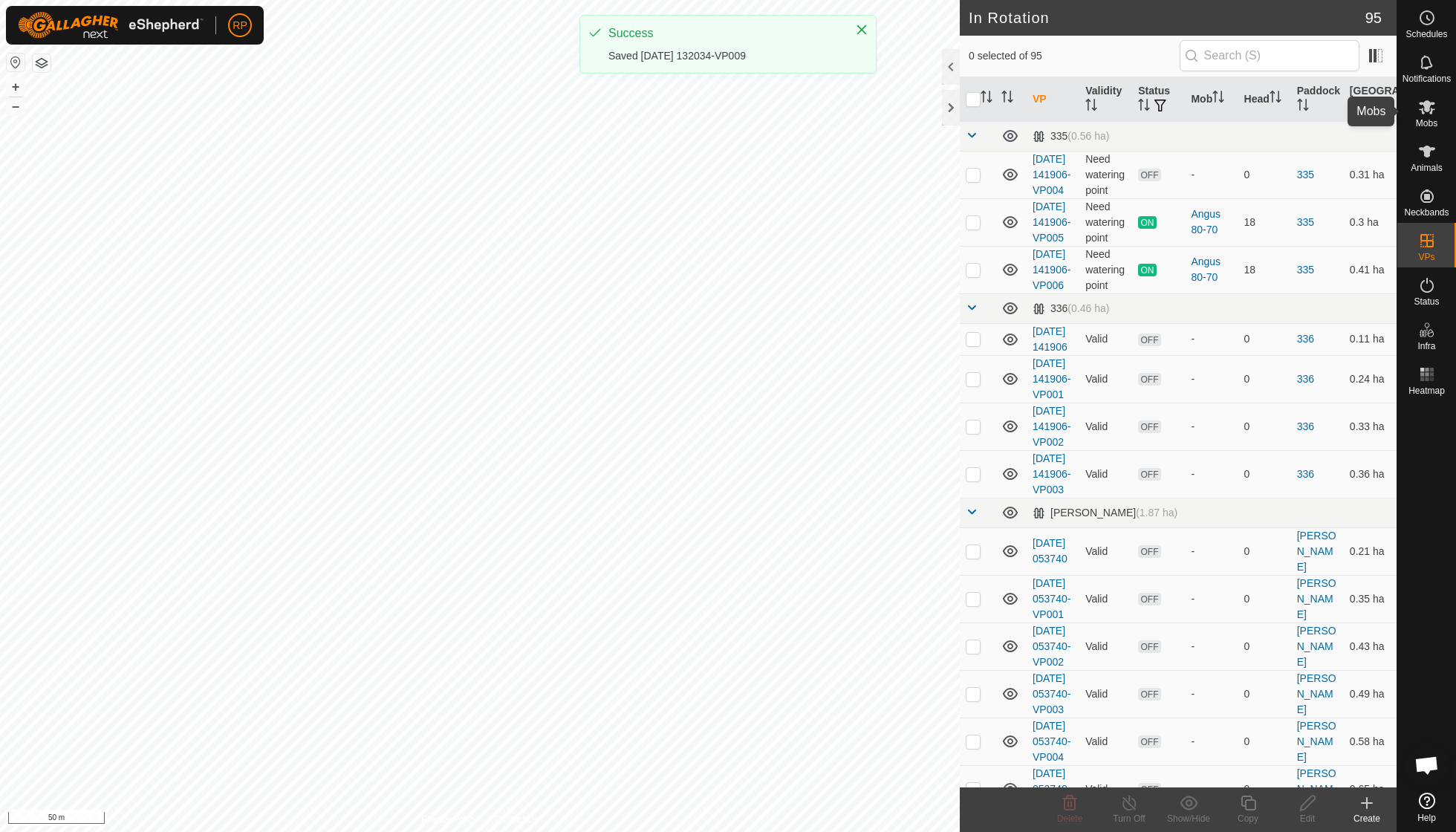
click at [901, 112] on icon at bounding box center [1427, 107] width 16 height 14
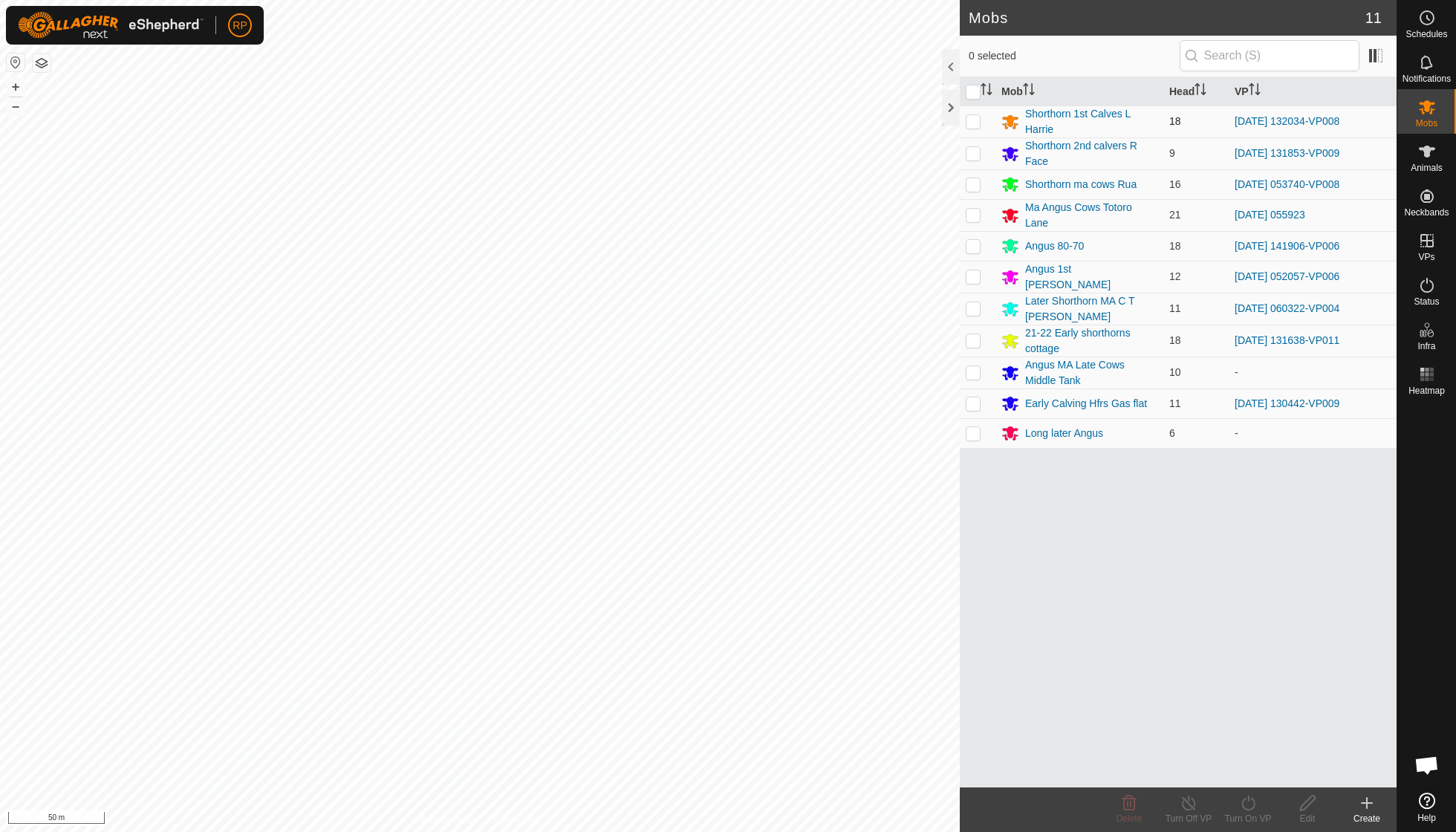
click at [901, 118] on p-checkbox at bounding box center [974, 120] width 15 height 11
checkbox input "true"
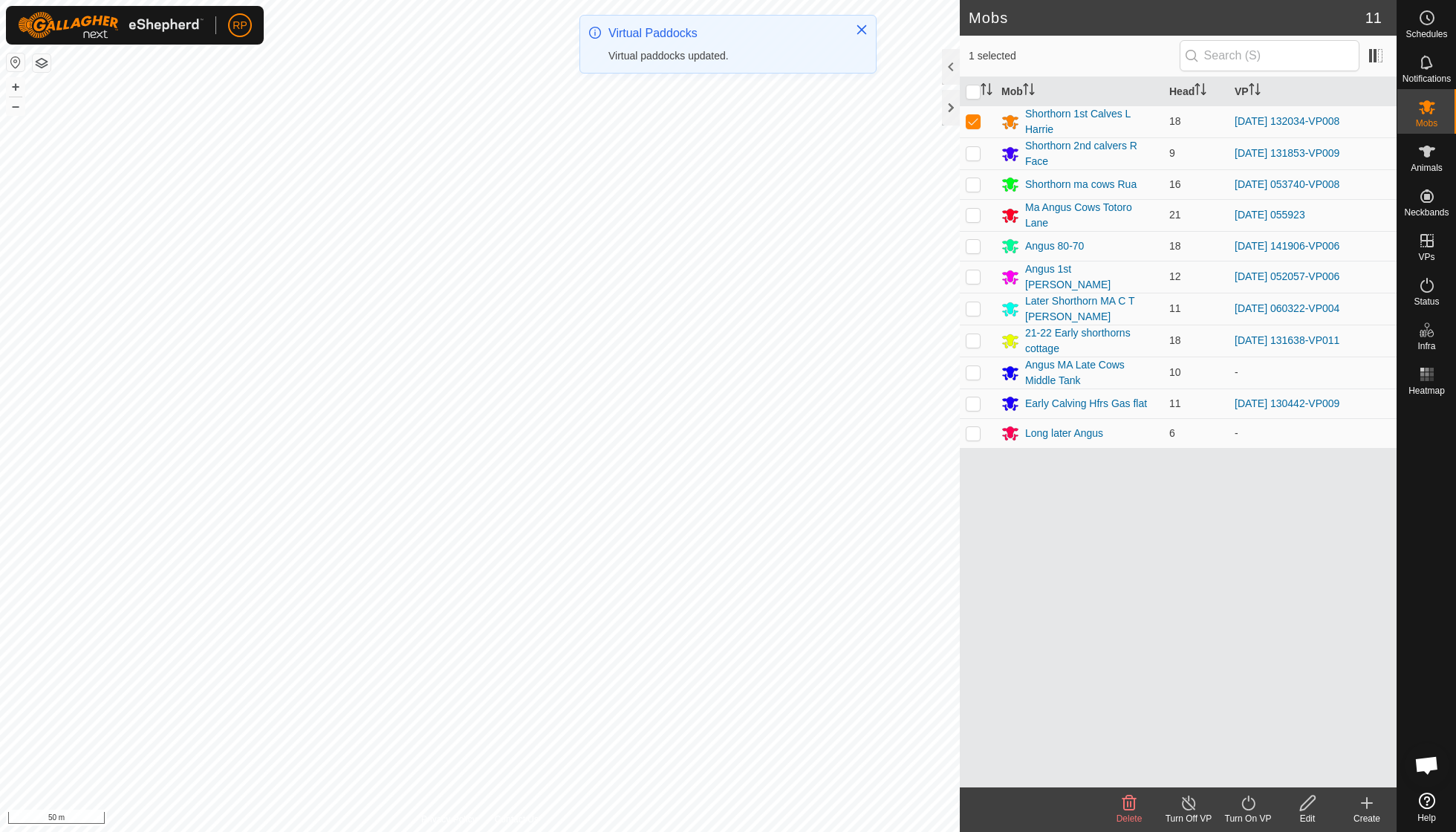
click at [901, 594] on icon at bounding box center [1248, 802] width 18 height 18
click at [901, 594] on link "Now" at bounding box center [1293, 769] width 147 height 30
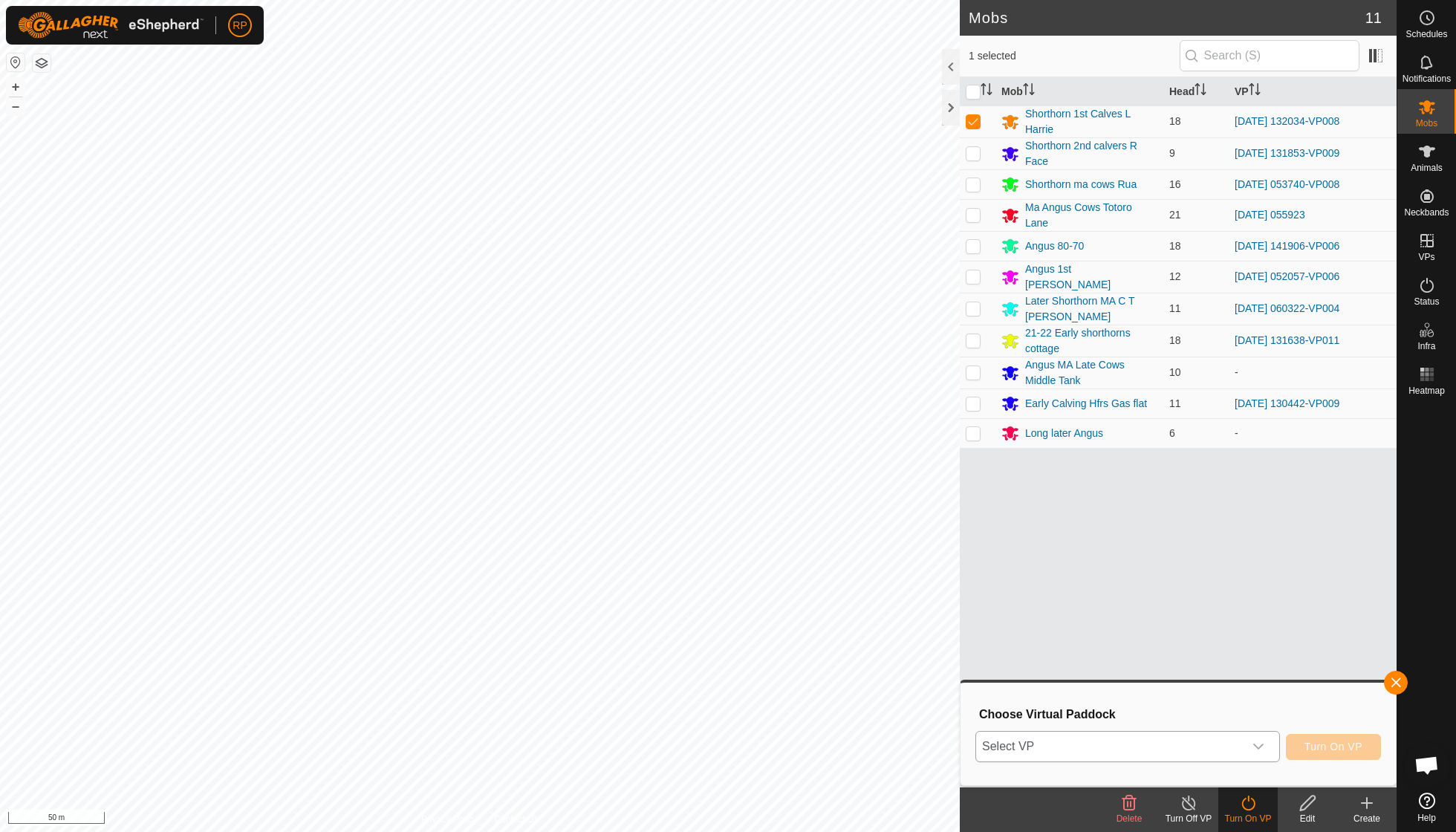
click at [901, 594] on icon "dropdown trigger" at bounding box center [1259, 746] width 11 height 11
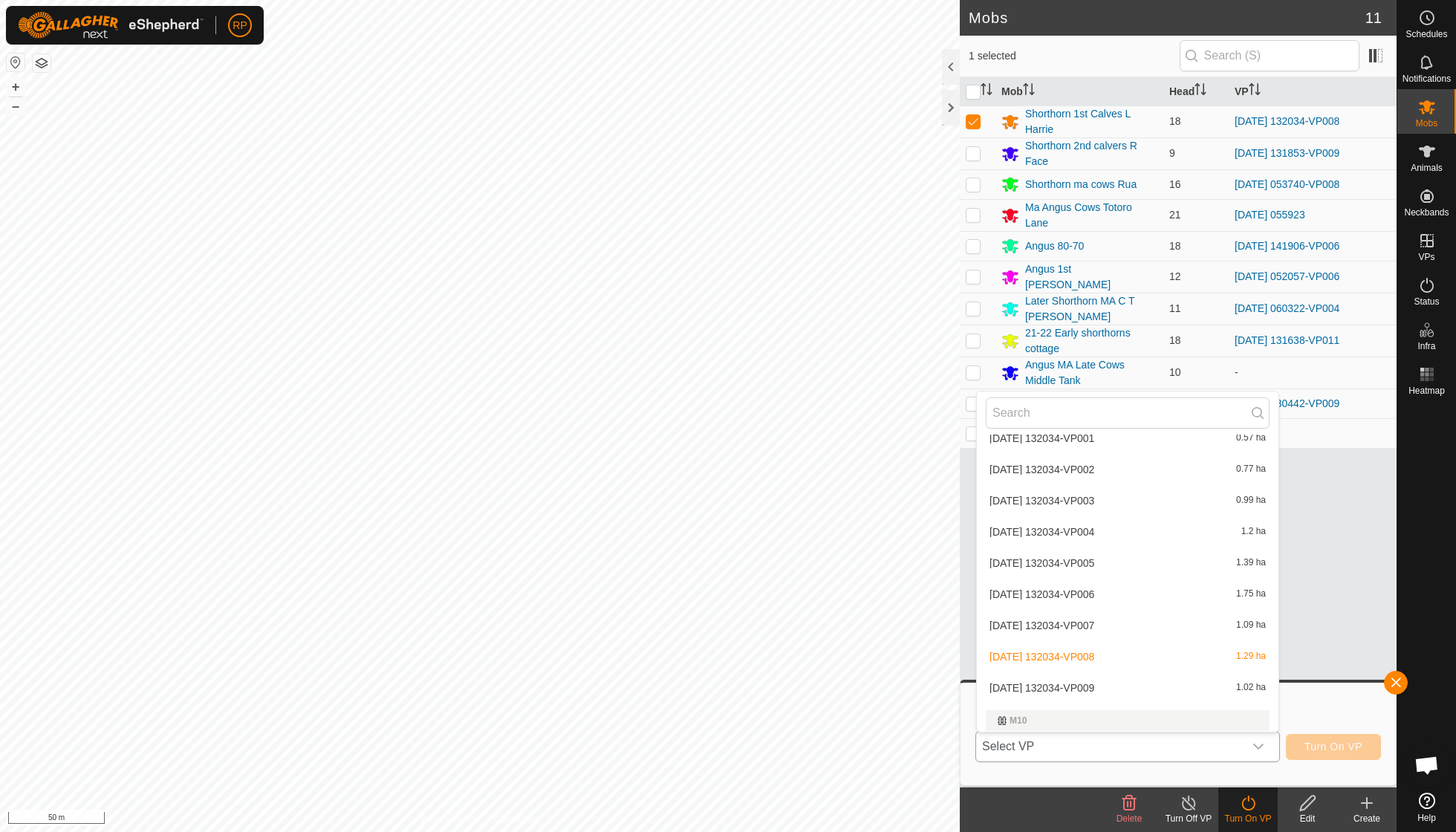
scroll to position [1944, 0]
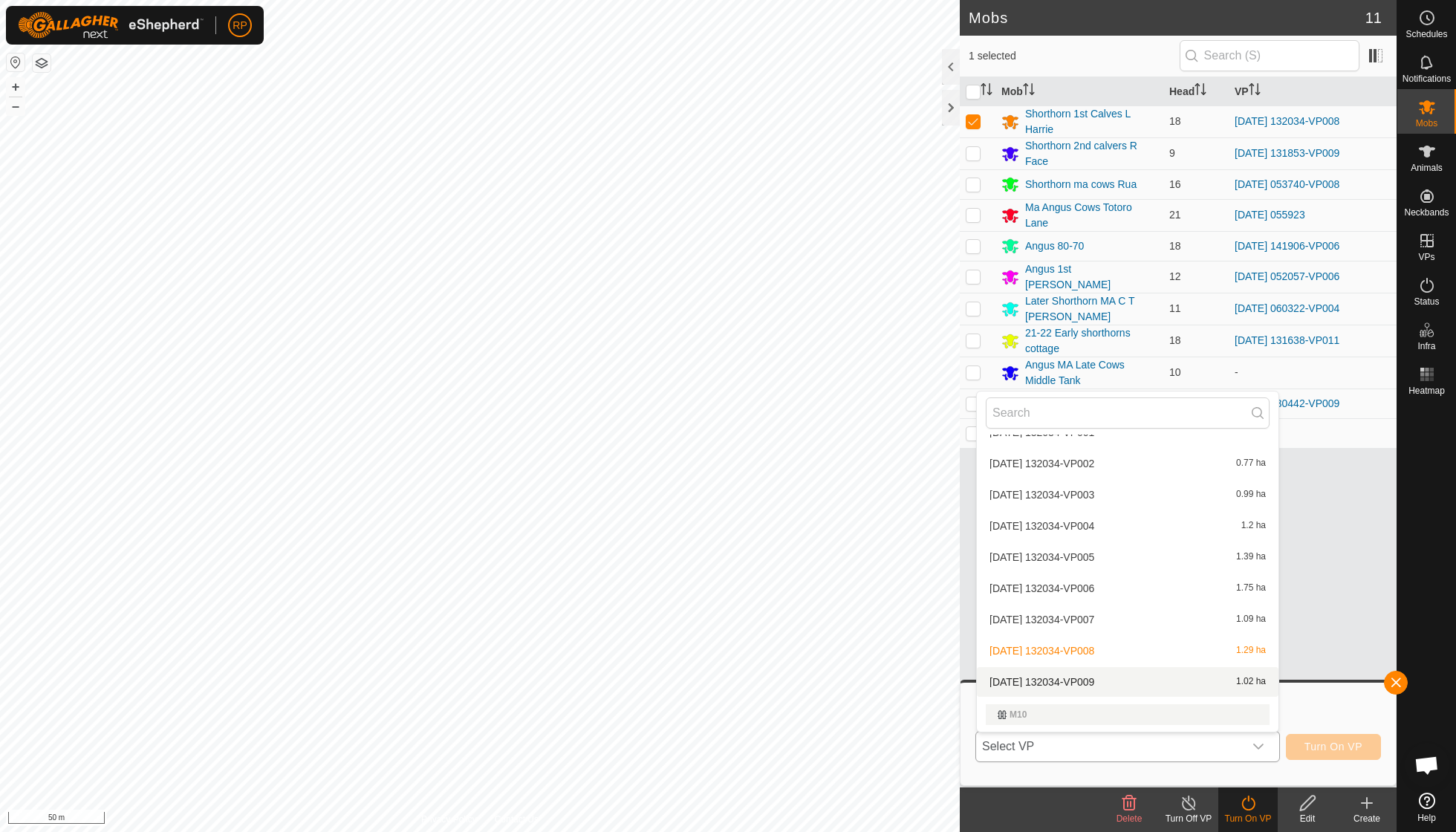
click at [901, 594] on li "[DATE] 132034-VP009 1.02 ha" at bounding box center [1127, 682] width 301 height 30
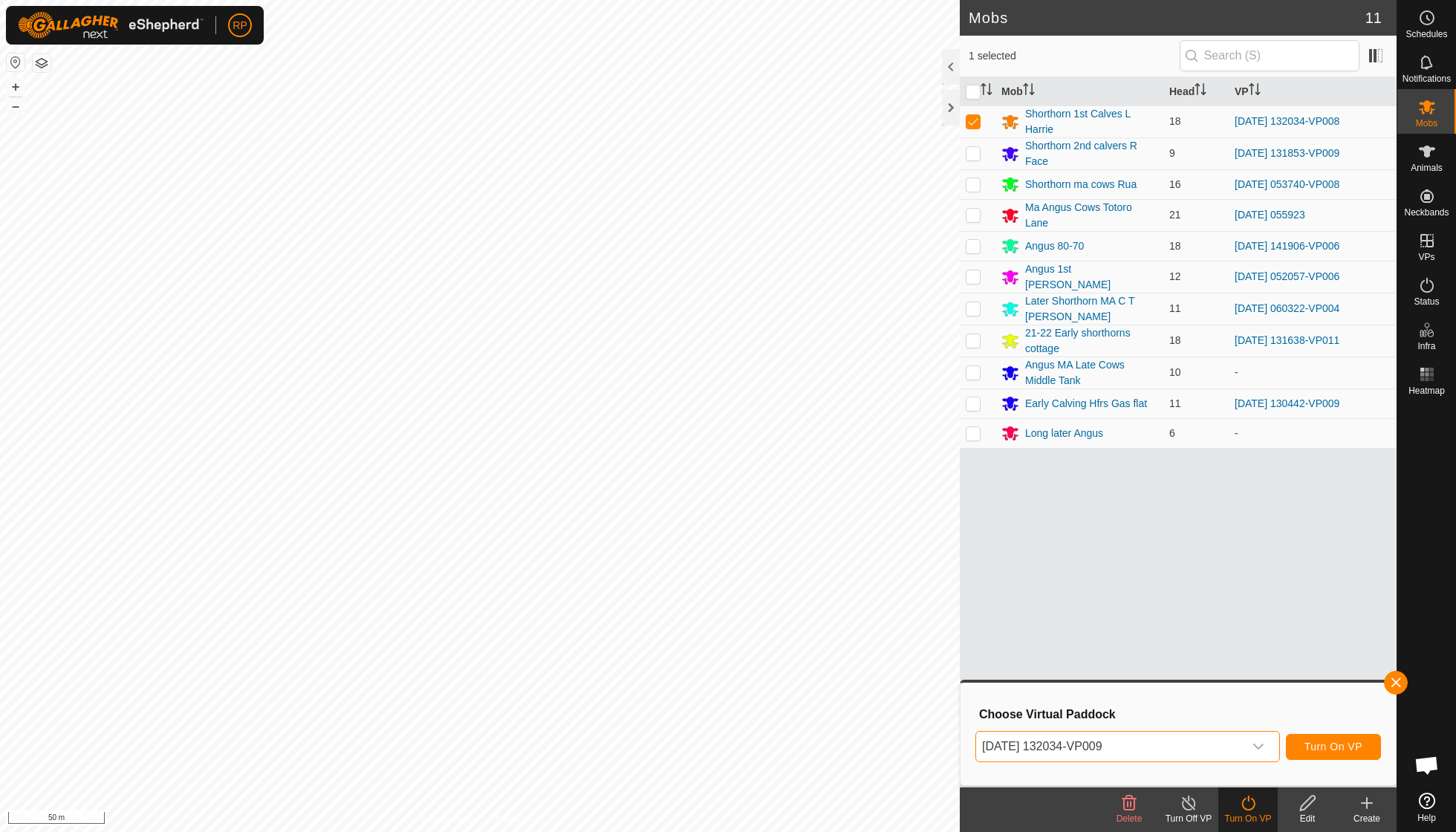
click at [901, 594] on button "Turn On VP" at bounding box center [1334, 746] width 95 height 26
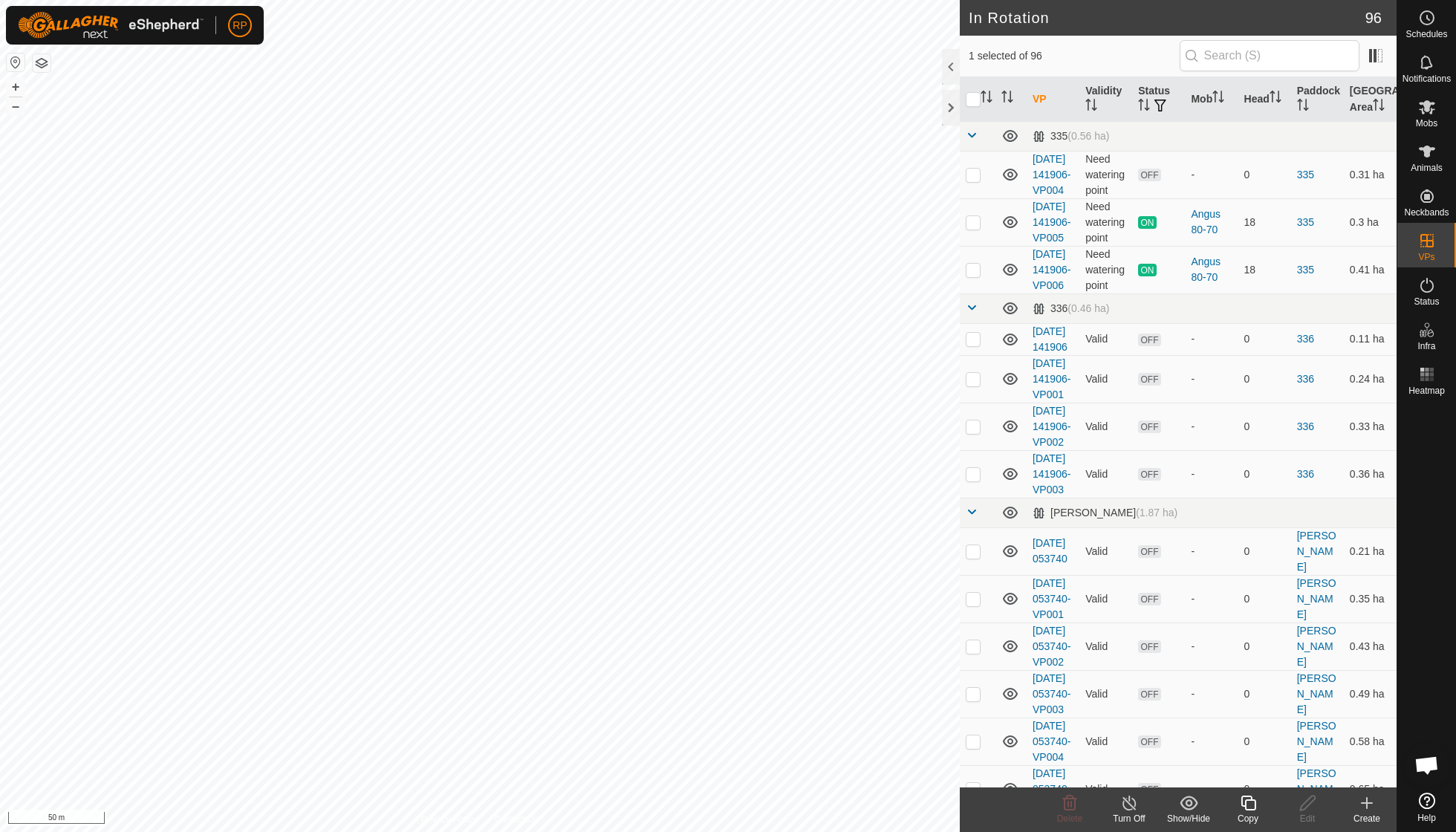
click at [901, 594] on icon at bounding box center [1248, 802] width 18 height 18
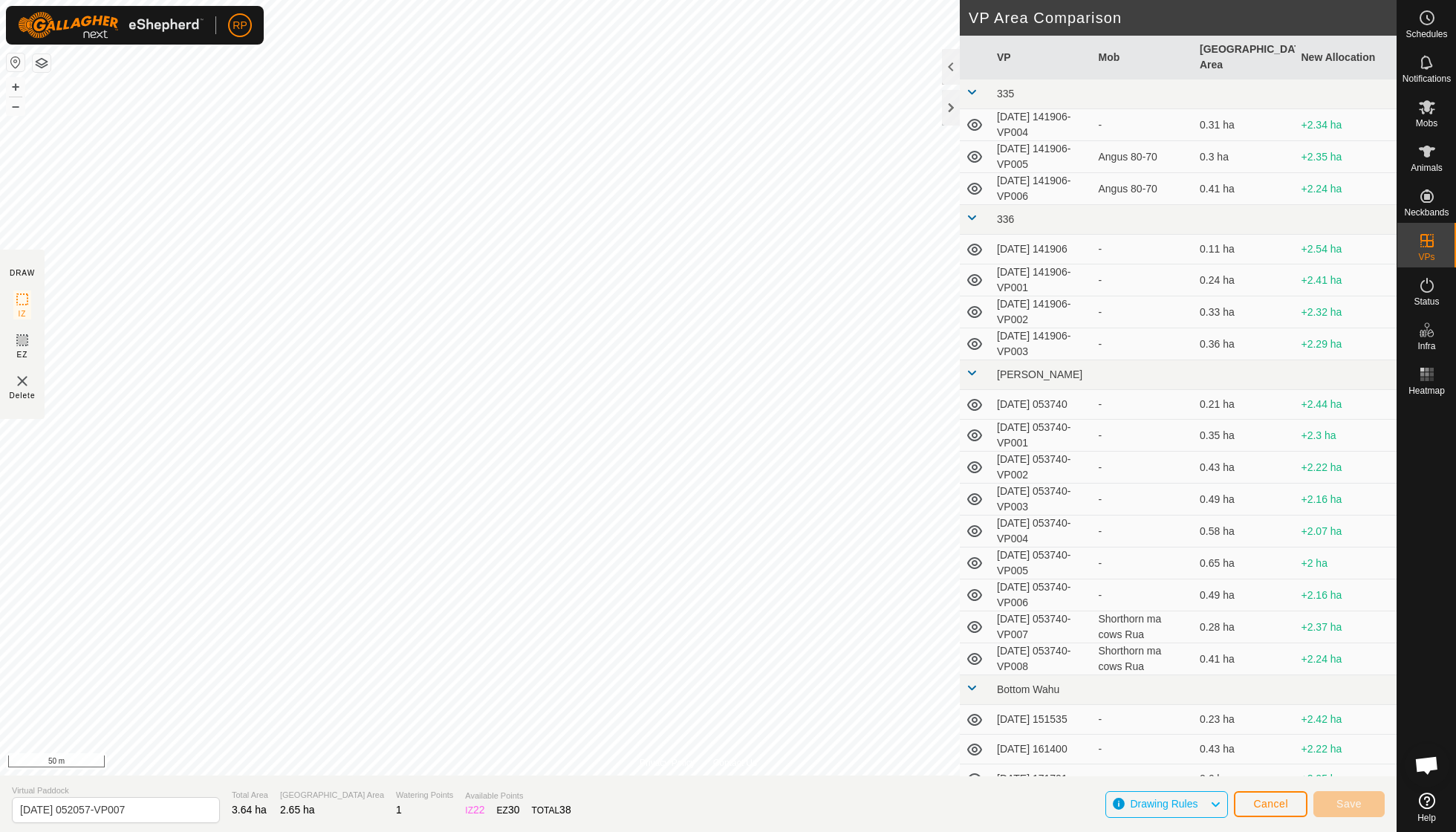
click at [883, 594] on div "Privacy Policy Contact Us Type: Inclusion Zone undefined Animal + – ⇧ i 50 m DR…" at bounding box center [698, 416] width 1397 height 832
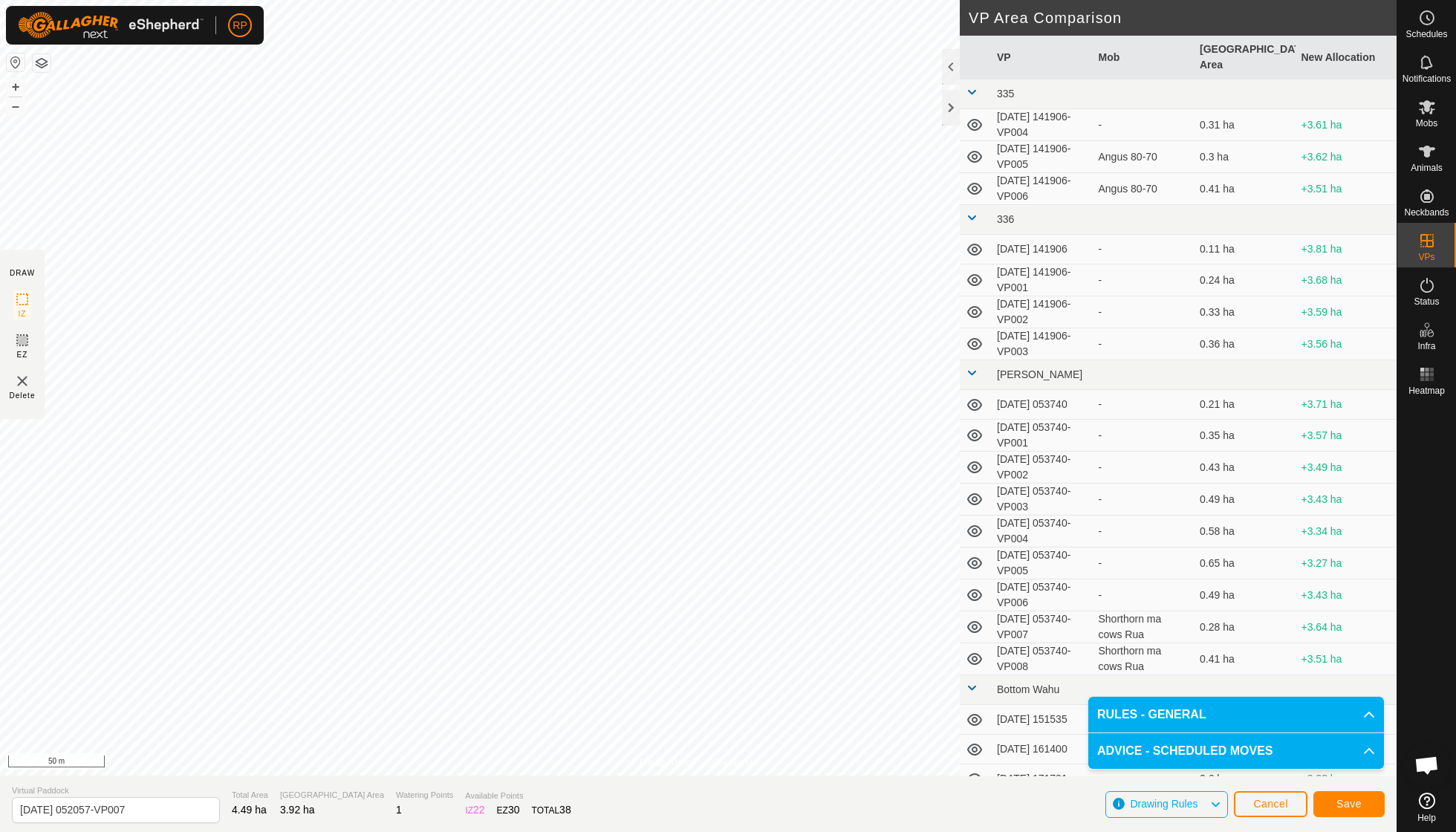
click at [901, 594] on span "Save" at bounding box center [1349, 803] width 25 height 11
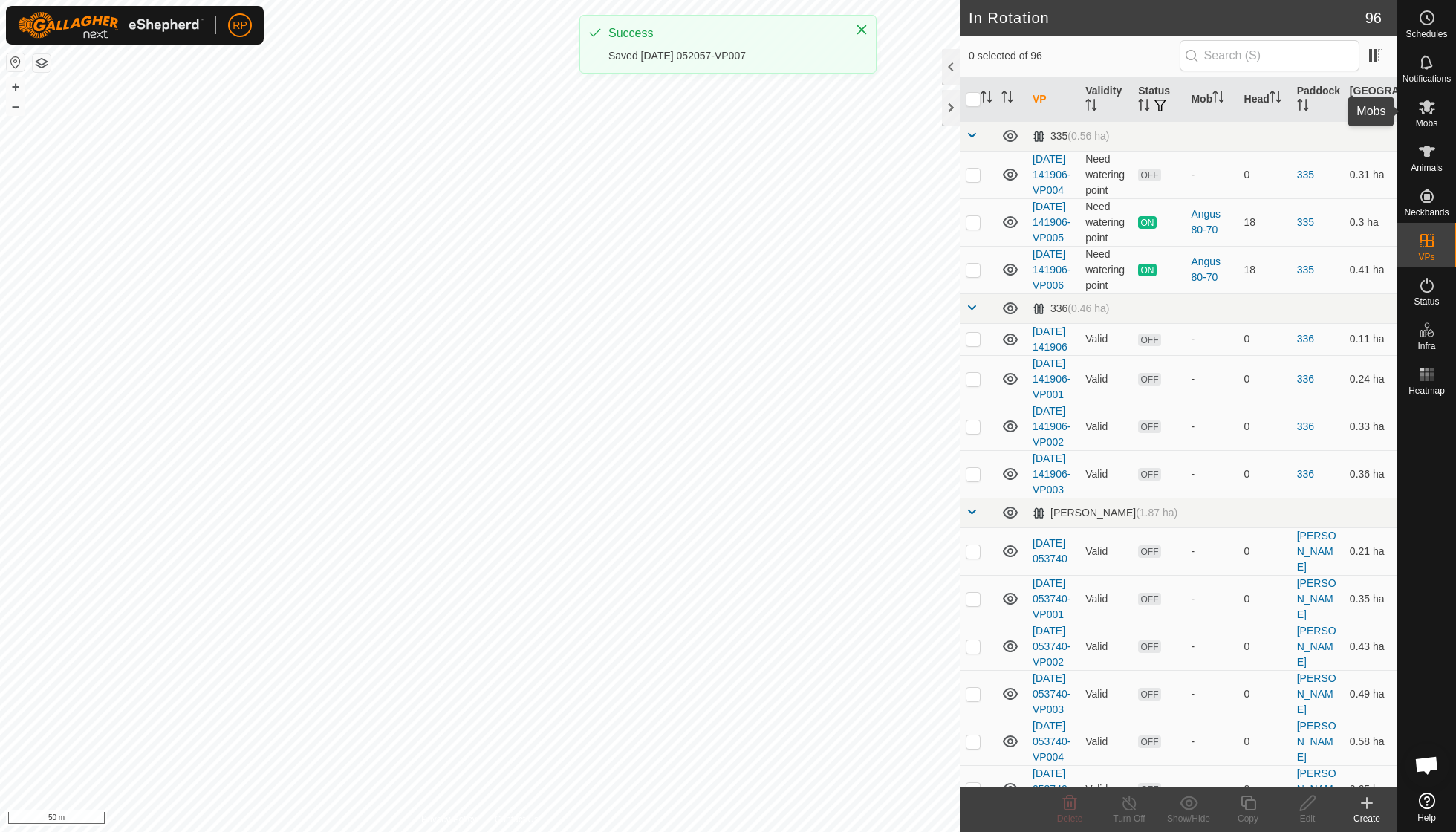
click at [901, 120] on span "Mobs" at bounding box center [1426, 122] width 22 height 9
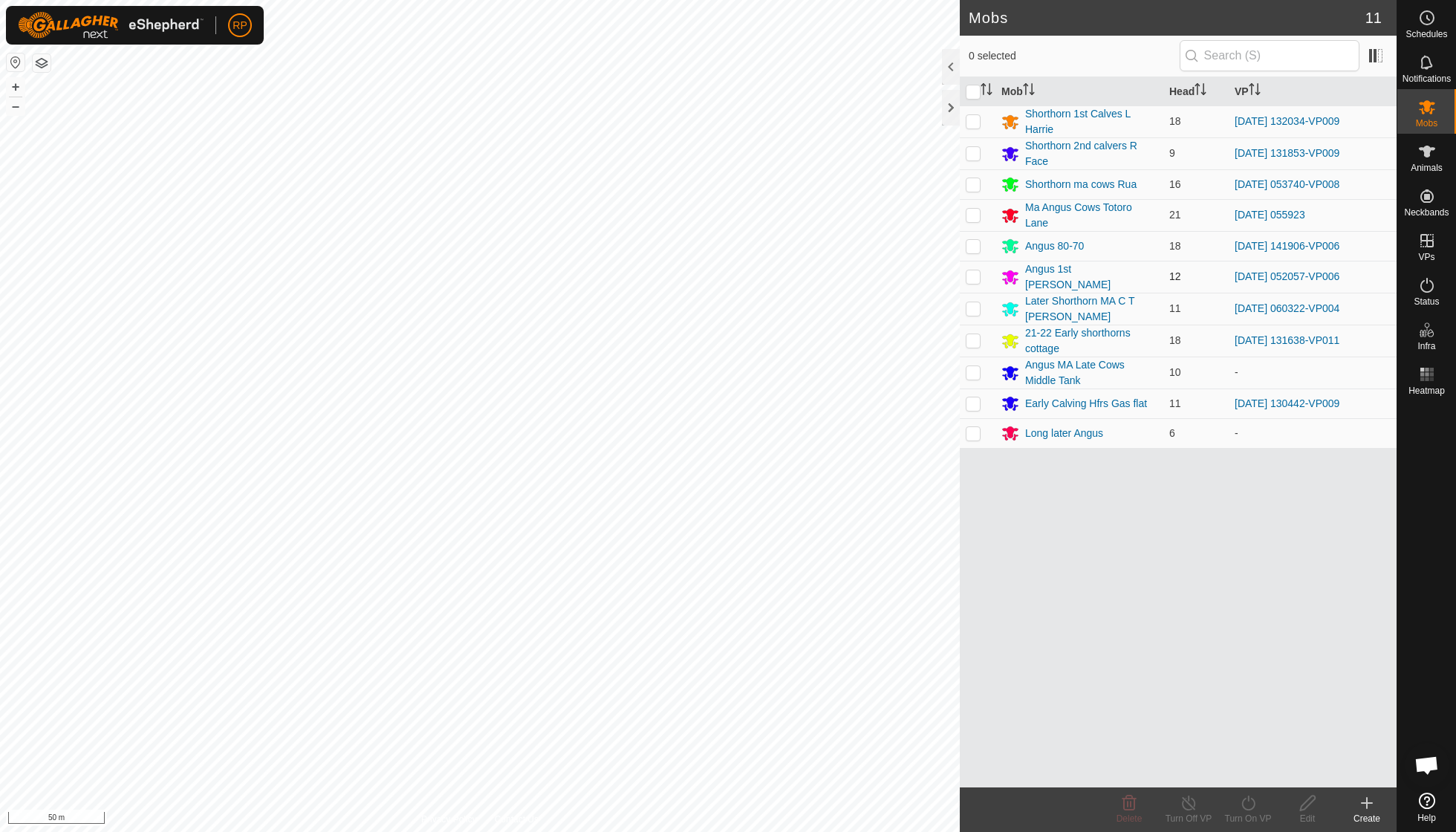
click at [901, 272] on p-checkbox at bounding box center [974, 276] width 15 height 11
checkbox input "true"
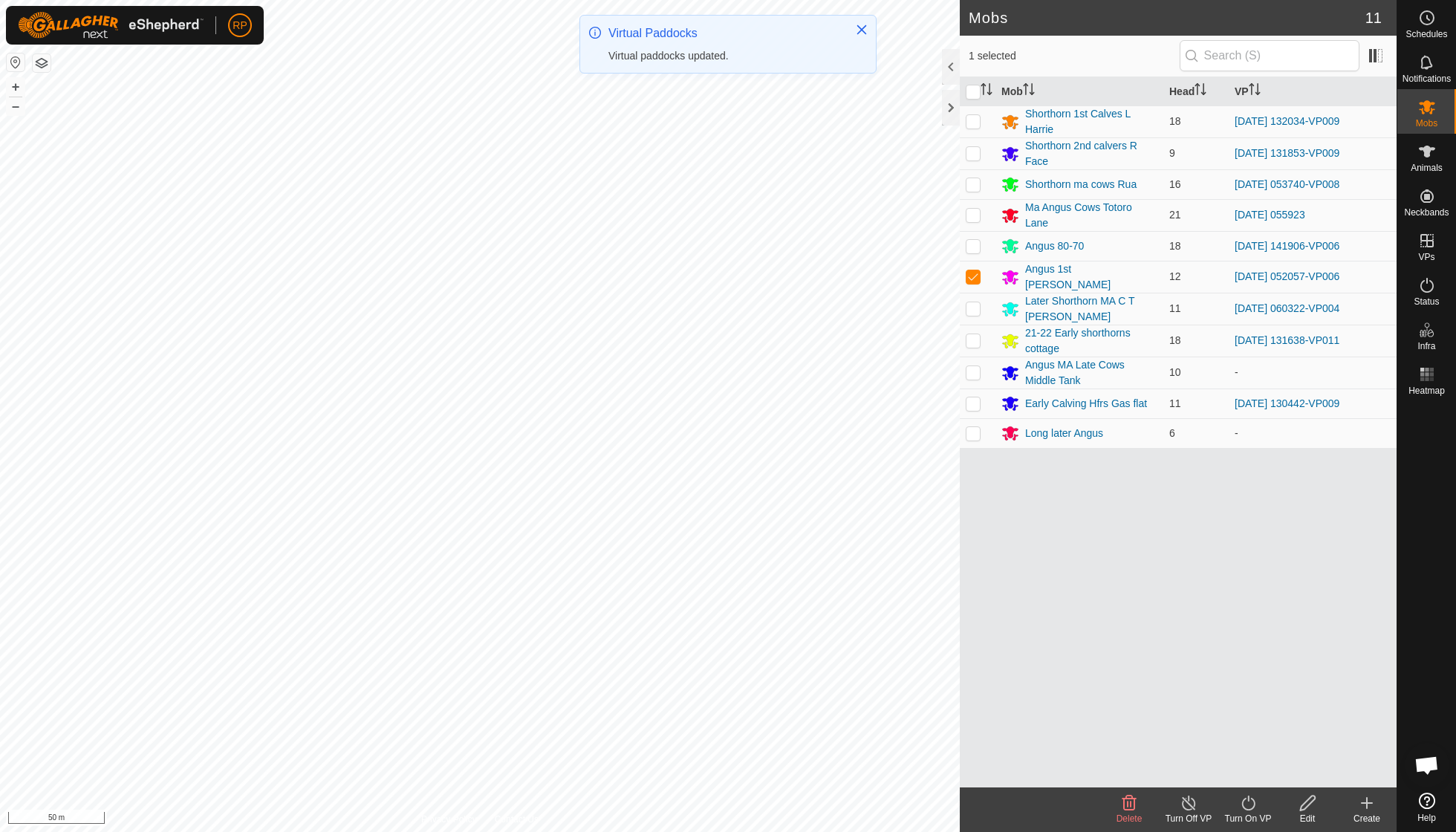
click at [901, 594] on icon at bounding box center [1248, 802] width 18 height 18
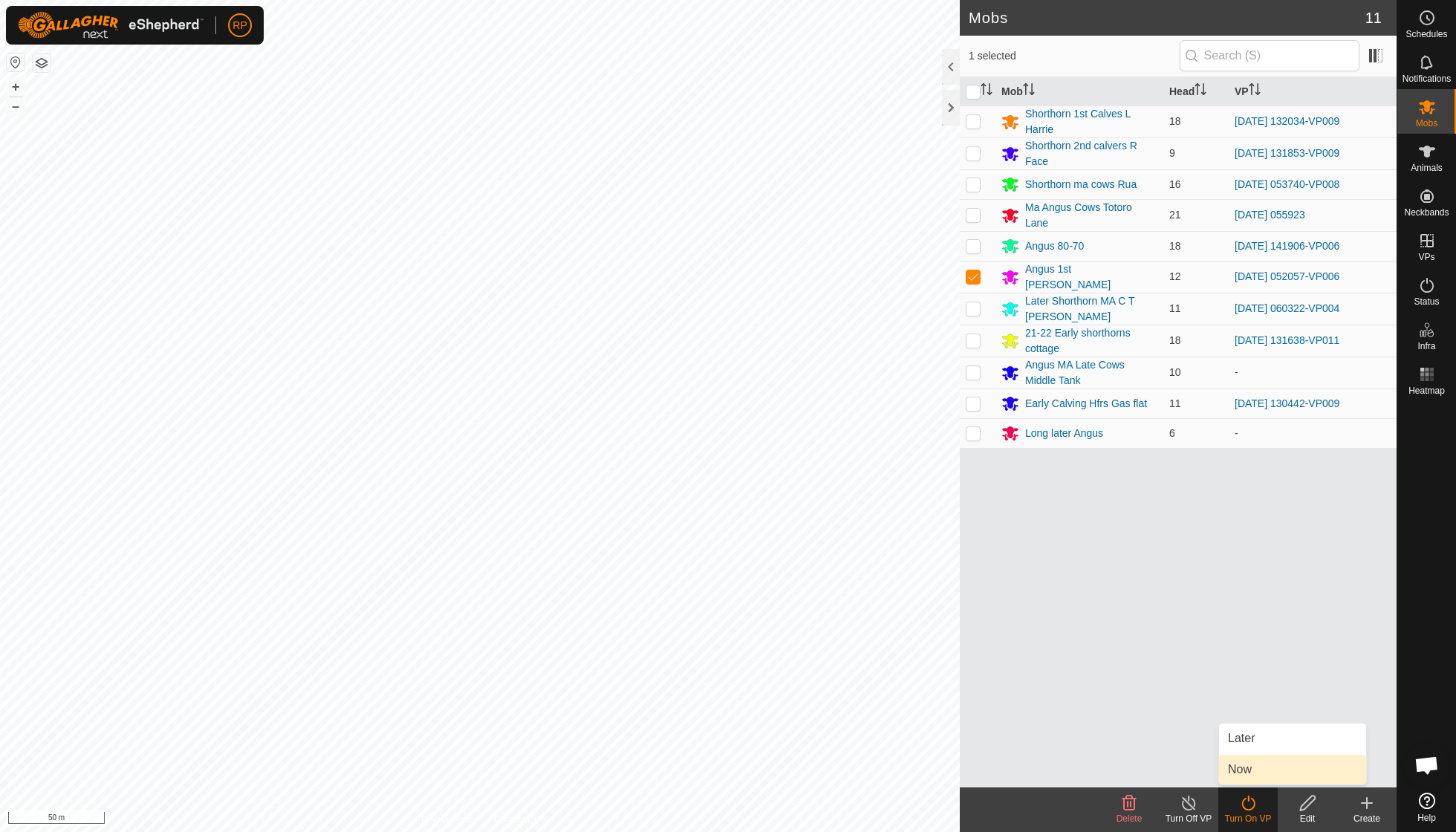
click at [901, 594] on link "Now" at bounding box center [1293, 769] width 147 height 30
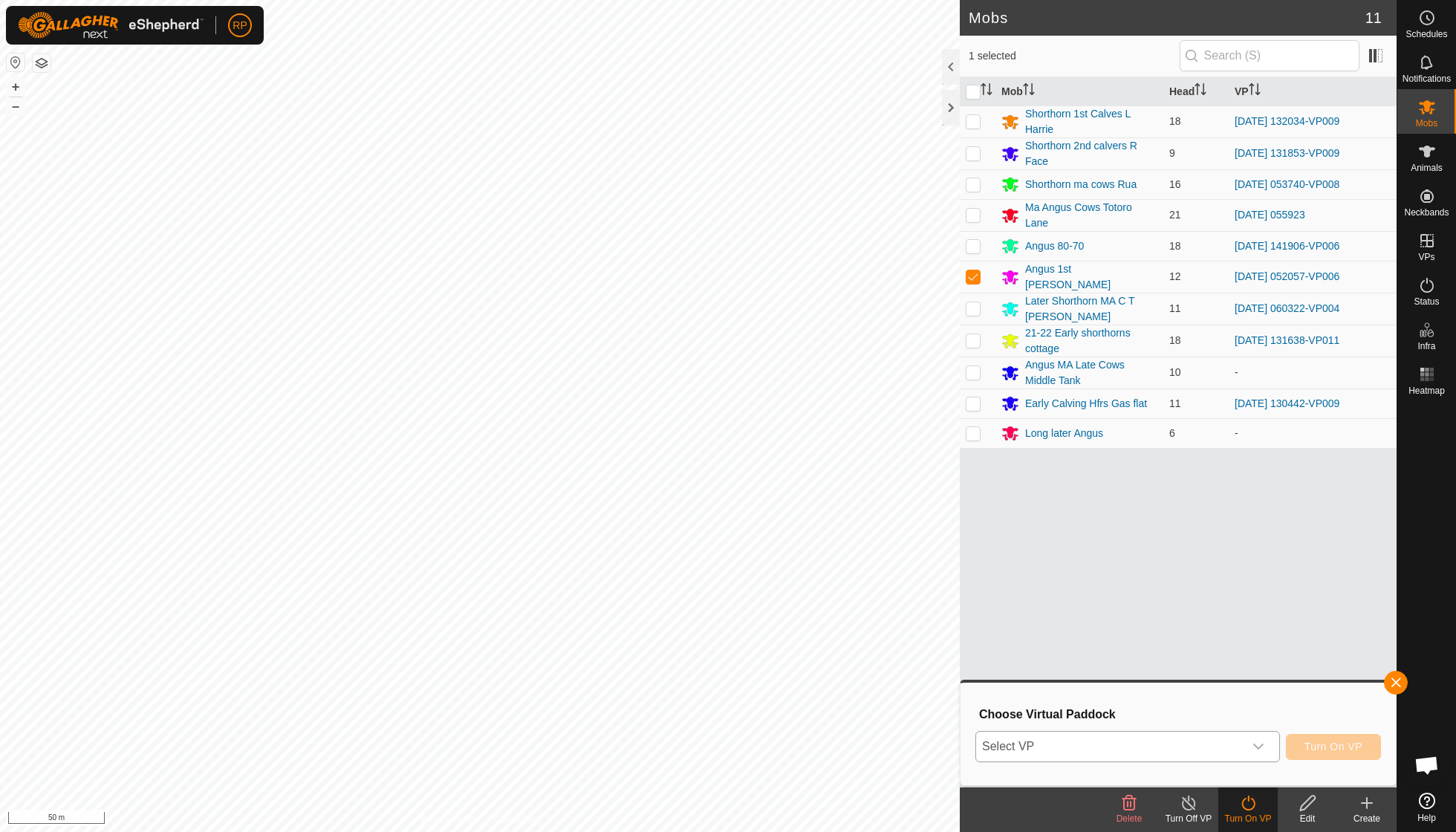
click at [901, 594] on icon "dropdown trigger" at bounding box center [1259, 746] width 11 height 11
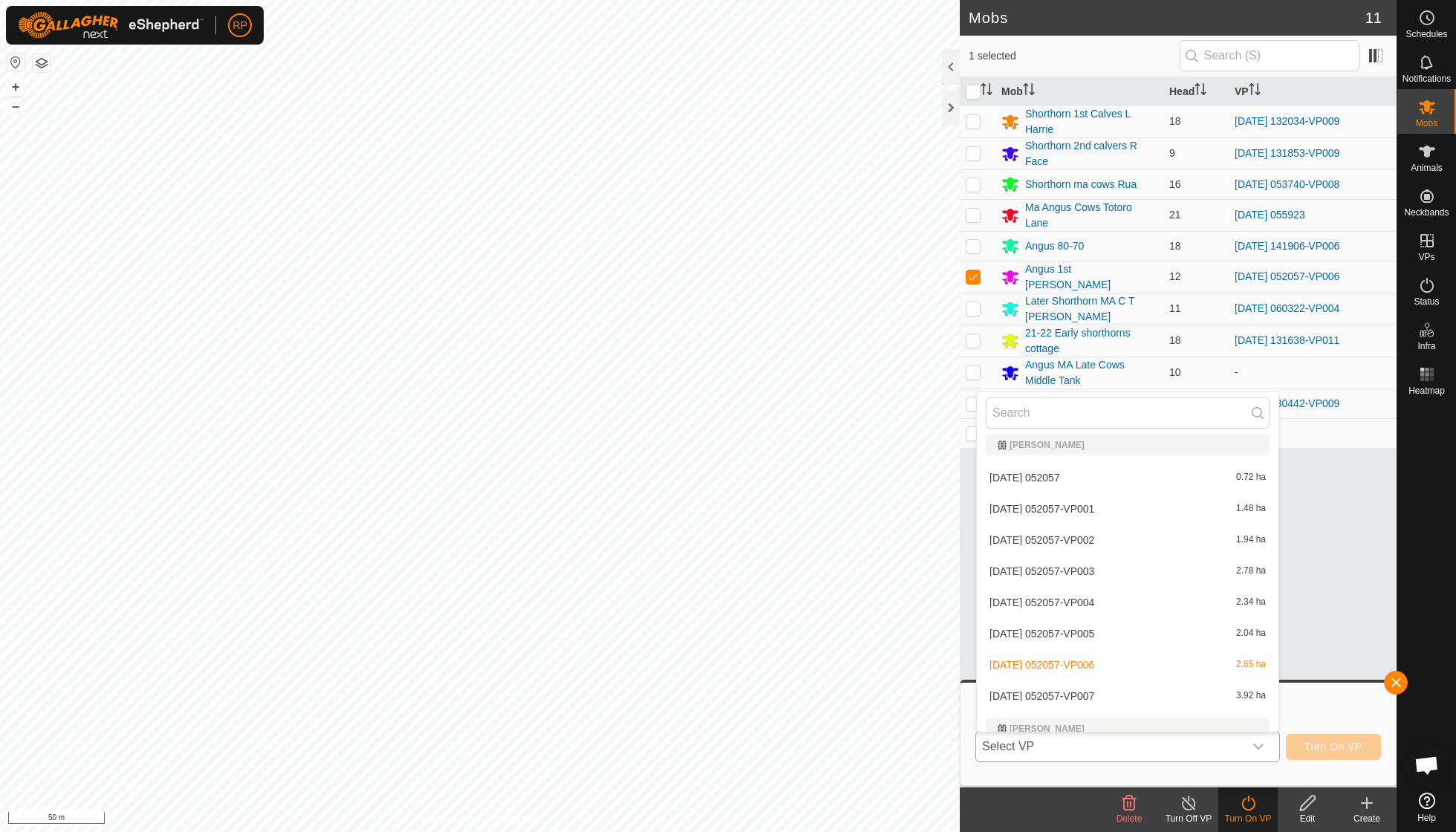
scroll to position [1618, 0]
click at [901, 594] on li "[DATE] 052057-VP007 3.92 ha" at bounding box center [1127, 692] width 301 height 30
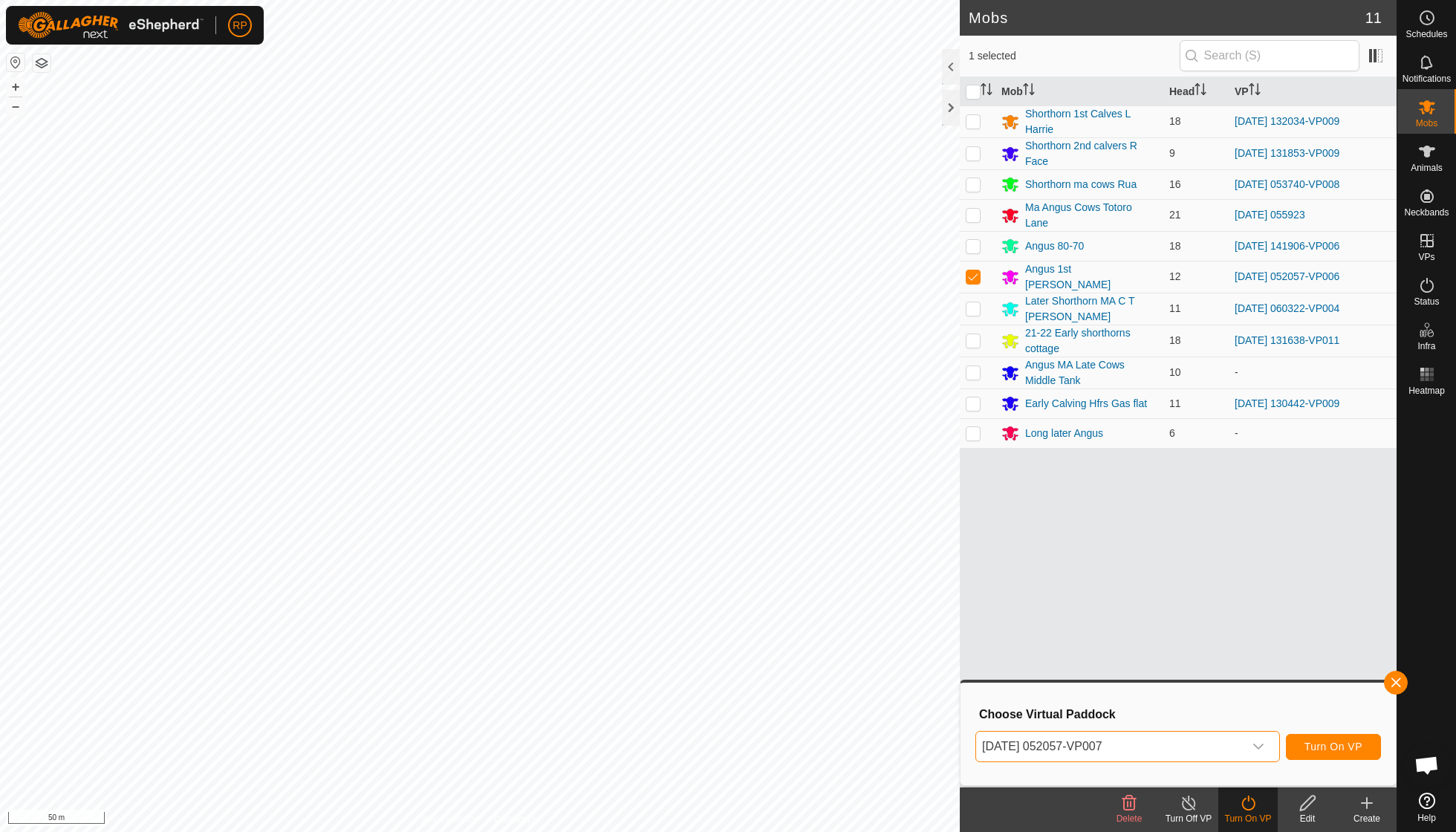
click at [901, 594] on span "Turn On VP" at bounding box center [1334, 746] width 58 height 11
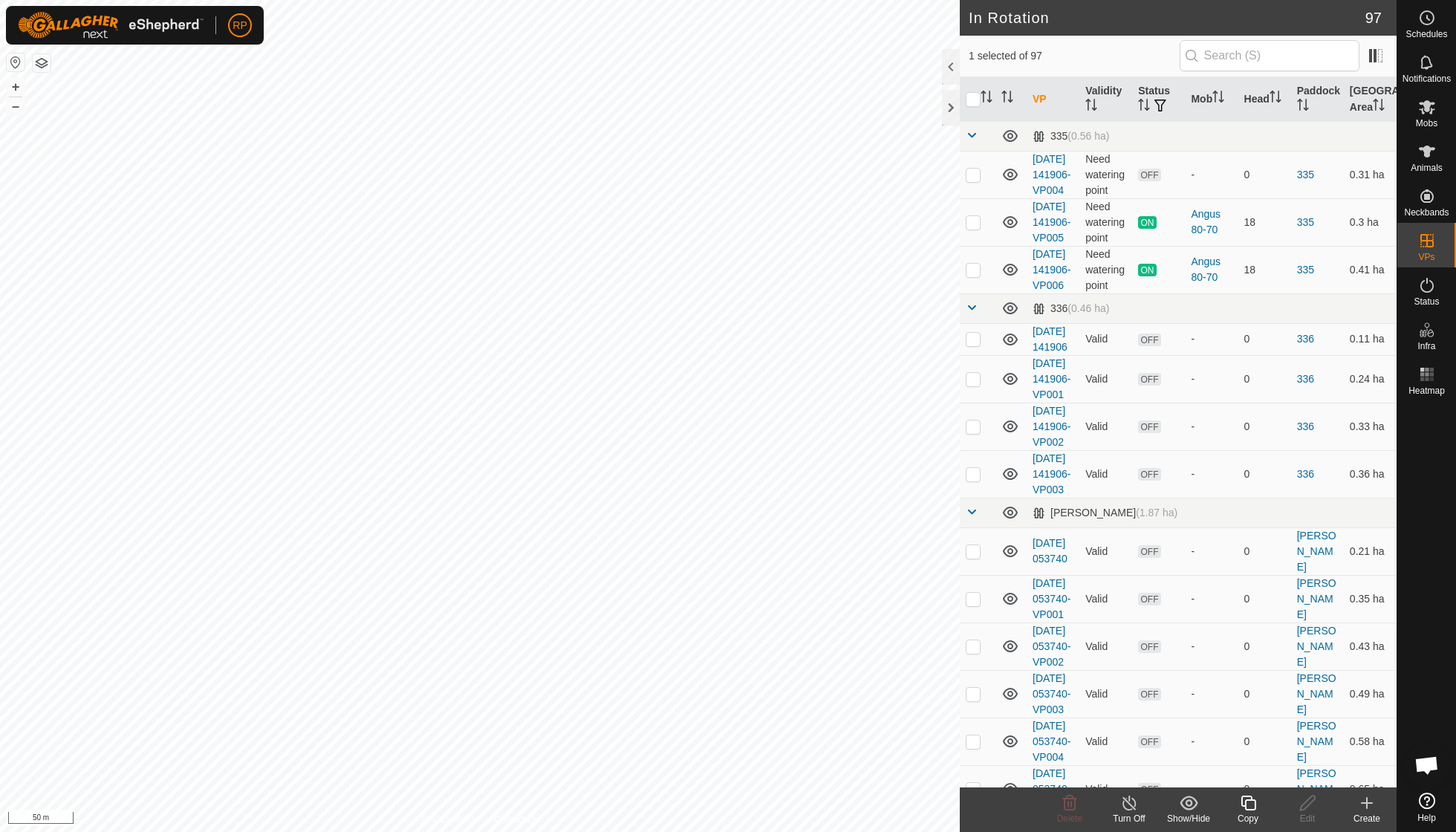
click at [901, 594] on icon at bounding box center [1248, 803] width 15 height 15
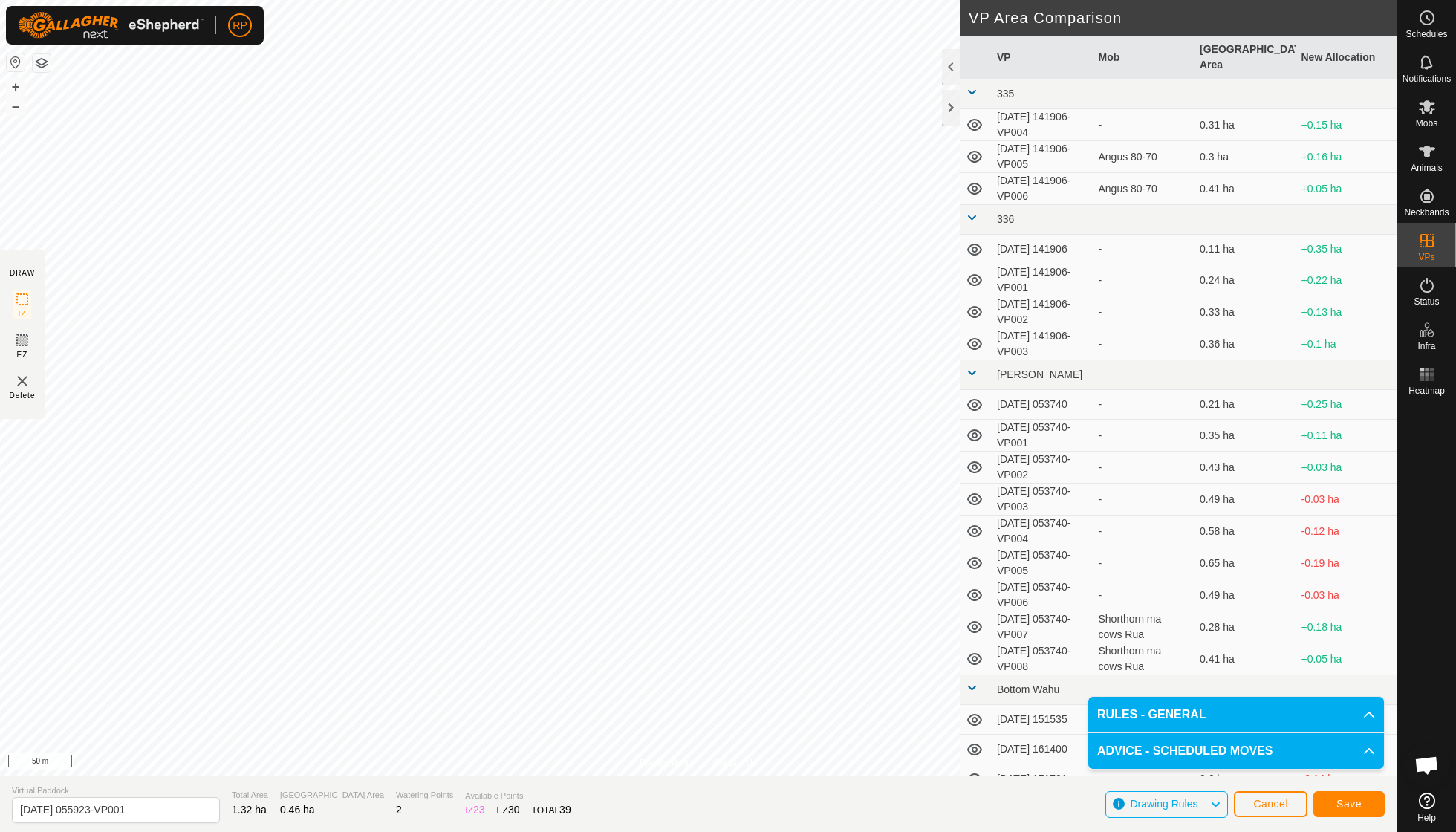
click at [901, 594] on span "Save" at bounding box center [1349, 803] width 25 height 11
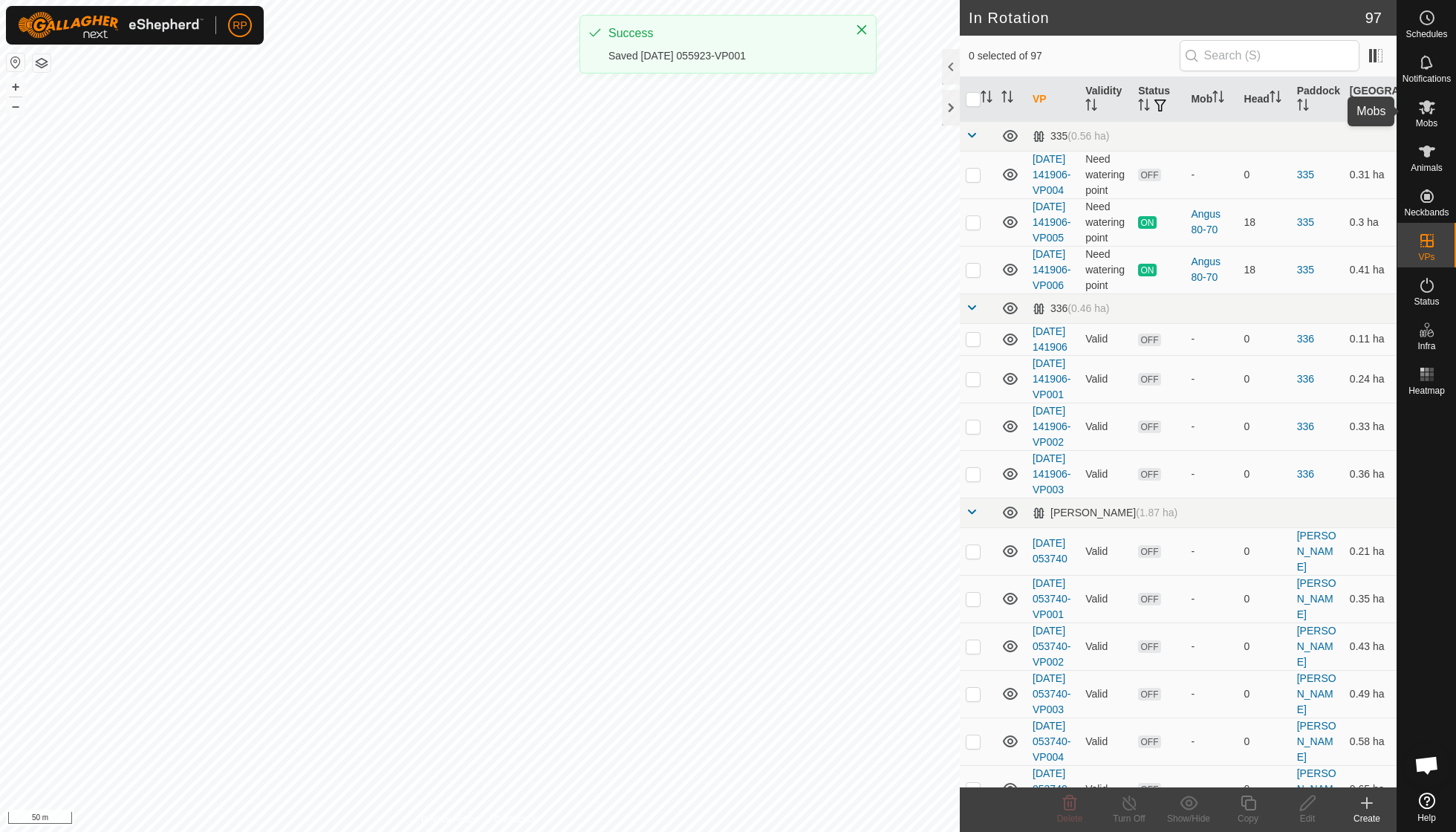
click at [901, 114] on icon at bounding box center [1427, 107] width 18 height 18
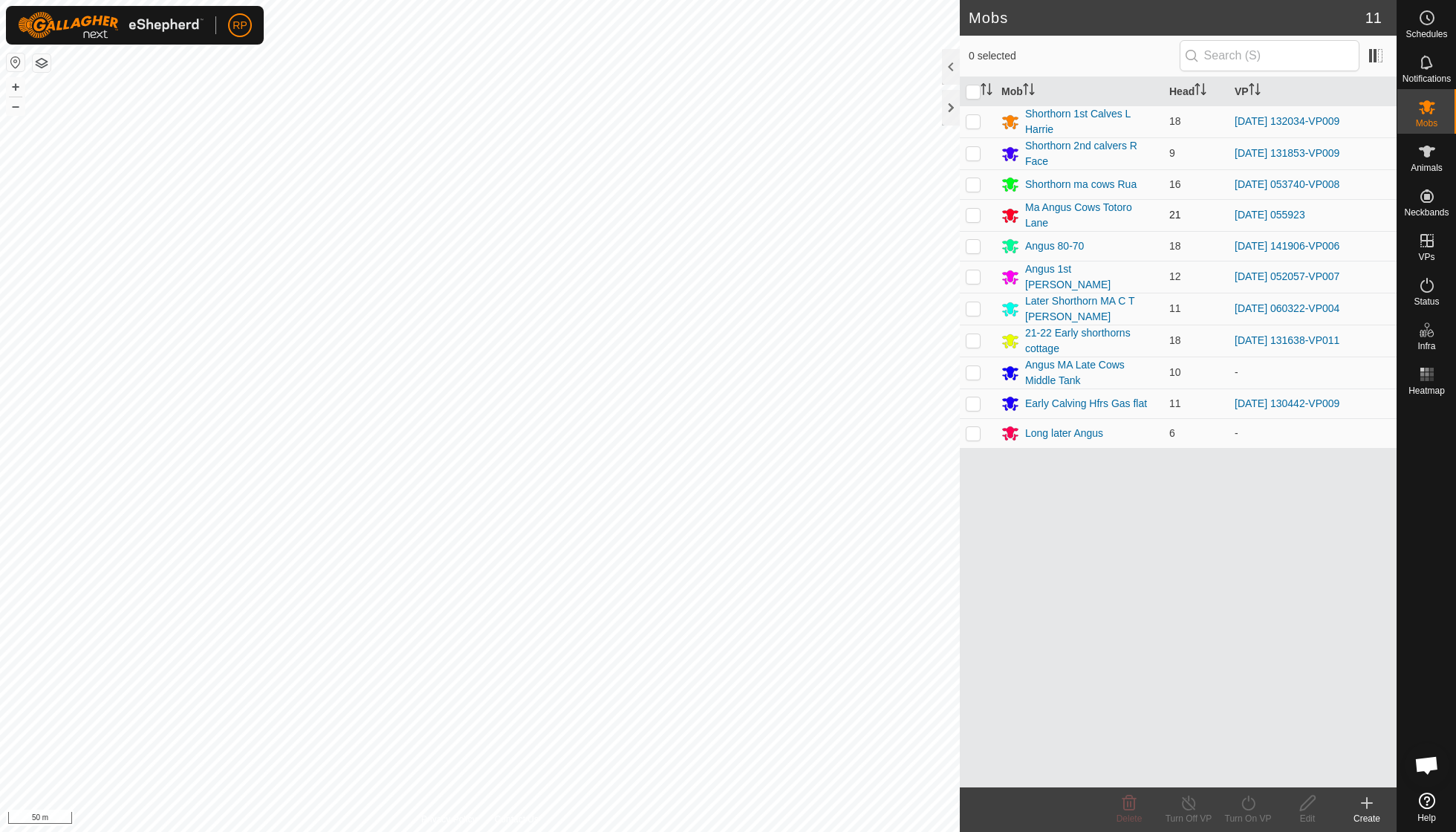
click at [901, 208] on p-checkbox at bounding box center [974, 214] width 15 height 11
checkbox input "true"
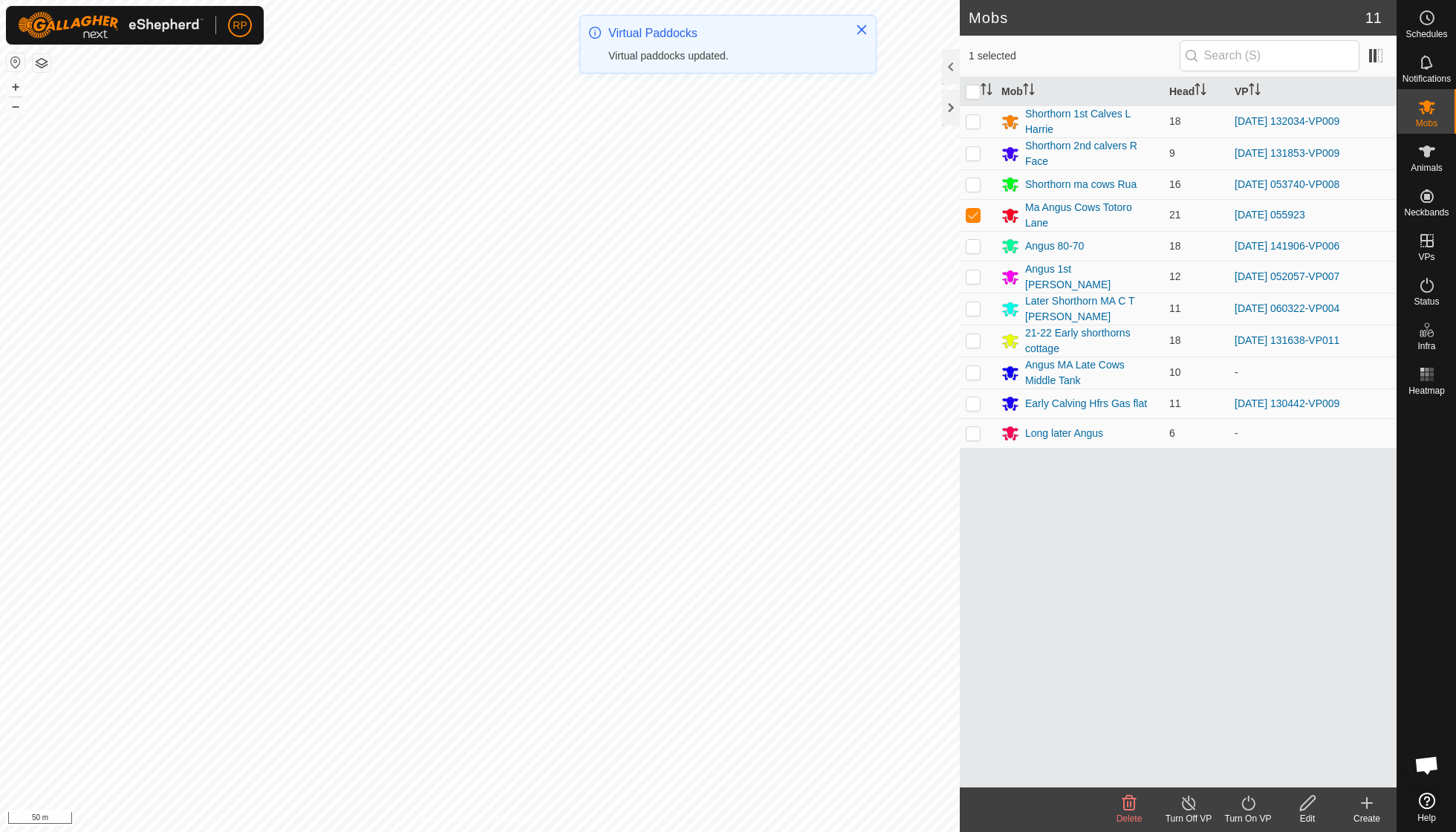
click at [901, 594] on icon at bounding box center [1248, 803] width 13 height 15
click at [901, 594] on link "Now" at bounding box center [1293, 769] width 147 height 30
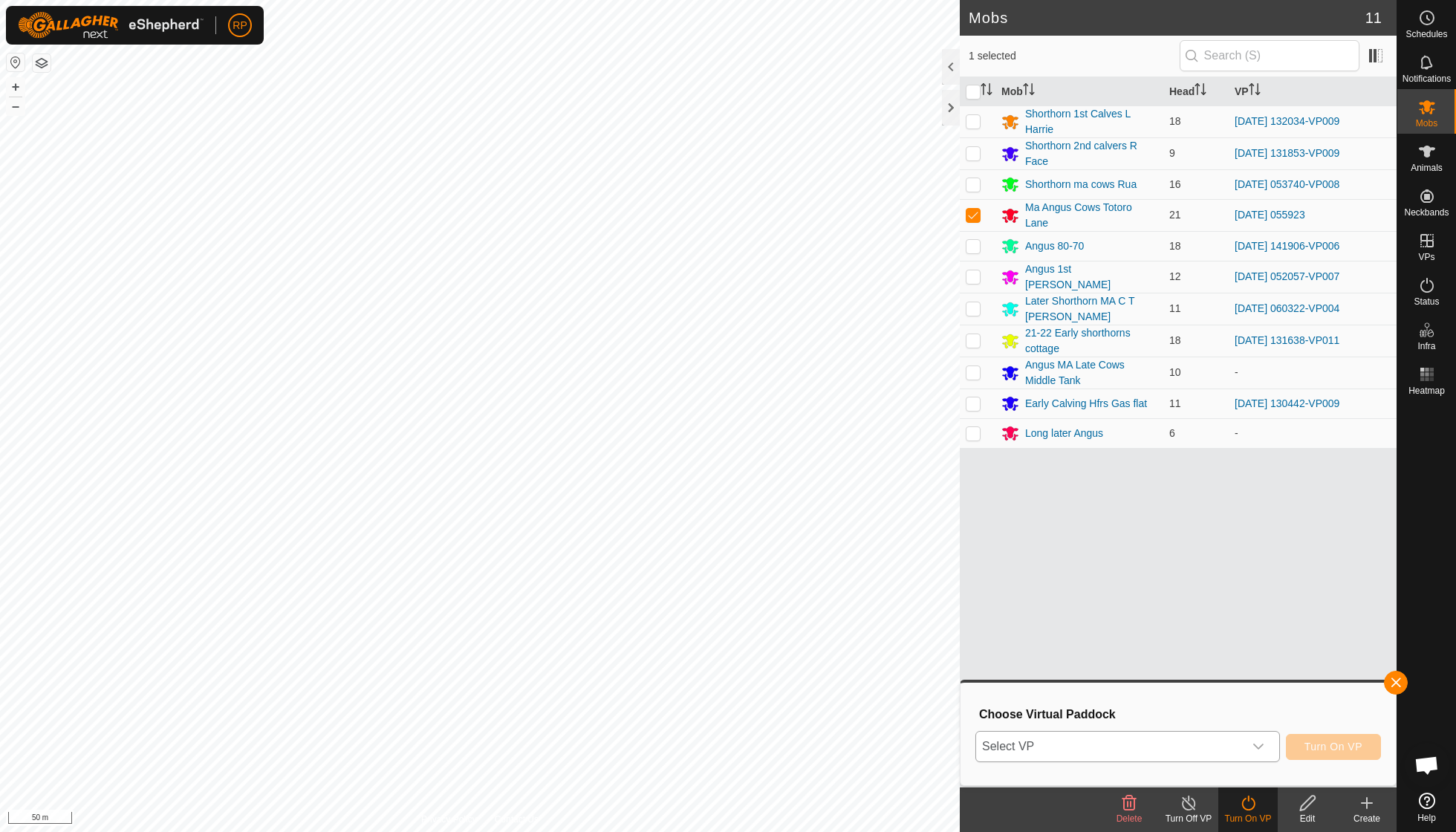
click at [901, 594] on icon "dropdown trigger" at bounding box center [1259, 746] width 11 height 11
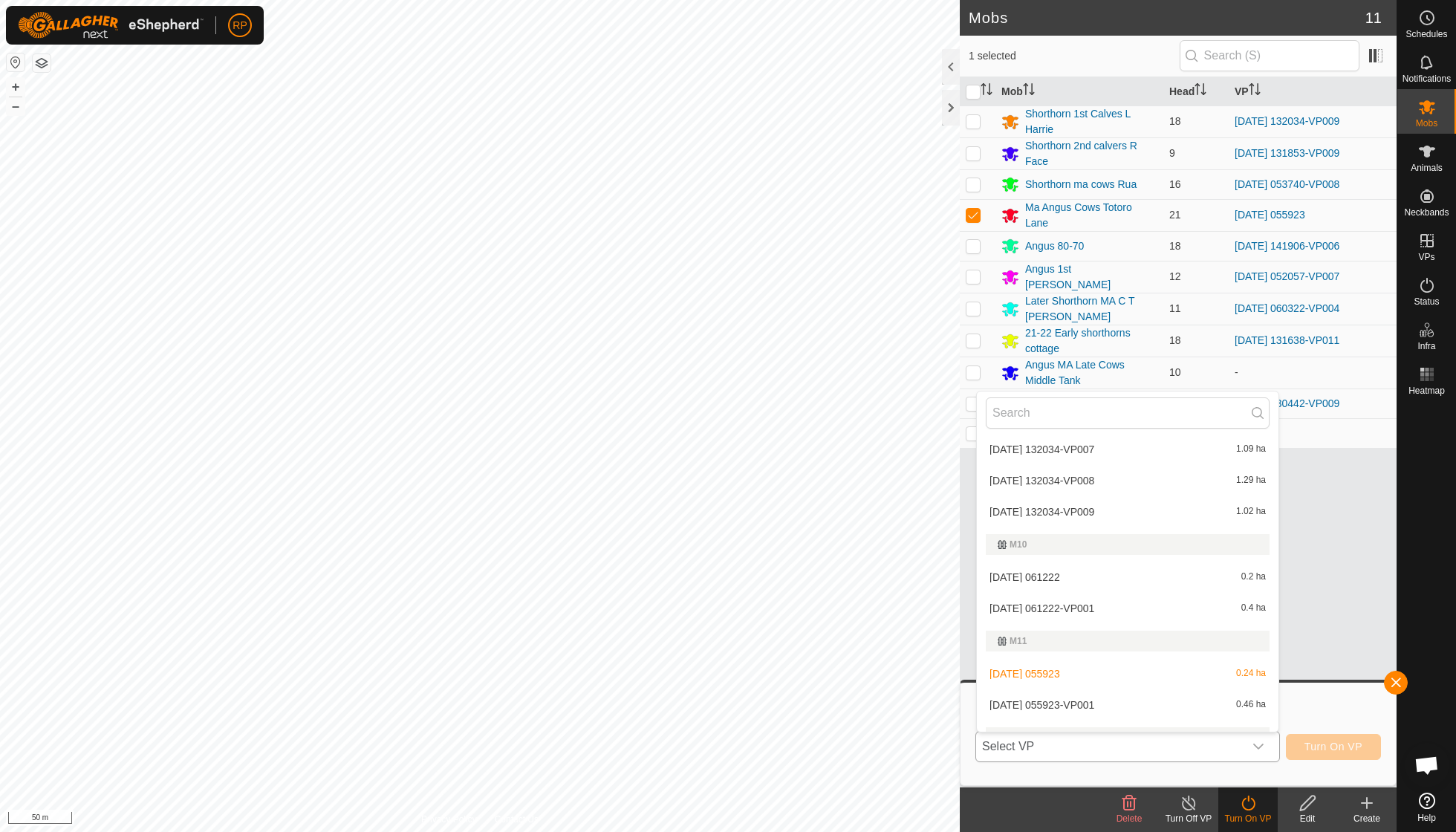
scroll to position [2171, 0]
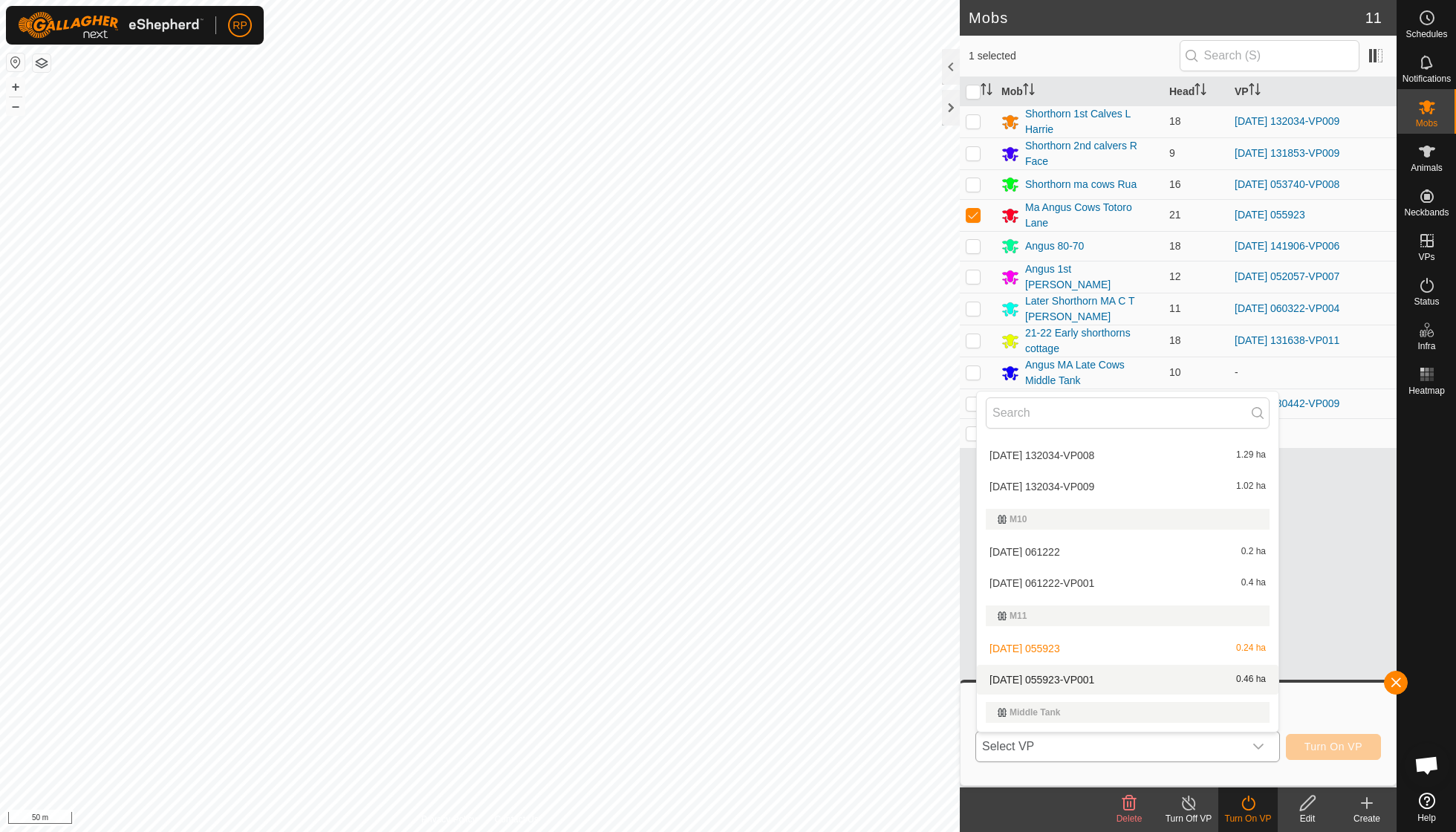
click at [901, 594] on li "[DATE] 055923-VP001 0.46 ha" at bounding box center [1127, 679] width 301 height 30
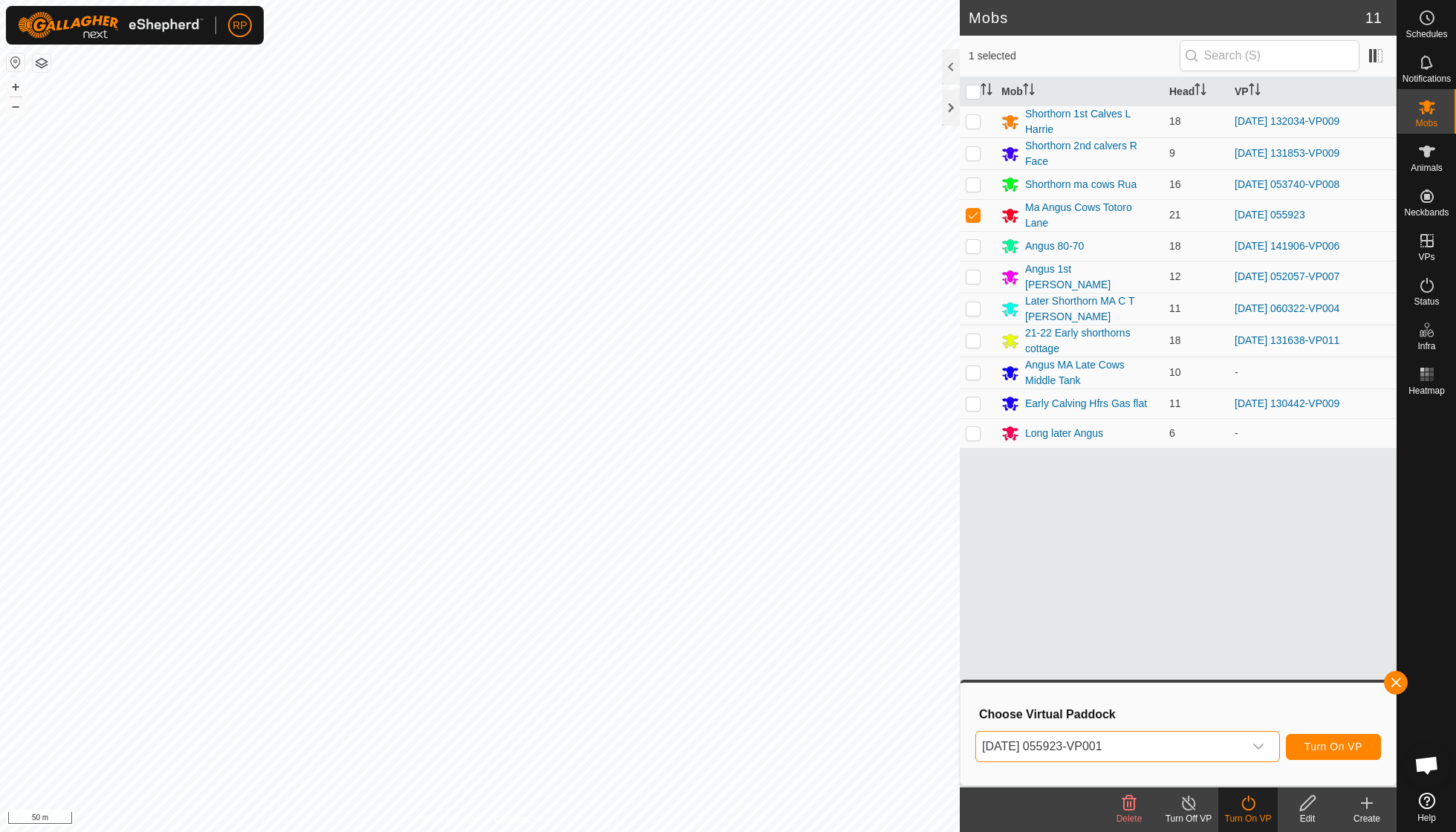
click at [901, 594] on span "Turn On VP" at bounding box center [1334, 746] width 58 height 11
